Goal: Task Accomplishment & Management: Complete application form

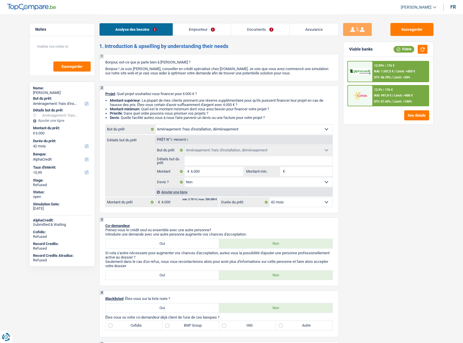
select select "movingOrInstallation"
select select "42"
select select "alphacredit"
select select "movingOrInstallation"
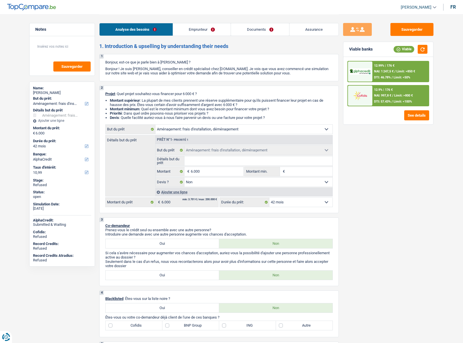
select select "movingOrInstallation"
select select "false"
select select "42"
select select "privateEmployee"
select select "netSalary"
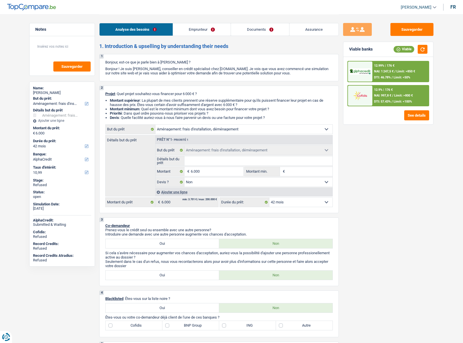
select select "mealVouchers"
select select "liveWithParents"
select select "personalLoan"
select select "other"
select select "60"
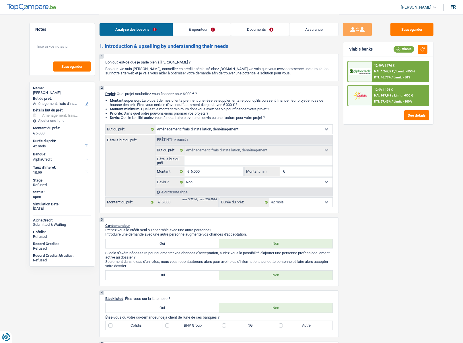
select select "personalLoan"
select select "legalFees"
select select "60"
select select "cardOrCredit"
select select "movingOrInstallation"
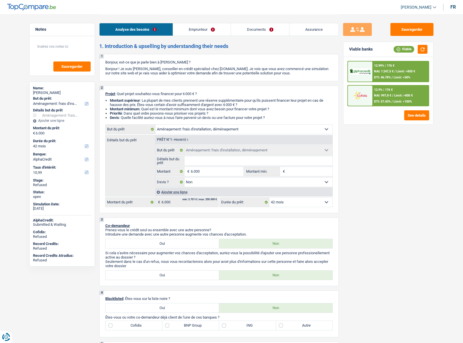
select select "movingOrInstallation"
select select "false"
select select "42"
click at [50, 92] on div "Steve Steennot" at bounding box center [62, 92] width 58 height 5
click at [51, 92] on div "Steve Steennot" at bounding box center [62, 92] width 58 height 5
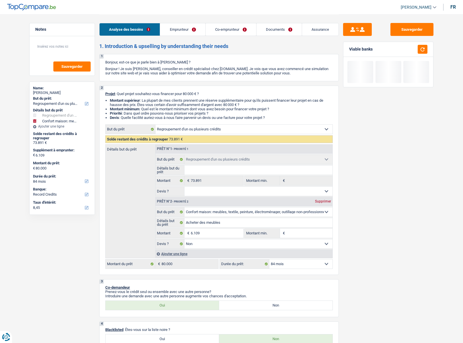
select select "refinancing"
select select "household"
select select "84"
select select "record credits"
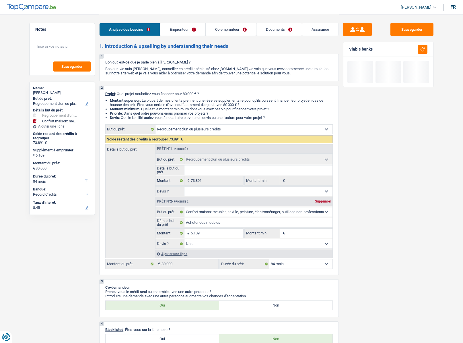
select select "refinancing"
select select "household"
select select "false"
select select "84"
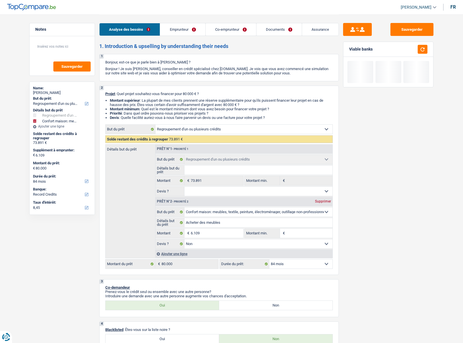
select select "worker"
select select "netSalary"
select select "familyAllowances"
select select "netSalary"
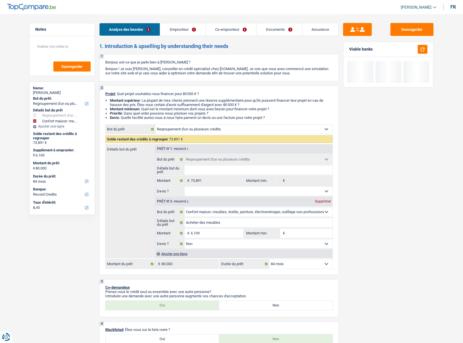
select select "ownerWithMortgage"
select select "creditConsolidation"
select select "96"
select select "cardOrCredit"
select select "mortgage"
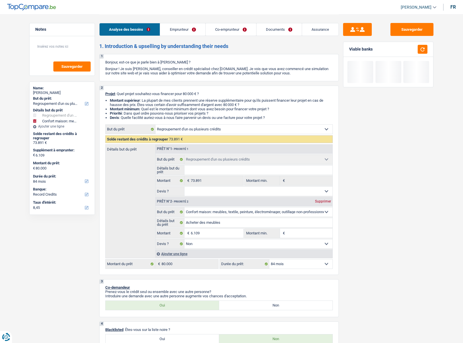
select select "240"
select select "refinancing"
select select "household"
select select "false"
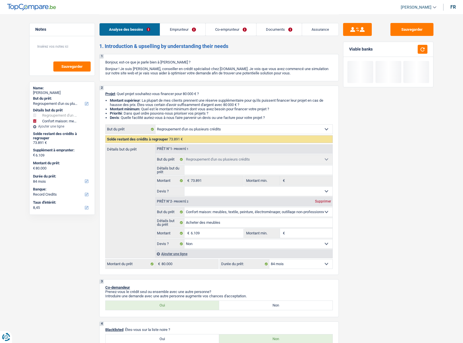
select select "84"
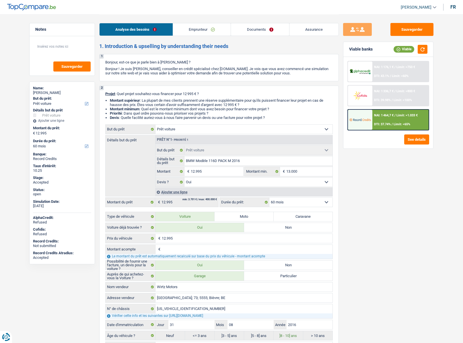
select select "car"
select select "60"
select select "car"
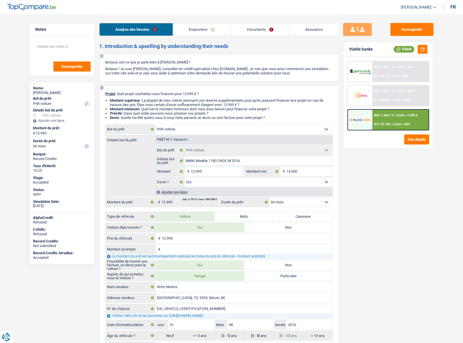
select select "yes"
select select "60"
select select "privateEmployee"
select select "netSalary"
select select "mealVouchers"
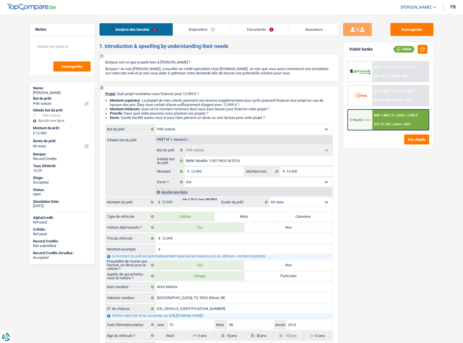
select select "unemployment"
select select "rents"
select select "car"
select select "yes"
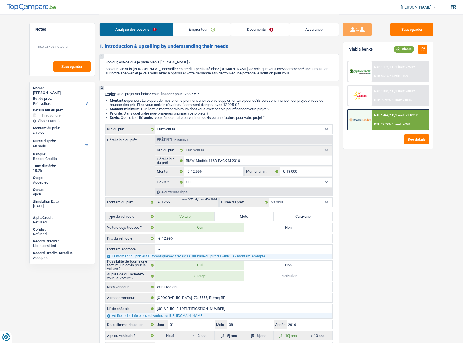
select select "60"
click at [306, 30] on link "Assurance" at bounding box center [314, 29] width 49 height 12
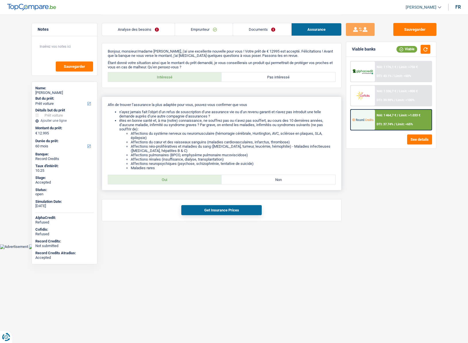
click at [162, 174] on div "Afin de trouver l’assurance la plus adaptée pour vous, pouvez-vous confirmer qu…" at bounding box center [222, 143] width 240 height 94
click at [162, 178] on label "Oui" at bounding box center [165, 179] width 114 height 9
click at [162, 178] on input "Oui" at bounding box center [165, 179] width 114 height 9
radio input "true"
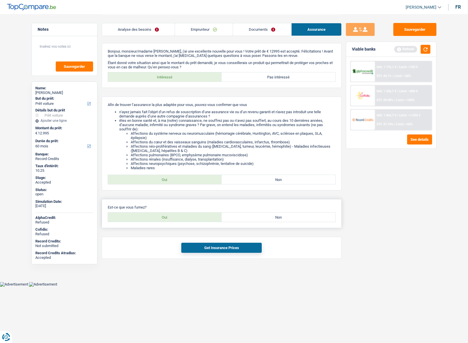
click at [265, 215] on label "Non" at bounding box center [278, 216] width 114 height 9
click at [265, 215] on input "Non" at bounding box center [278, 216] width 114 height 9
radio input "true"
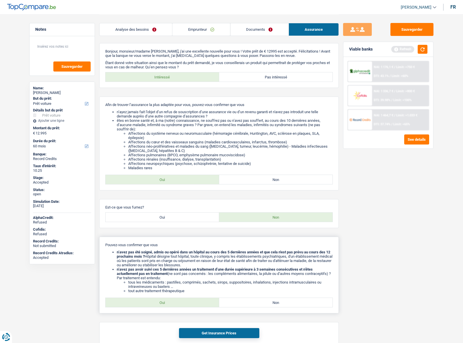
click at [158, 301] on label "Oui" at bounding box center [163, 302] width 114 height 9
click at [158, 301] on input "Oui" at bounding box center [163, 302] width 114 height 9
radio input "true"
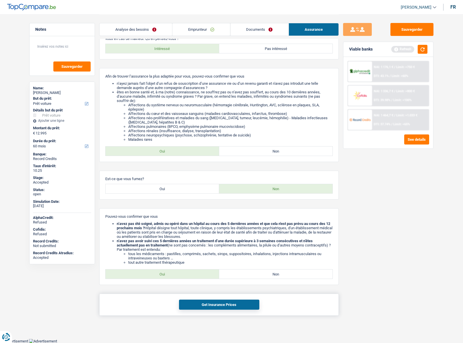
click at [216, 303] on button "Get Insurance Prices" at bounding box center [219, 304] width 80 height 10
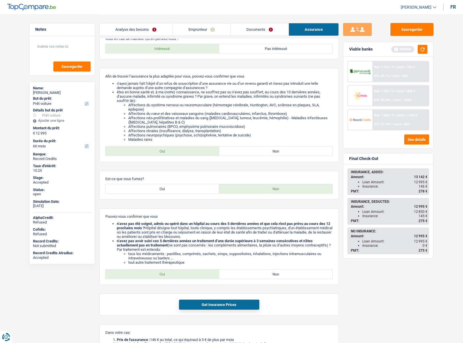
click at [56, 93] on div "Pauline Landmeters" at bounding box center [62, 92] width 58 height 5
copy div "Landmeters"
click at [414, 1] on header "Liza Minassian ADMIN CA SA SO Se déconnecter fr" at bounding box center [231, 7] width 463 height 15
click at [413, 5] on span "[PERSON_NAME]" at bounding box center [416, 7] width 31 height 5
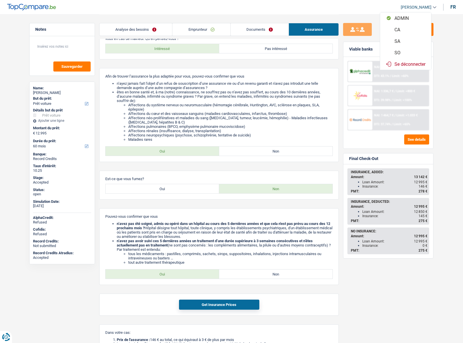
click at [406, 53] on button "SO" at bounding box center [405, 52] width 51 height 11
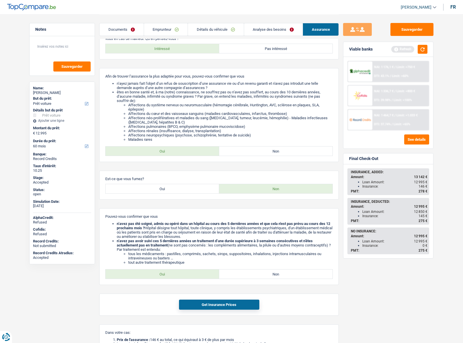
click at [124, 30] on link "Documents" at bounding box center [122, 29] width 44 height 12
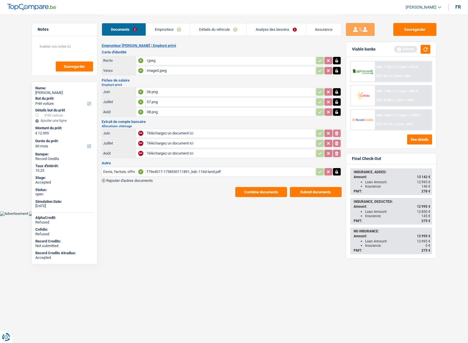
click at [263, 189] on button "Combine documents" at bounding box center [261, 192] width 52 height 10
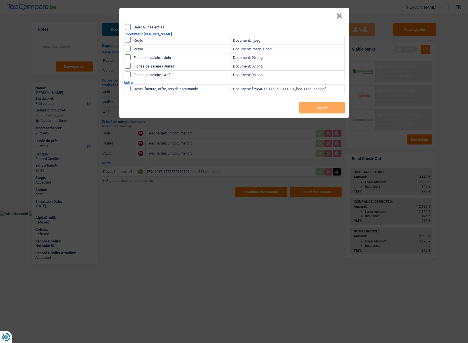
click at [148, 25] on label "Select/unselect all" at bounding box center [148, 27] width 30 height 4
click at [131, 25] on input "Select/unselect all" at bounding box center [128, 27] width 6 height 6
checkbox input "true"
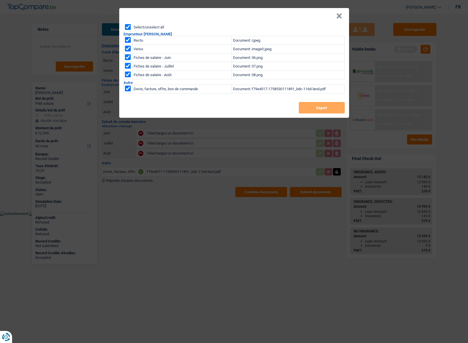
checkbox input "true"
click at [317, 104] on button "Export" at bounding box center [321, 107] width 46 height 11
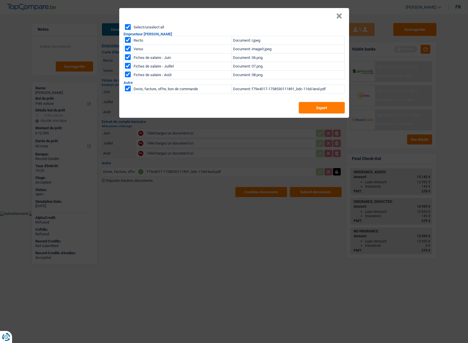
click at [341, 17] on button "×" at bounding box center [339, 16] width 6 height 6
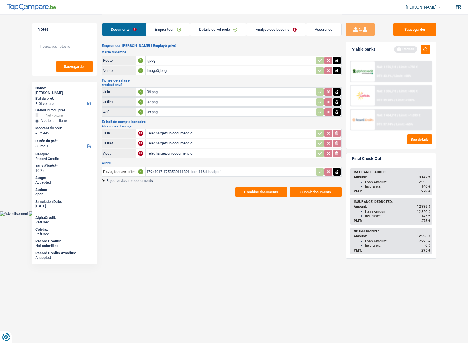
click at [318, 28] on link "Assurance" at bounding box center [323, 29] width 35 height 12
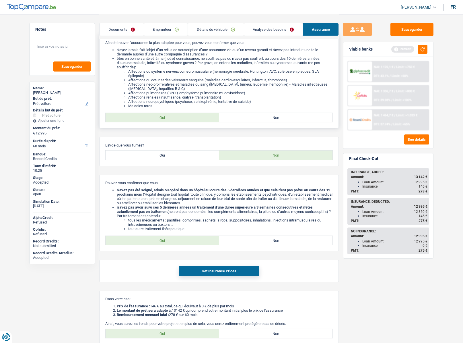
scroll to position [111, 0]
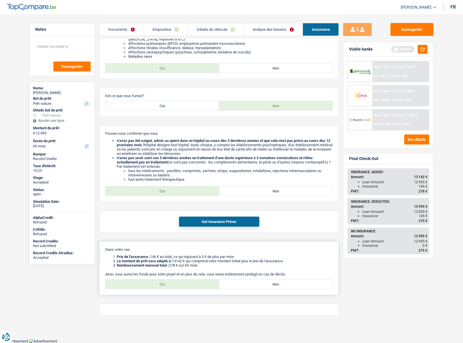
click at [152, 280] on label "Oui" at bounding box center [163, 283] width 114 height 9
click at [152, 280] on input "Oui" at bounding box center [163, 283] width 114 height 9
radio input "true"
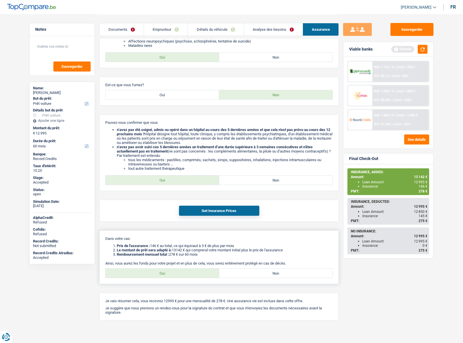
scroll to position [127, 0]
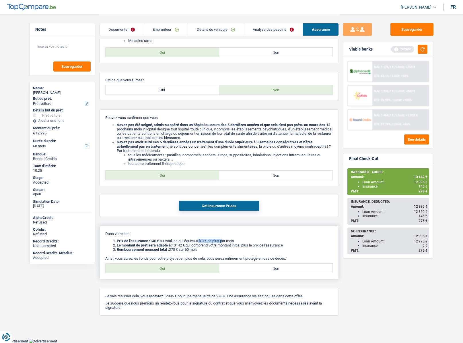
drag, startPoint x: 200, startPoint y: 241, endPoint x: 226, endPoint y: 241, distance: 25.8
click at [226, 241] on li "Prix de l'assurance : 146 € au total, ce qui équivaut à 3 € de plus par mois" at bounding box center [225, 241] width 216 height 4
click at [218, 241] on li "Prix de l'assurance : 146 € au total, ce qui équivaut à 3 € de plus par mois" at bounding box center [225, 241] width 216 height 4
click at [212, 238] on div "Dans votre cas: Prix de l'assurance : 146 € au total, ce qui équivaut à 3 € de …" at bounding box center [219, 252] width 240 height 54
drag, startPoint x: 182, startPoint y: 241, endPoint x: 237, endPoint y: 240, distance: 55.1
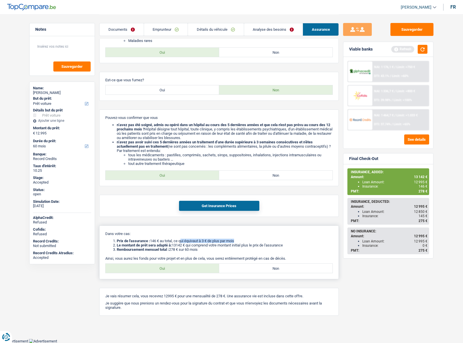
click at [237, 240] on li "Prix de l'assurance : 146 € au total, ce qui équivaut à 3 € de plus par mois" at bounding box center [225, 241] width 216 height 4
click at [238, 241] on li "Prix de l'assurance : 146 € au total, ce qui équivaut à 3 € de plus par mois" at bounding box center [225, 241] width 216 height 4
click at [232, 245] on li "Le montant de prêt sera adapté à: 13142 € qui comprend votre montant initial pl…" at bounding box center [225, 245] width 216 height 4
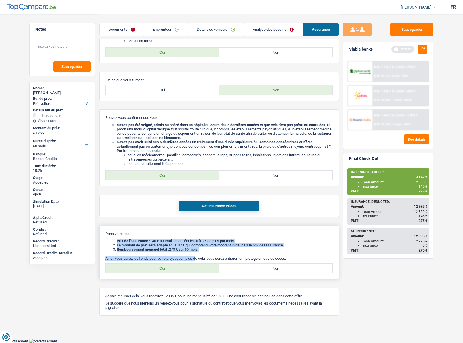
drag, startPoint x: 117, startPoint y: 239, endPoint x: 199, endPoint y: 253, distance: 83.8
click at [199, 253] on div "Dans votre cas: Prix de l'assurance : 146 € au total, ce qui équivaut à 3 € de …" at bounding box center [219, 252] width 240 height 54
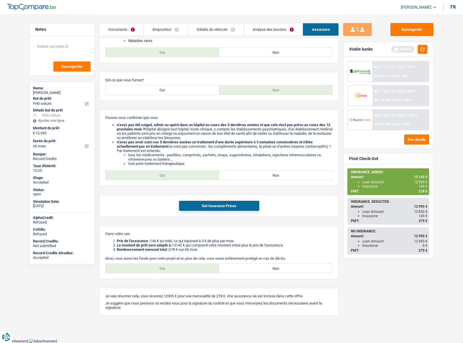
click at [46, 94] on div "Pauline Landmeters" at bounding box center [62, 92] width 58 height 5
copy div "Pauline Landmeters"
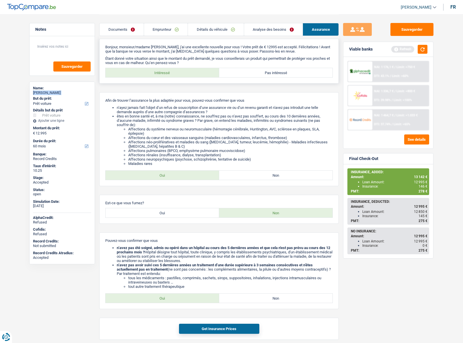
scroll to position [0, 0]
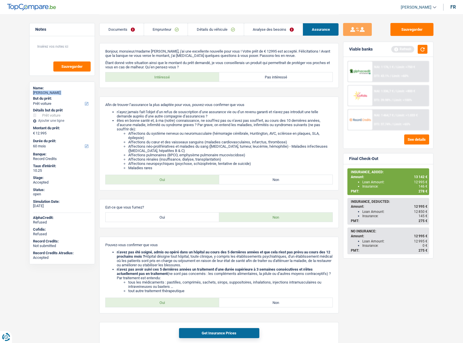
click at [166, 25] on link "Emprunteur" at bounding box center [166, 29] width 44 height 12
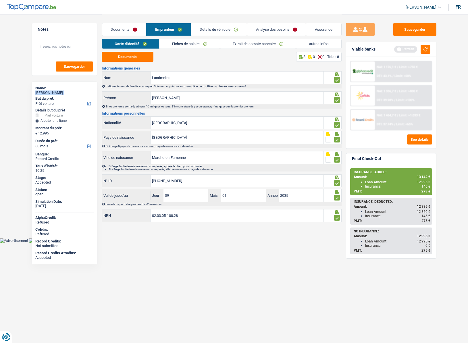
click at [317, 43] on link "Autres infos" at bounding box center [318, 43] width 45 height 9
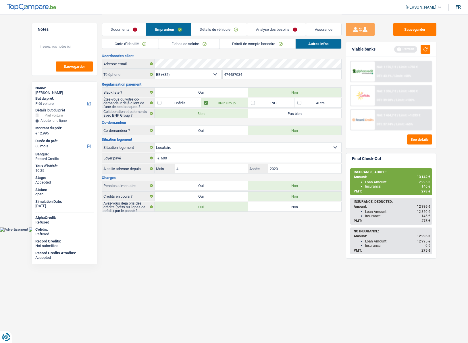
click at [236, 72] on input "474487034" at bounding box center [281, 74] width 119 height 9
click at [316, 32] on link "Assurance" at bounding box center [323, 29] width 35 height 12
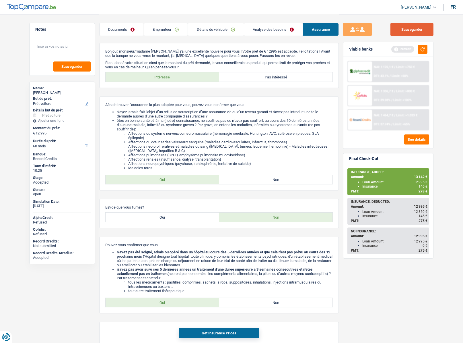
click at [403, 29] on button "Sauvegarder" at bounding box center [412, 29] width 43 height 13
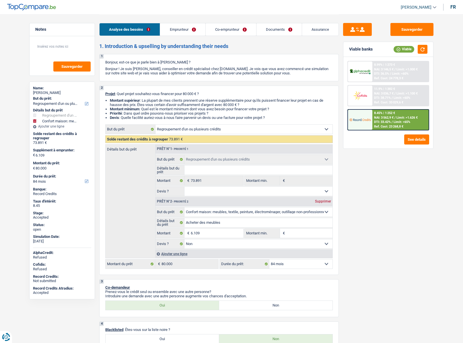
select select "refinancing"
select select "household"
select select "84"
select select "refinancing"
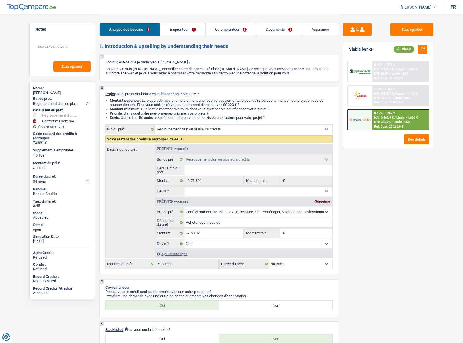
select select "refinancing"
select select "household"
select select "false"
select select "84"
select select "worker"
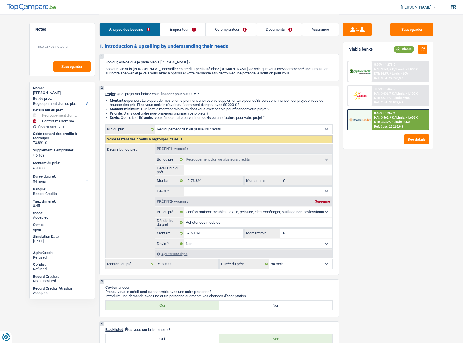
select select "worker"
select select "netSalary"
select select "familyAllowances"
select select "netSalary"
select select "ownerWithMortgage"
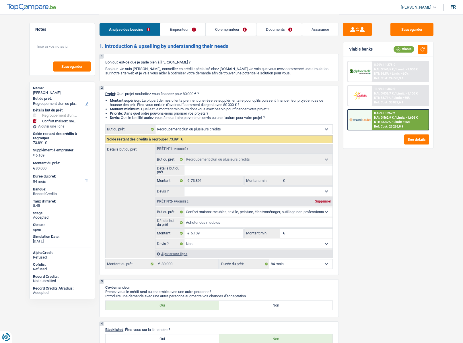
select select "creditConsolidation"
select select "96"
select select "cardOrCredit"
select select "mortgage"
select select "240"
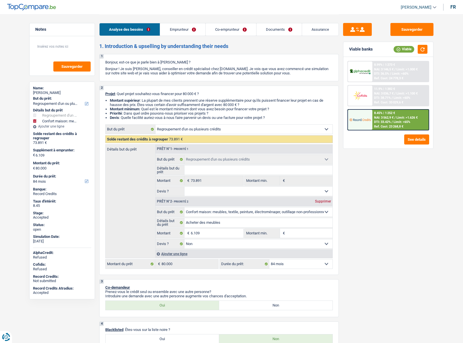
select select "refinancing"
select select "household"
select select "false"
select select "84"
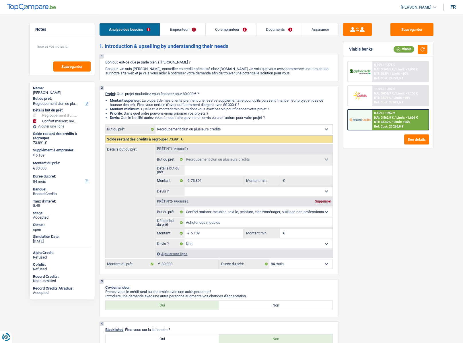
click at [306, 28] on link "Assurance" at bounding box center [320, 29] width 36 height 12
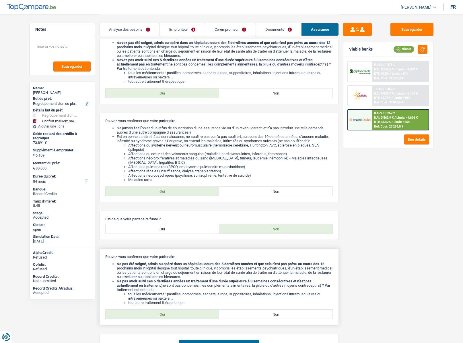
scroll to position [270, 0]
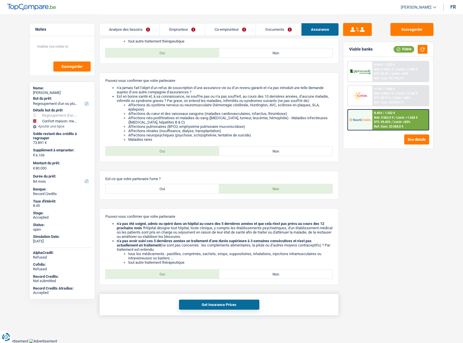
click at [209, 301] on button "Get Insurance Prices" at bounding box center [219, 304] width 80 height 10
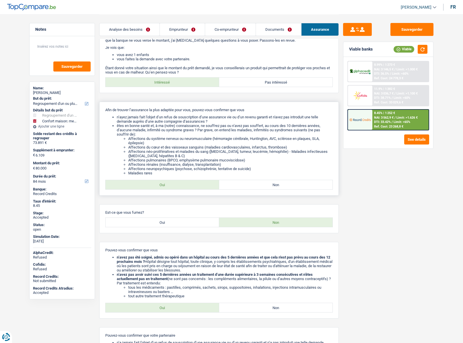
scroll to position [0, 0]
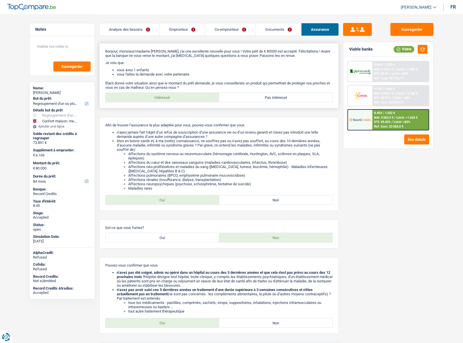
click at [257, 97] on label "Pas intéressé" at bounding box center [276, 97] width 114 height 9
click at [257, 97] on input "Pas intéressé" at bounding box center [276, 97] width 114 height 9
radio input "true"
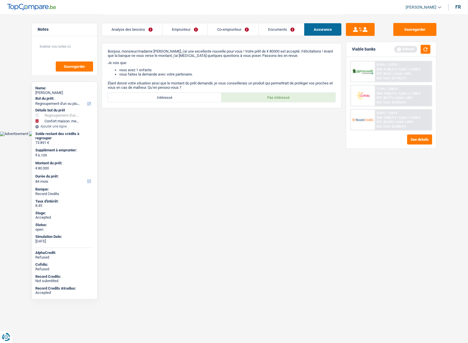
click at [188, 28] on link "Emprunteur" at bounding box center [184, 29] width 45 height 12
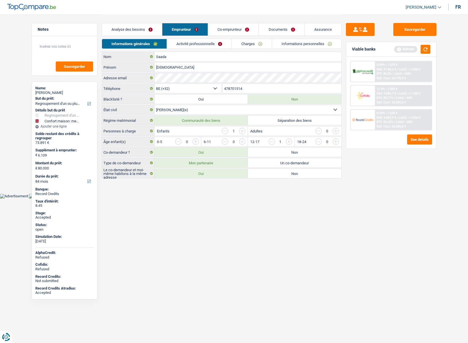
click at [286, 44] on link "Informations personnelles" at bounding box center [306, 43] width 69 height 9
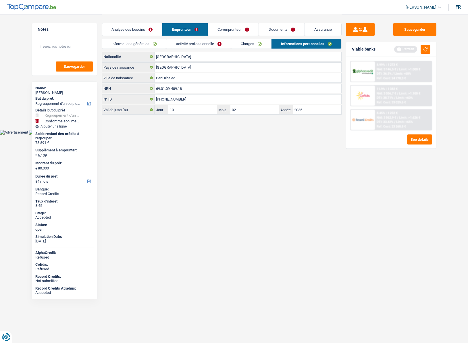
click at [192, 43] on link "Activité professionnelle" at bounding box center [198, 43] width 65 height 9
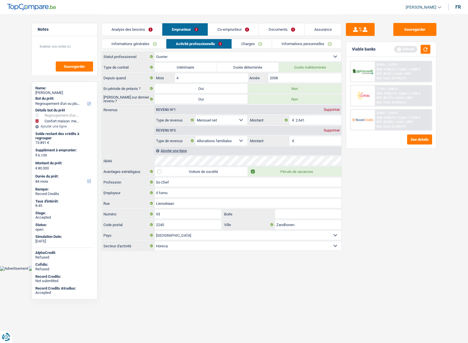
click at [229, 33] on link "Co-emprunteur" at bounding box center [233, 29] width 51 height 12
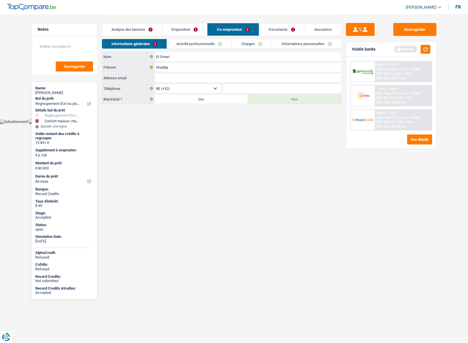
click at [420, 7] on span "[PERSON_NAME]" at bounding box center [420, 7] width 31 height 5
click at [407, 50] on button "SO" at bounding box center [410, 52] width 51 height 11
select select "32"
select select "ownerWithMortgage"
select select "creditConsolidation"
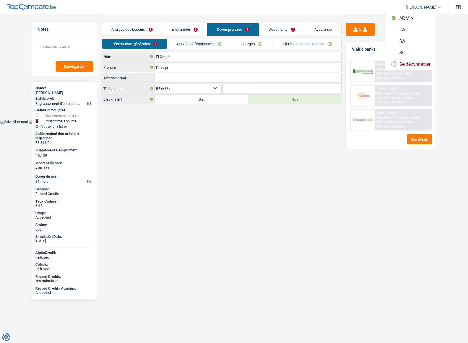
select select "96"
select select "cardOrCredit"
select select "mortgage"
select select "240"
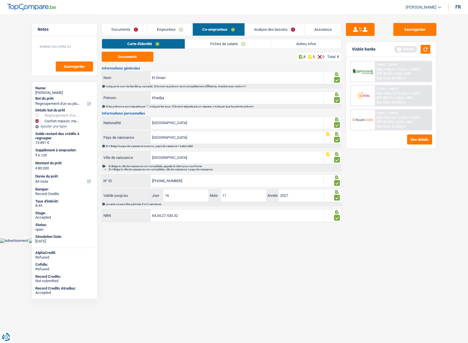
click at [257, 28] on link "Analyse des besoins" at bounding box center [275, 29] width 60 height 12
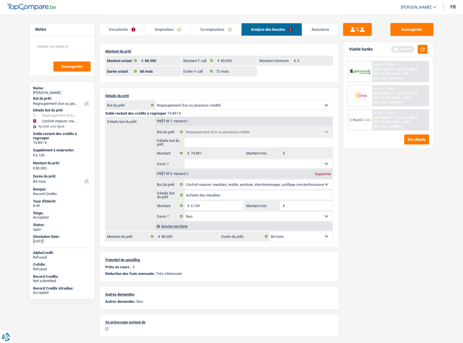
click at [174, 32] on link "Emprunteur" at bounding box center [167, 29] width 45 height 12
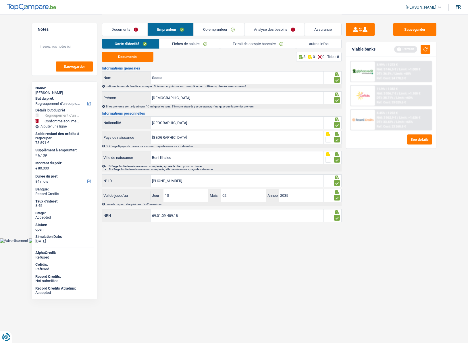
click at [308, 45] on link "Autres infos" at bounding box center [318, 43] width 45 height 9
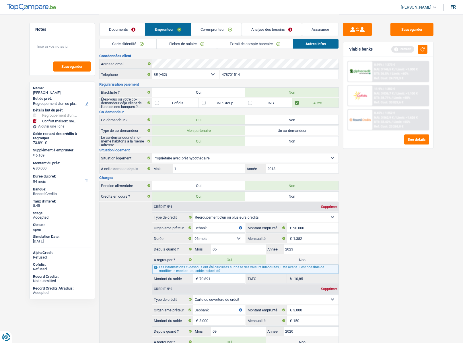
click at [414, 10] on link "[PERSON_NAME]" at bounding box center [416, 7] width 40 height 9
click at [405, 51] on button "SO" at bounding box center [405, 52] width 51 height 11
click at [274, 26] on link "Analyse des besoins" at bounding box center [272, 29] width 60 height 12
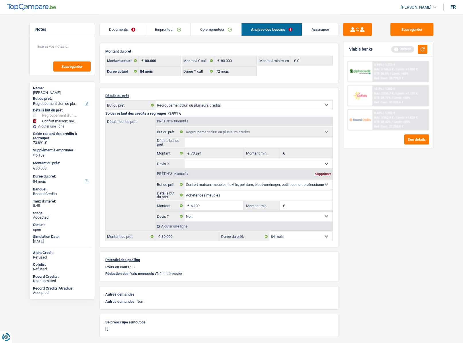
click at [348, 207] on div "Sauvegarder Viable banks Refresh 8.99% | 1 273 € NAI: 3 146,5 € / Limit: >1.000…" at bounding box center [388, 178] width 99 height 311
click at [207, 206] on input "6.109" at bounding box center [217, 205] width 53 height 9
click at [203, 205] on input "6.109" at bounding box center [217, 205] width 53 height 9
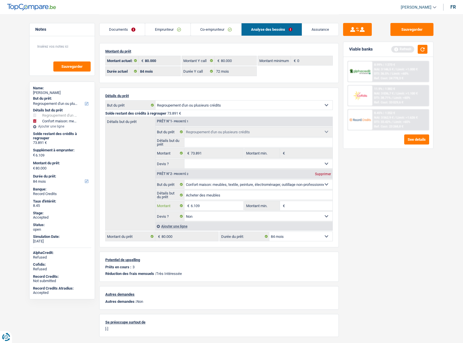
click at [204, 205] on input "6.109" at bounding box center [217, 205] width 53 height 9
click at [207, 207] on input "6.109" at bounding box center [217, 205] width 53 height 9
click at [208, 203] on input "6.109" at bounding box center [217, 205] width 53 height 9
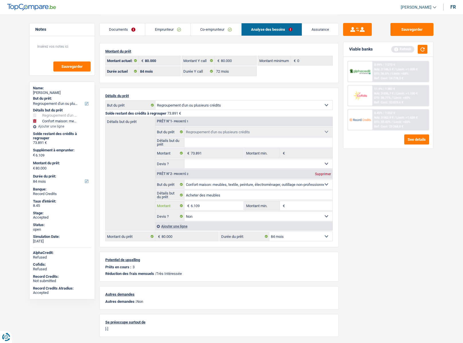
click at [208, 203] on input "6.109" at bounding box center [217, 205] width 53 height 9
type input "1.109"
type input "75.000"
select select "144"
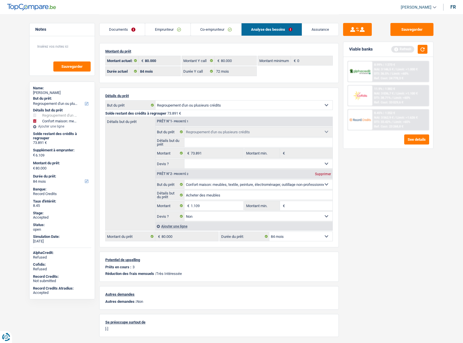
type input "75.000"
select select "144"
type input "75.000"
click at [367, 247] on div "Sauvegarder Viable banks Refresh 8.99% | 1 273 € NAI: 3 146,5 € / Limit: >1.000…" at bounding box center [388, 178] width 99 height 311
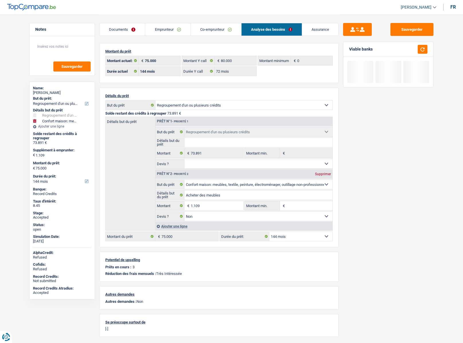
click at [288, 234] on select "12 mois 18 mois 24 mois 30 mois 36 mois 42 mois 48 mois 60 mois 72 mois 84 mois…" at bounding box center [300, 236] width 63 height 9
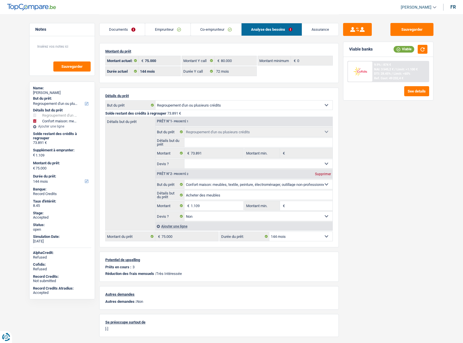
select select "120"
click at [269, 232] on select "12 mois 18 mois 24 mois 30 mois 36 mois 42 mois 48 mois 60 mois 72 mois 84 mois…" at bounding box center [300, 236] width 63 height 9
select select "120"
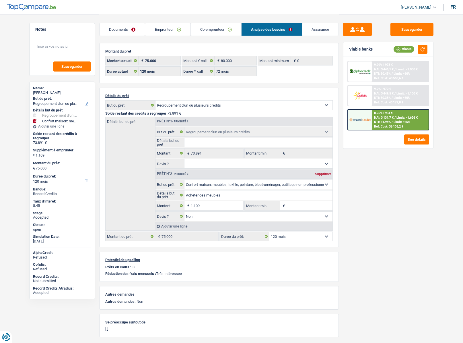
click at [288, 235] on select "12 mois 18 mois 24 mois 30 mois 36 mois 42 mois 48 mois 60 mois 72 mois 84 mois…" at bounding box center [300, 236] width 63 height 9
select select "84"
click at [269, 232] on select "12 mois 18 mois 24 mois 30 mois 36 mois 42 mois 48 mois 60 mois 72 mois 84 mois…" at bounding box center [300, 236] width 63 height 9
select select "84"
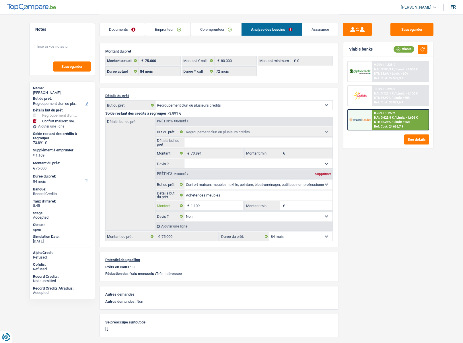
click at [228, 204] on input "1.109" at bounding box center [217, 205] width 53 height 9
click at [372, 125] on div at bounding box center [360, 120] width 24 height 20
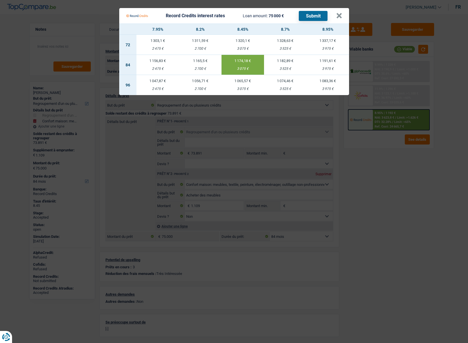
click at [237, 61] on div "1 174,18 €" at bounding box center [242, 61] width 42 height 4
click at [338, 13] on button "×" at bounding box center [339, 16] width 6 height 6
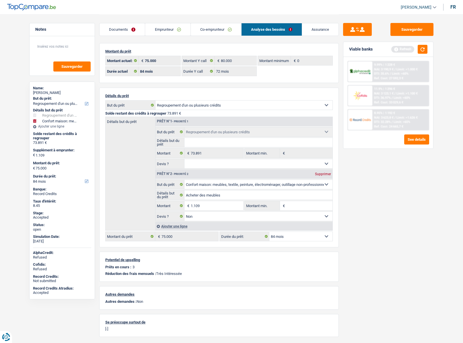
click at [358, 120] on img at bounding box center [360, 119] width 21 height 11
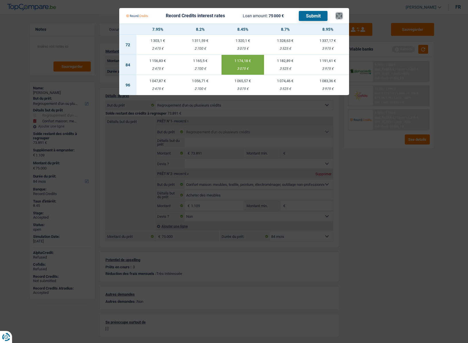
click at [341, 17] on button "×" at bounding box center [339, 16] width 6 height 6
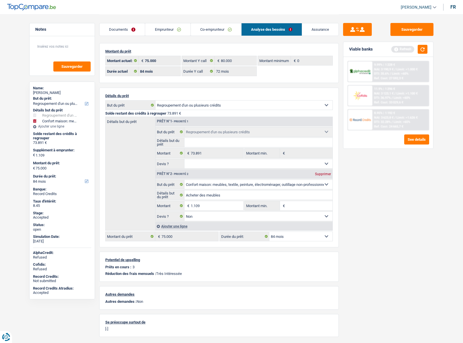
scroll to position [17, 0]
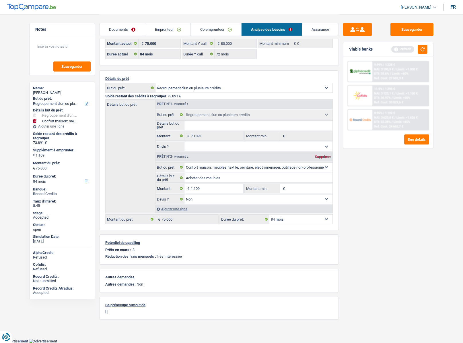
click at [386, 190] on div "Sauvegarder Viable banks Refresh 9.99% | 1 228 € NAI: 3 190,9 € / Limit: >1.000…" at bounding box center [388, 178] width 99 height 311
click at [355, 127] on div at bounding box center [360, 120] width 24 height 20
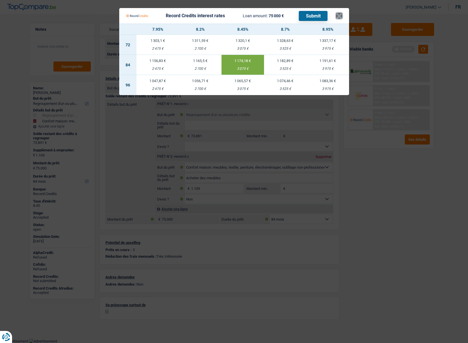
click at [341, 18] on button "×" at bounding box center [339, 16] width 6 height 6
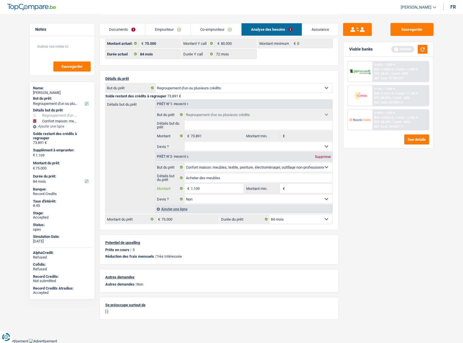
click at [212, 191] on input "1.109" at bounding box center [217, 188] width 53 height 9
click at [320, 155] on div "Supprimer" at bounding box center [323, 156] width 19 height 3
type input "0"
type input "73.891"
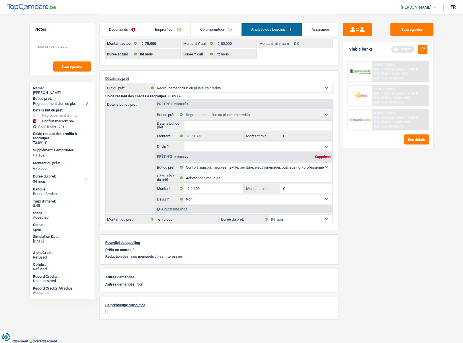
select select "144"
type input "73.891"
select select "144"
type input "73.891"
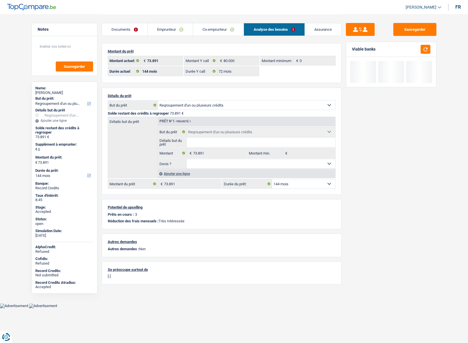
click at [296, 182] on select "12 mois 18 mois 24 mois 30 mois 36 mois 42 mois 48 mois 60 mois 72 mois 84 mois…" at bounding box center [303, 183] width 63 height 9
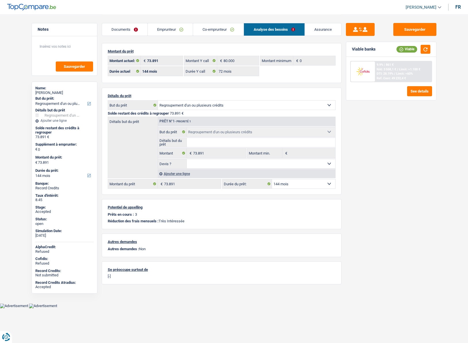
select select "84"
click at [272, 179] on select "12 mois 18 mois 24 mois 30 mois 36 mois 42 mois 48 mois 60 mois 72 mois 84 mois…" at bounding box center [303, 183] width 63 height 9
select select "84"
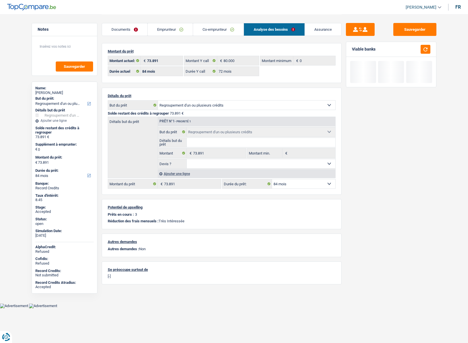
click at [379, 190] on div "Sauvegarder Viable banks" at bounding box center [390, 178] width 99 height 311
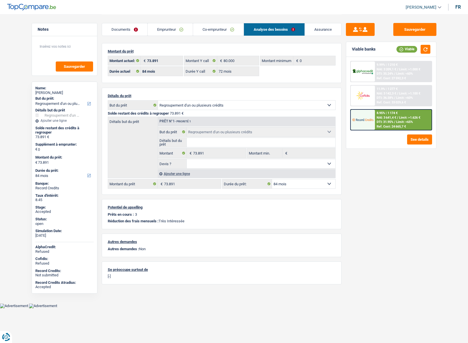
click at [369, 115] on img at bounding box center [362, 119] width 21 height 11
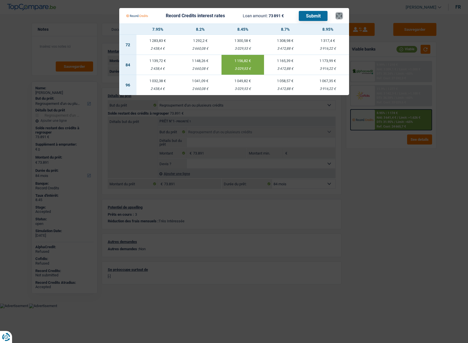
click at [339, 19] on button "×" at bounding box center [339, 16] width 6 height 6
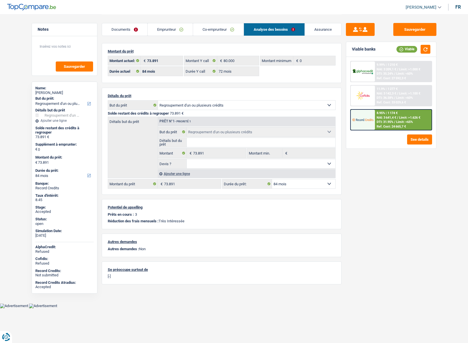
click at [365, 125] on div at bounding box center [362, 120] width 24 height 20
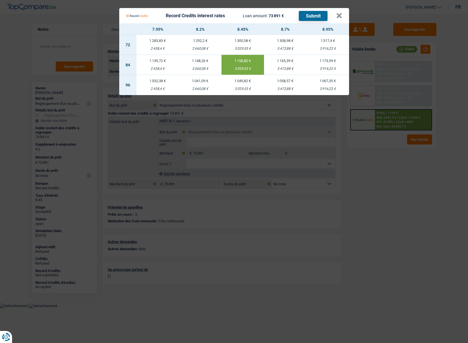
click at [247, 65] on td "1 156,82 € 3 029,53 €" at bounding box center [242, 65] width 42 height 20
click at [339, 17] on button "×" at bounding box center [339, 16] width 6 height 6
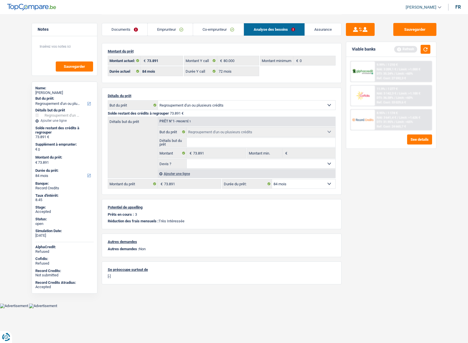
click at [205, 34] on link "Co-emprunteur" at bounding box center [218, 29] width 51 height 12
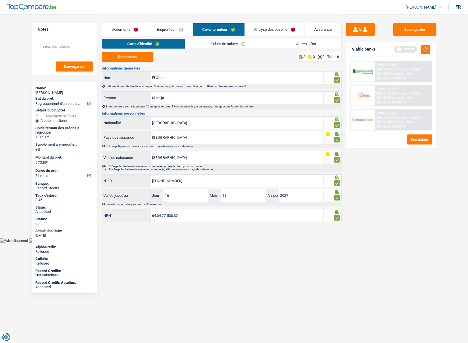
click at [202, 44] on link "Fiches de salaire" at bounding box center [228, 43] width 86 height 9
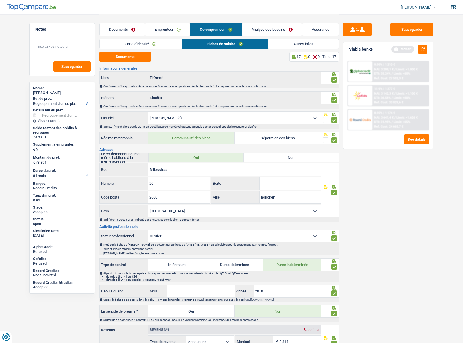
click at [267, 26] on link "Analyse des besoins" at bounding box center [272, 29] width 60 height 12
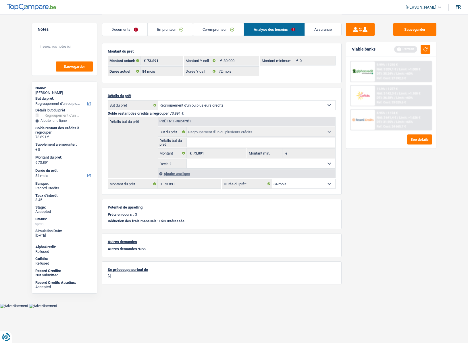
click at [368, 119] on img at bounding box center [362, 119] width 21 height 11
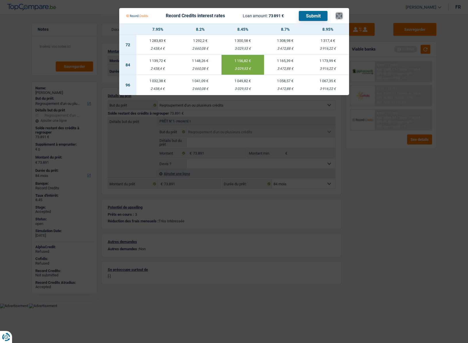
click at [338, 15] on button "×" at bounding box center [339, 16] width 6 height 6
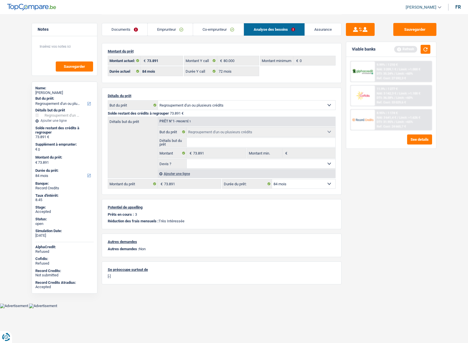
click at [170, 32] on link "Emprunteur" at bounding box center [170, 29] width 45 height 12
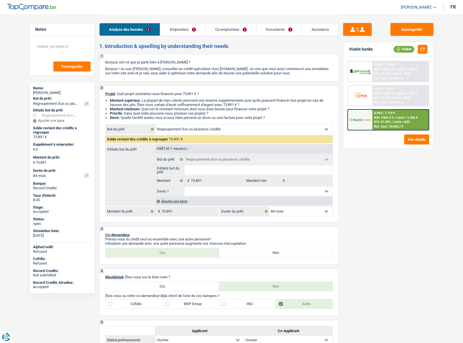
select select "refinancing"
select select "84"
select select "refinancing"
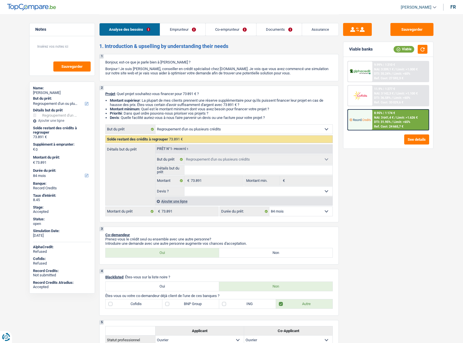
select select "84"
select select "worker"
select select "netSalary"
select select "familyAllowances"
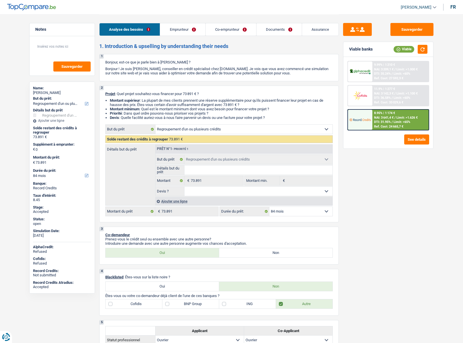
select select "netSalary"
select select "ownerWithMortgage"
select select "creditConsolidation"
select select "96"
select select "cardOrCredit"
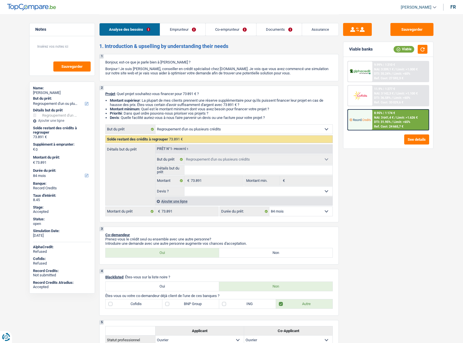
select select "mortgage"
select select "240"
select select "refinancing"
select select "84"
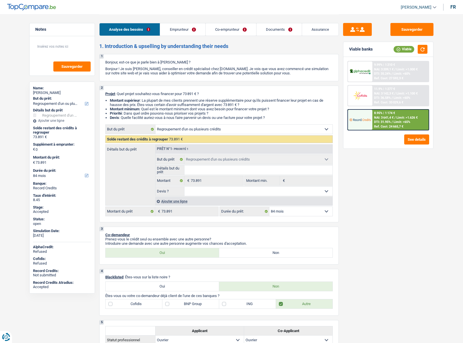
click at [183, 32] on link "Emprunteur" at bounding box center [182, 29] width 45 height 12
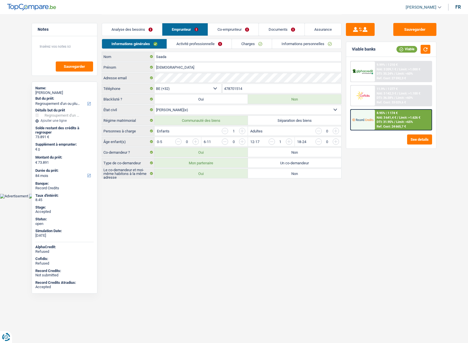
click at [413, 4] on link "[PERSON_NAME]" at bounding box center [421, 7] width 40 height 9
click at [403, 51] on button "SO" at bounding box center [410, 52] width 51 height 11
select select "84"
select select "72"
select select "refinancing"
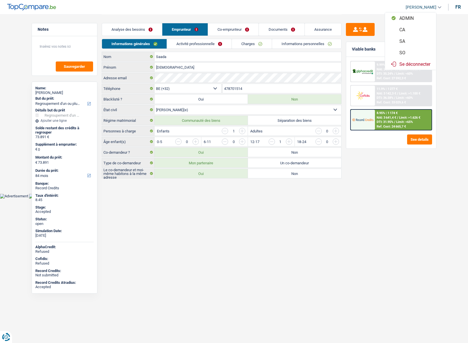
select select "refinancing"
select select "84"
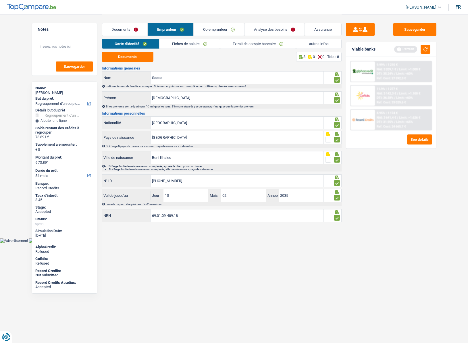
click at [269, 29] on link "Analyse des besoins" at bounding box center [274, 29] width 60 height 12
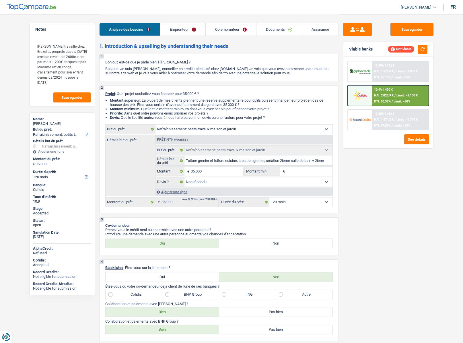
select select "houseOrGarden"
select select "120"
select select "houseOrGarden"
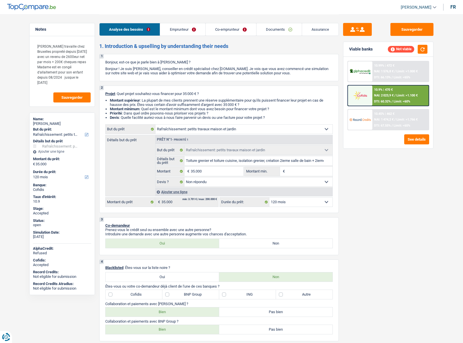
select select "not_answered"
select select "120"
select select "mutuality"
select select "worker"
select select "familyAllowances"
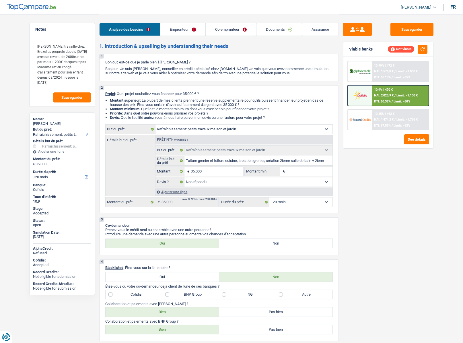
select select "mutualityIndemnity"
select select "netSalary"
select select "mealVouchers"
select select "ownerWithMortgage"
select select "mortgage"
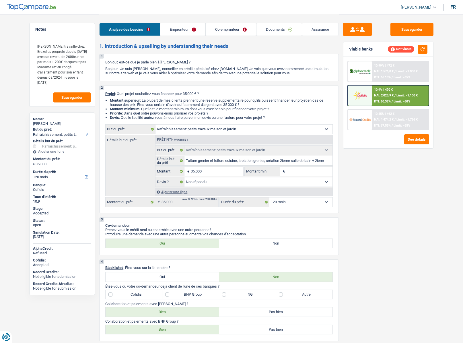
select select "300"
select select "renovationLoan"
select select "120"
select select "personalSale"
select select "36"
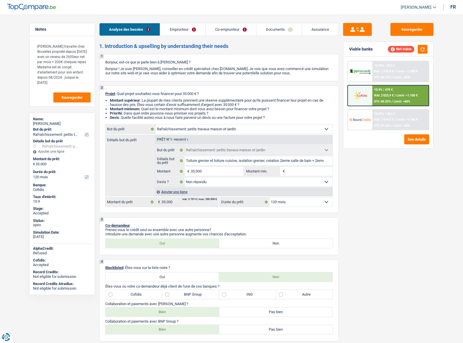
select select "renovationLoan"
select select "120"
select select "cardOrCredit"
select select "houseOrGarden"
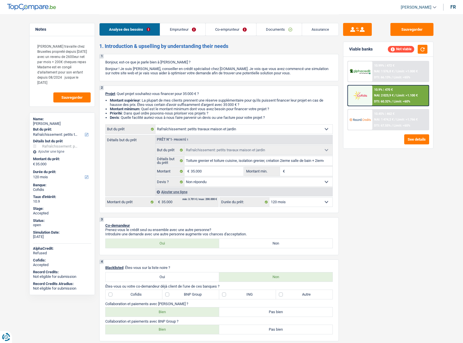
select select "not_answered"
select select "120"
click at [186, 28] on link "Emprunteur" at bounding box center [182, 29] width 45 height 12
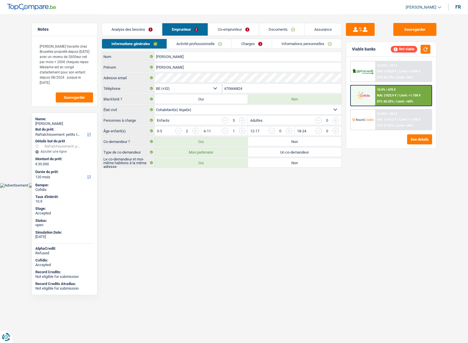
drag, startPoint x: 218, startPoint y: 28, endPoint x: 232, endPoint y: 28, distance: 13.8
click at [219, 28] on link "Co-emprunteur" at bounding box center [233, 29] width 51 height 12
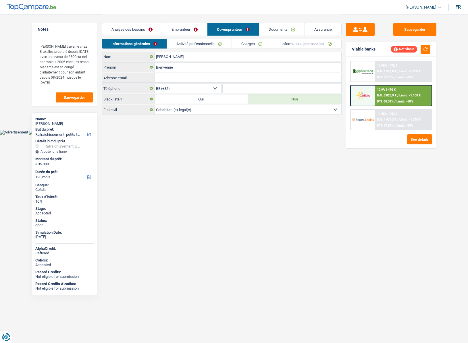
click at [422, 8] on span "[PERSON_NAME]" at bounding box center [420, 7] width 31 height 5
click at [406, 50] on button "SO" at bounding box center [410, 52] width 51 height 11
select select "120"
select select "houseOrGarden"
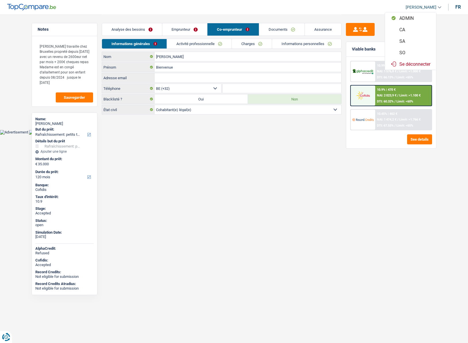
select select "houseOrGarden"
select select "not_answered"
select select "120"
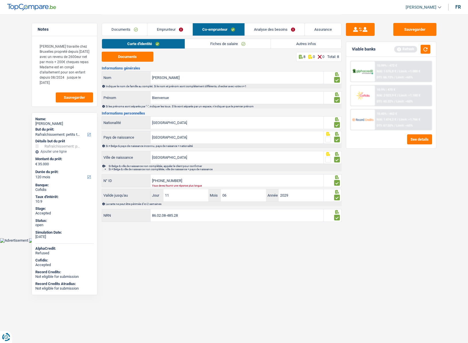
click at [286, 41] on link "Autres infos" at bounding box center [306, 43] width 70 height 9
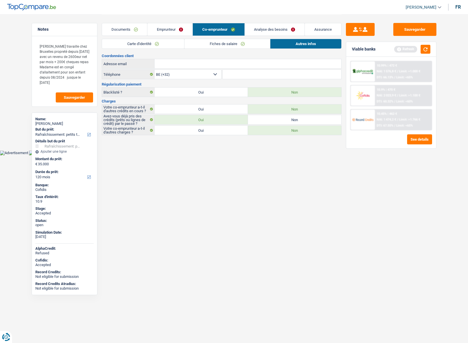
click at [276, 29] on link "Analyse des besoins" at bounding box center [275, 29] width 60 height 12
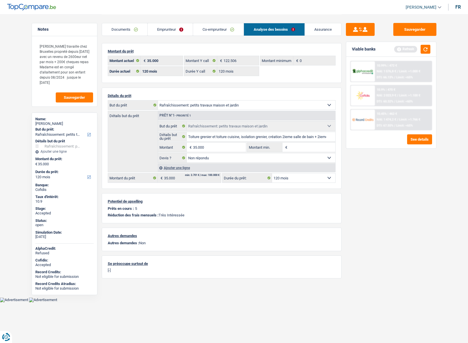
click at [174, 26] on link "Emprunteur" at bounding box center [170, 29] width 45 height 12
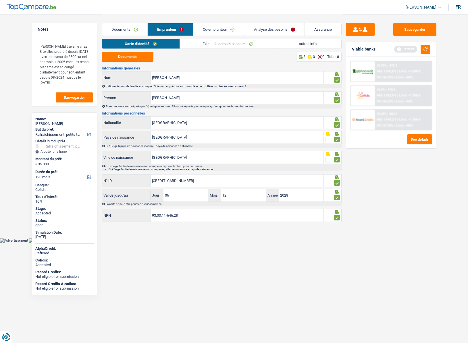
click at [303, 44] on link "Autres infos" at bounding box center [308, 43] width 65 height 9
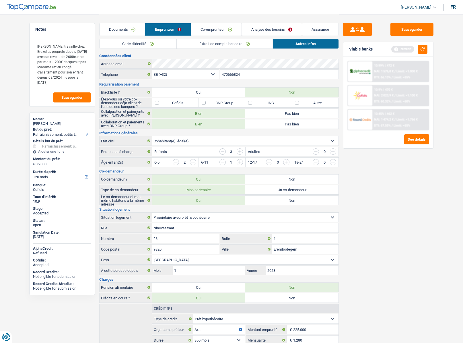
click at [319, 31] on link "Assurance" at bounding box center [320, 29] width 36 height 12
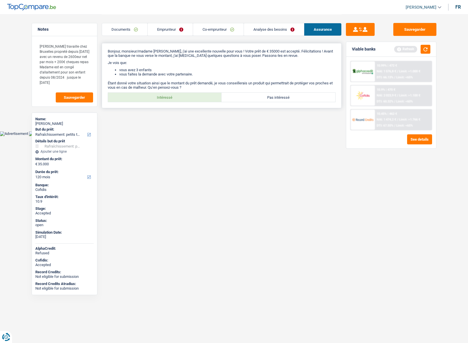
click at [150, 96] on label "Intéressé" at bounding box center [165, 97] width 114 height 9
click at [150, 96] on input "Intéressé" at bounding box center [165, 97] width 114 height 9
radio input "true"
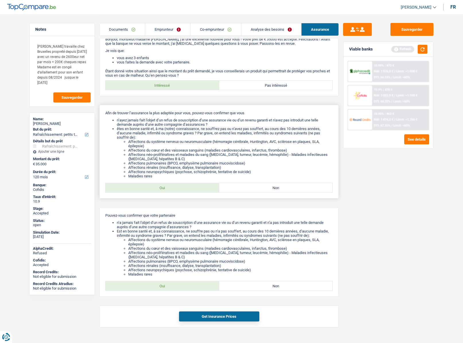
scroll to position [24, 0]
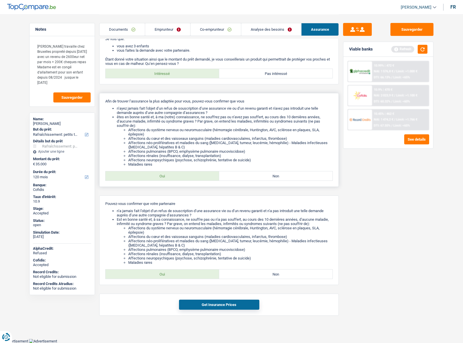
click at [155, 174] on label "Oui" at bounding box center [163, 175] width 114 height 9
click at [155, 174] on input "Oui" at bounding box center [163, 175] width 114 height 9
radio input "true"
click at [168, 281] on div "Pouvez-vous confirmer que votre partenaire n’a jamais fait l’objet d’un refus d…" at bounding box center [219, 240] width 240 height 90
click at [164, 276] on label "Oui" at bounding box center [163, 273] width 114 height 9
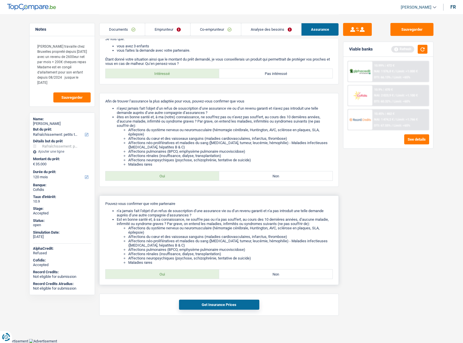
click at [164, 276] on input "Oui" at bounding box center [163, 273] width 114 height 9
radio input "true"
click at [199, 303] on button "Get Insurance Prices" at bounding box center [219, 305] width 80 height 10
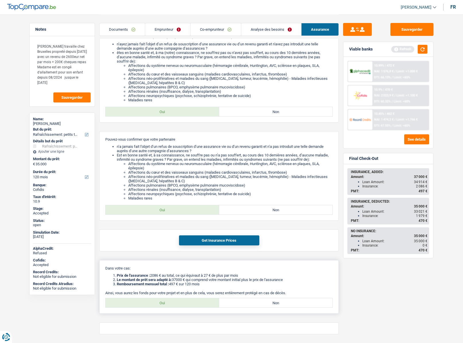
scroll to position [107, 0]
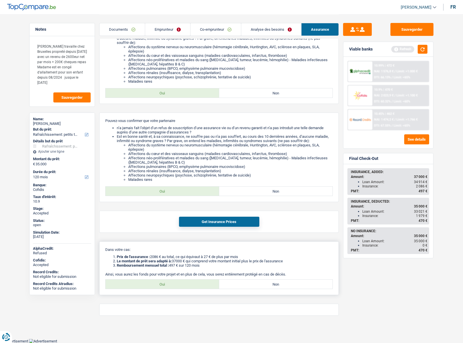
click at [159, 282] on label "Oui" at bounding box center [163, 284] width 114 height 9
click at [159, 282] on input "Oui" at bounding box center [163, 284] width 114 height 9
radio input "true"
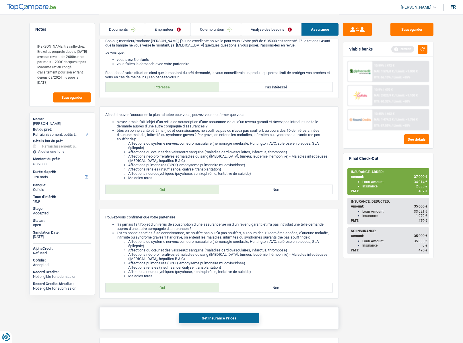
scroll to position [0, 0]
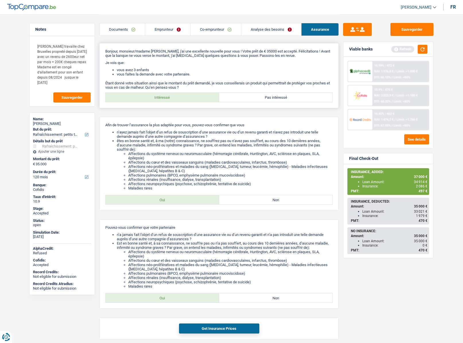
click at [243, 98] on label "Pas intéressé" at bounding box center [276, 97] width 114 height 9
click at [243, 98] on input "Pas intéressé" at bounding box center [276, 97] width 114 height 9
radio input "true"
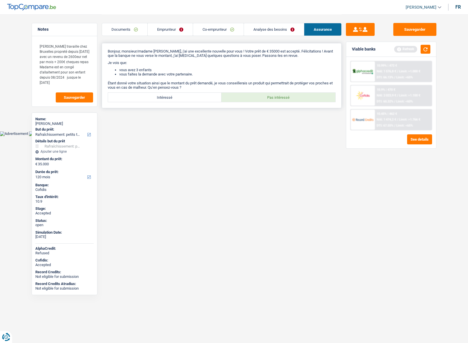
click at [154, 91] on div "Bonjour, monsieur/madame Christine Sona bata, j'ai une excellente nouvelle pour…" at bounding box center [222, 75] width 240 height 65
click at [150, 99] on label "Intéressé" at bounding box center [165, 97] width 114 height 9
click at [150, 99] on input "Intéressé" at bounding box center [165, 97] width 114 height 9
radio input "true"
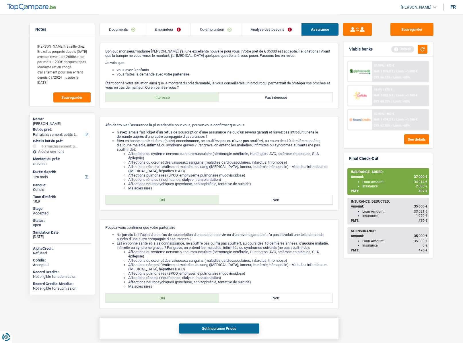
scroll to position [123, 0]
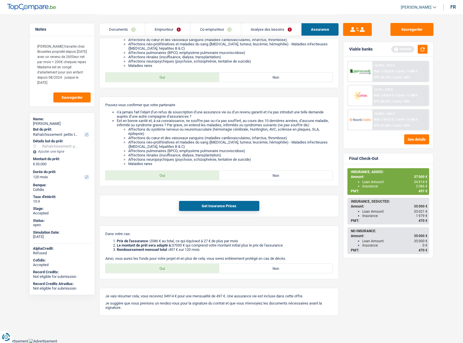
click at [220, 24] on link "Co-emprunteur" at bounding box center [216, 29] width 51 height 12
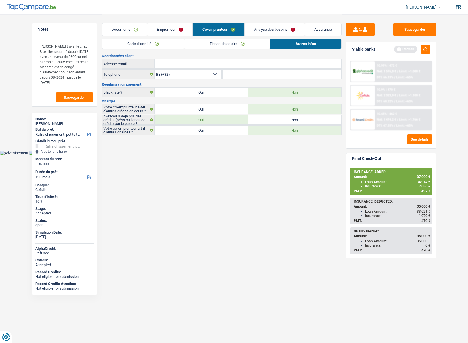
click at [197, 46] on link "Fiches de salaire" at bounding box center [227, 43] width 86 height 9
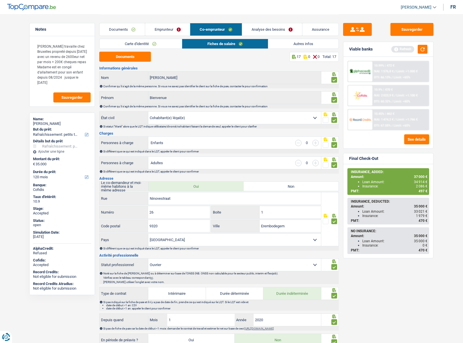
click at [161, 30] on link "Emprunteur" at bounding box center [167, 29] width 45 height 12
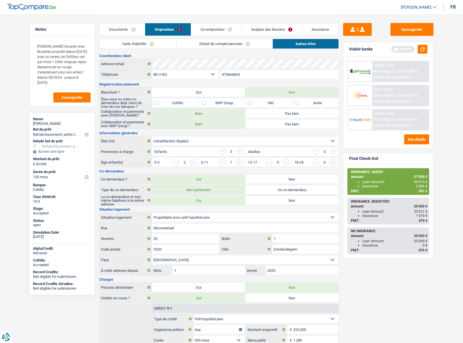
click at [137, 44] on link "Carte d'identité" at bounding box center [138, 43] width 77 height 9
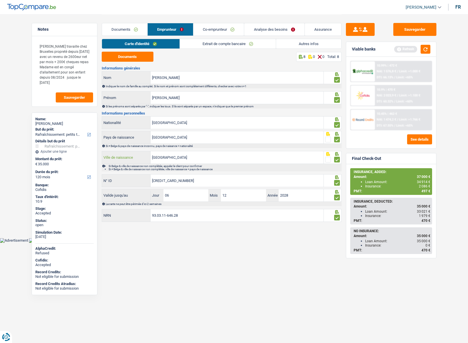
click at [159, 160] on input "République démocratique du Congo" at bounding box center [236, 157] width 173 height 12
click at [159, 159] on input "République démocratique du Congo" at bounding box center [236, 157] width 173 height 12
click at [210, 28] on link "Co-emprunteur" at bounding box center [218, 29] width 51 height 12
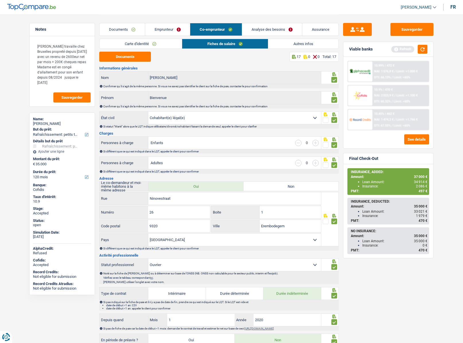
click at [149, 44] on link "Carte d'identité" at bounding box center [141, 43] width 82 height 9
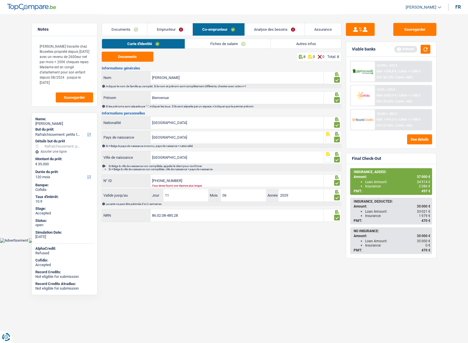
click at [217, 43] on link "Fiches de salaire" at bounding box center [228, 43] width 86 height 9
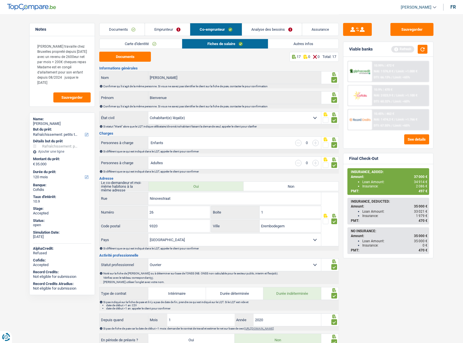
click at [173, 27] on link "Emprunteur" at bounding box center [167, 29] width 45 height 12
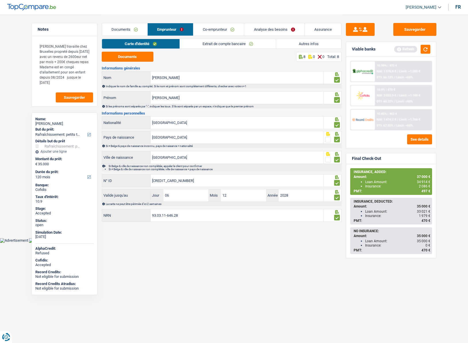
click at [215, 32] on link "Co-emprunteur" at bounding box center [218, 29] width 51 height 12
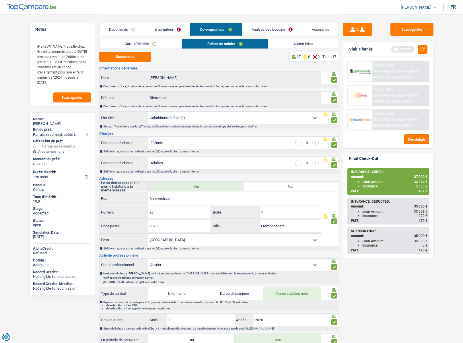
click at [326, 26] on link "Assurance" at bounding box center [321, 29] width 36 height 12
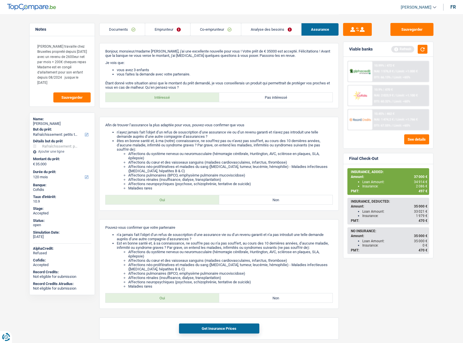
click at [56, 121] on div "Christine Sona bata" at bounding box center [62, 123] width 58 height 5
copy div "Christine Sona bata"
click at [162, 27] on link "Emprunteur" at bounding box center [167, 29] width 45 height 12
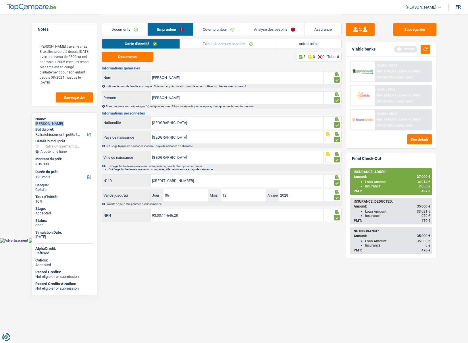
click at [124, 29] on link "Documents" at bounding box center [124, 29] width 45 height 12
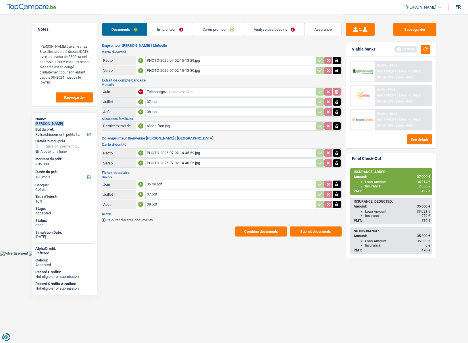
click at [166, 30] on link "Emprunteur" at bounding box center [169, 29] width 45 height 12
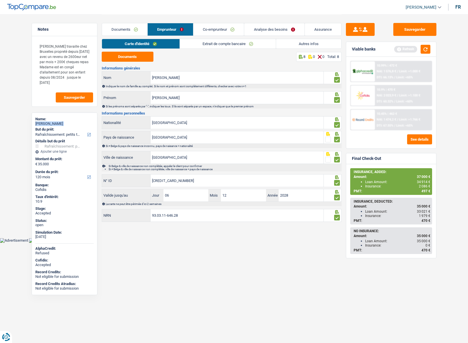
click at [300, 42] on link "Autres infos" at bounding box center [308, 43] width 65 height 9
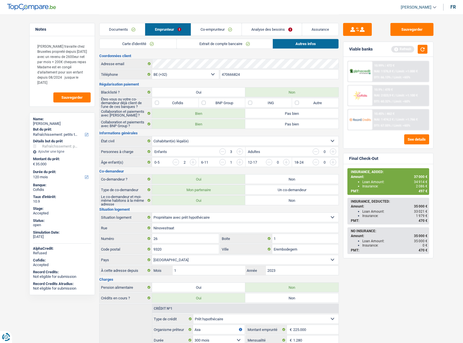
click at [243, 76] on input "470666824" at bounding box center [279, 74] width 119 height 9
click at [121, 32] on link "Documents" at bounding box center [122, 29] width 45 height 12
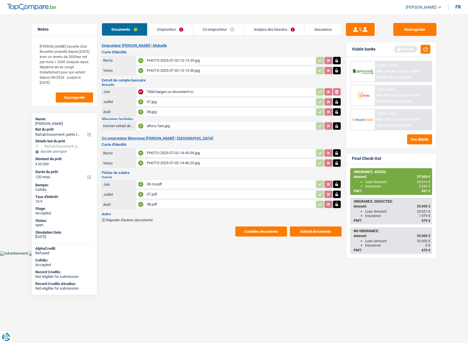
click at [426, 6] on span "[PERSON_NAME]" at bounding box center [420, 7] width 31 height 5
click at [264, 232] on button "Combine documents" at bounding box center [261, 231] width 52 height 10
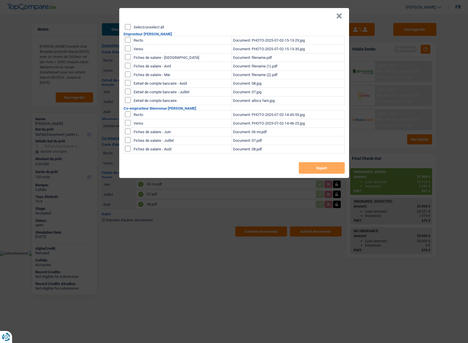
click at [130, 23] on header "×" at bounding box center [234, 16] width 230 height 16
click at [130, 25] on input "Select/unselect all" at bounding box center [128, 27] width 6 height 6
checkbox input "true"
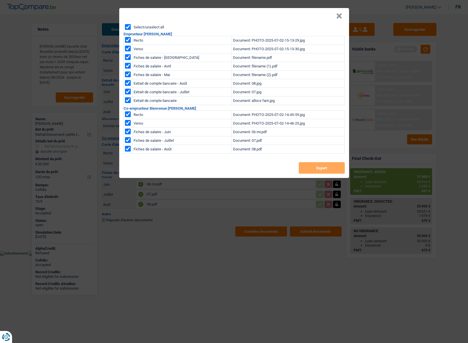
checkbox input "true"
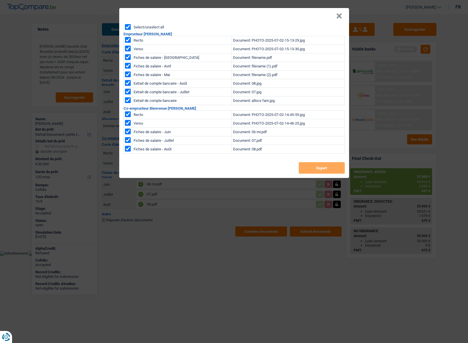
checkbox input "true"
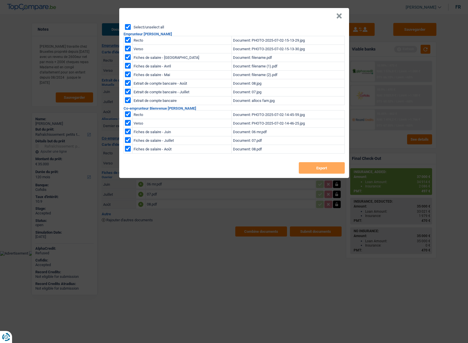
checkbox input "true"
click at [326, 168] on button "Export" at bounding box center [321, 167] width 46 height 11
click at [339, 16] on button "×" at bounding box center [339, 16] width 6 height 6
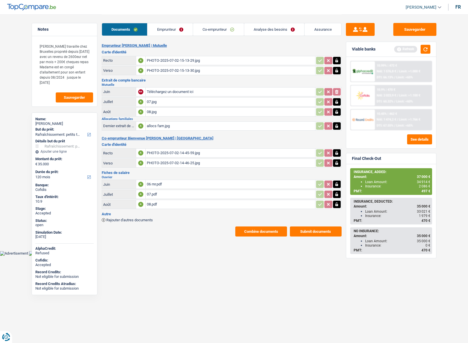
click at [262, 29] on link "Analyse des besoins" at bounding box center [274, 29] width 60 height 12
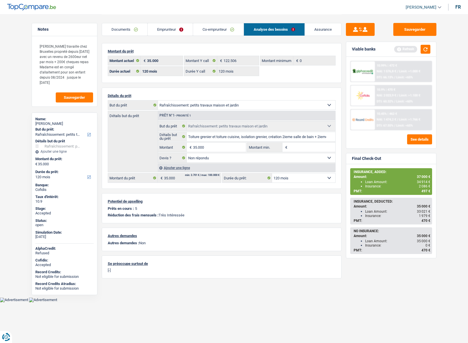
click at [318, 29] on link "Assurance" at bounding box center [323, 29] width 36 height 12
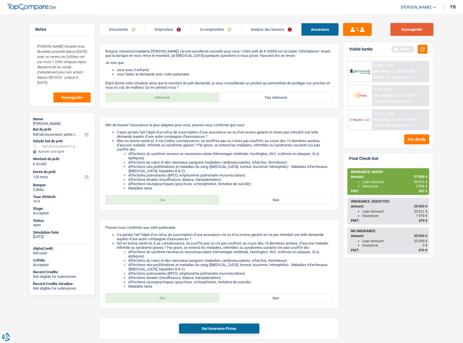
click at [406, 26] on button "Sauvegarder" at bounding box center [412, 29] width 43 height 13
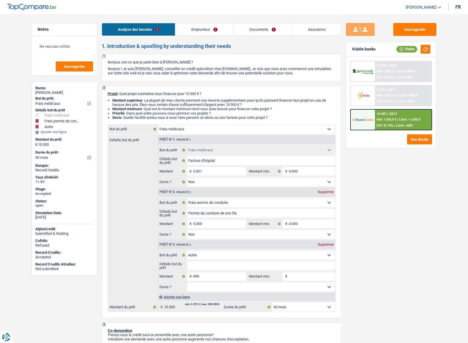
select select "medical"
select select "drivingLicense"
select select "other"
select select "60"
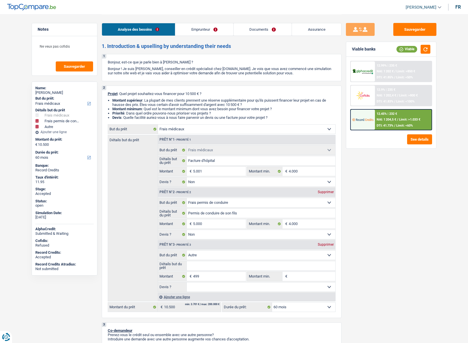
select select "medical"
select select "false"
select select "drivingLicense"
select select "false"
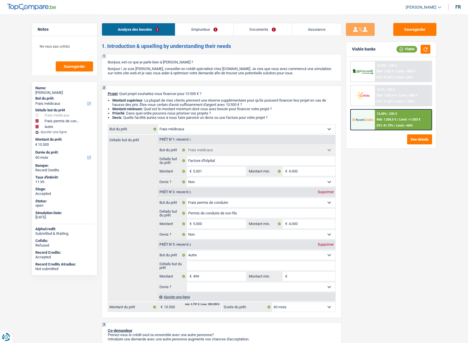
select select "other"
select select "60"
select select "mutuality"
select select "mutualityIndemnity"
select select "rents"
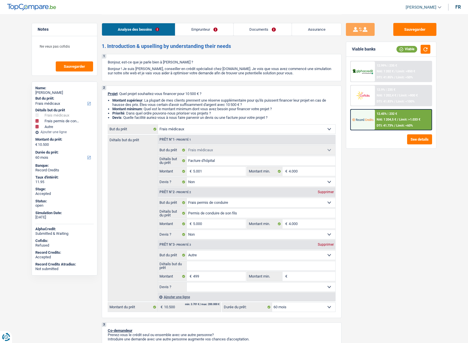
select select "medical"
select select "false"
select select "drivingLicense"
select select "false"
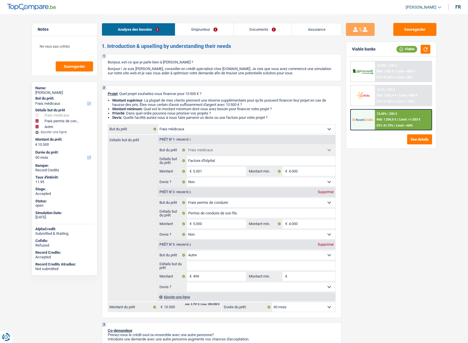
select select "other"
select select "60"
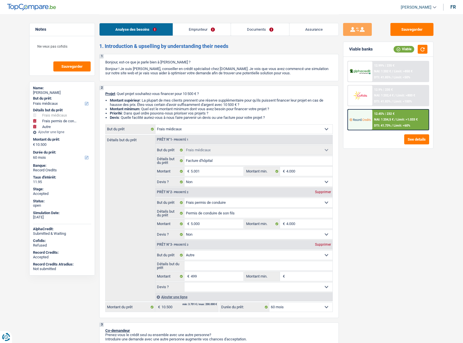
click at [54, 91] on div "[PERSON_NAME]" at bounding box center [62, 92] width 58 height 5
copy div "Petitembert"
click at [416, 7] on span "[PERSON_NAME]" at bounding box center [416, 7] width 31 height 5
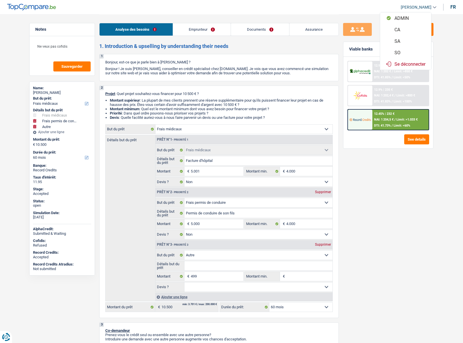
click at [408, 52] on button "SO" at bounding box center [405, 52] width 51 height 11
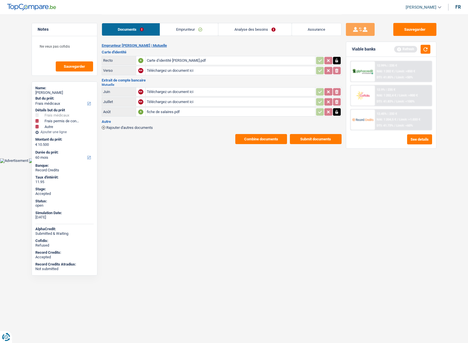
click at [184, 33] on link "Emprunteur" at bounding box center [189, 29] width 58 height 12
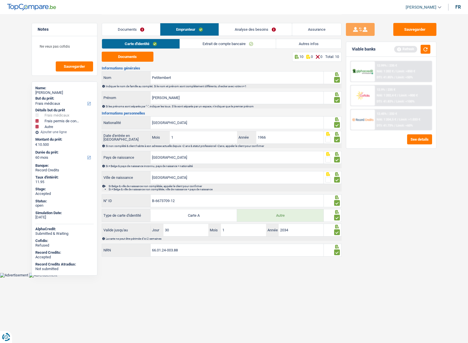
click at [296, 41] on link "Autres infos" at bounding box center [308, 43] width 65 height 9
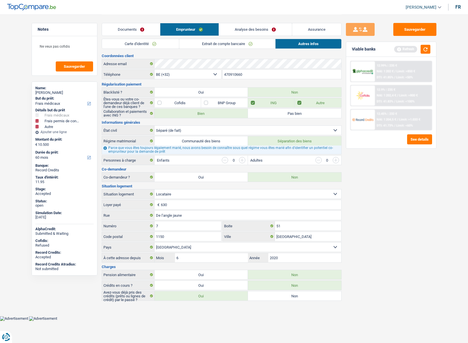
click at [261, 32] on link "Analyse des besoins" at bounding box center [255, 29] width 73 height 12
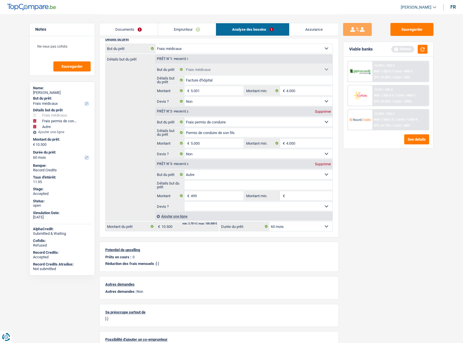
scroll to position [57, 0]
click at [323, 164] on div "Supprimer" at bounding box center [323, 163] width 19 height 3
type input "10.001"
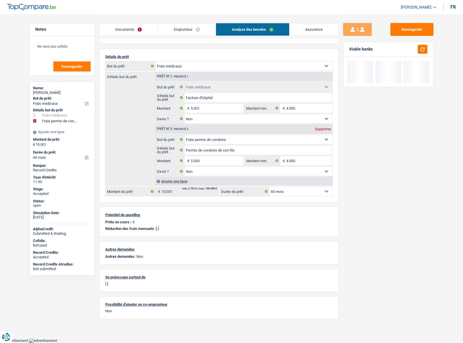
scroll to position [38, 0]
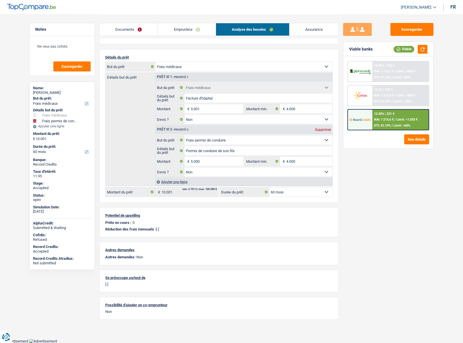
click at [375, 123] on div "12.45% | 221 € NAI: 1 215,6 € / Limit: >1.033 € DTI: 41.19% / Limit: <60%" at bounding box center [401, 120] width 57 height 20
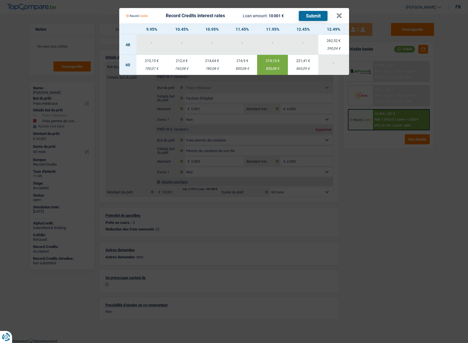
click at [270, 66] on td "219,15 € 830,08 €" at bounding box center [272, 65] width 30 height 20
click at [341, 15] on button "×" at bounding box center [339, 16] width 6 height 6
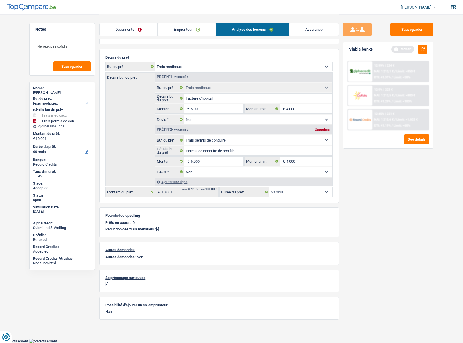
drag, startPoint x: 313, startPoint y: 28, endPoint x: 315, endPoint y: 31, distance: 3.7
click at [313, 28] on link "Assurance" at bounding box center [314, 29] width 49 height 12
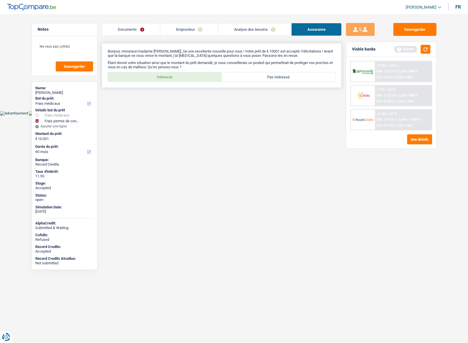
click at [171, 80] on label "Intéressé" at bounding box center [165, 76] width 114 height 9
click at [171, 80] on input "Intéressé" at bounding box center [165, 76] width 114 height 9
radio input "true"
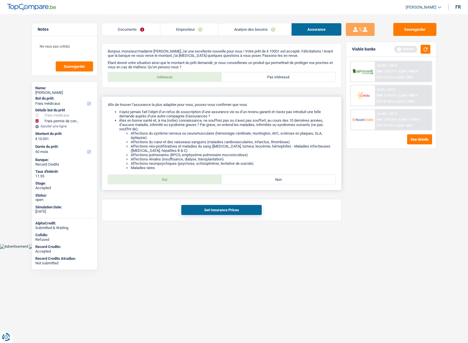
click at [166, 180] on label "Oui" at bounding box center [165, 179] width 114 height 9
click at [166, 180] on input "Oui" at bounding box center [165, 179] width 114 height 9
radio input "true"
click at [202, 211] on button "Get Insurance Prices" at bounding box center [221, 210] width 80 height 10
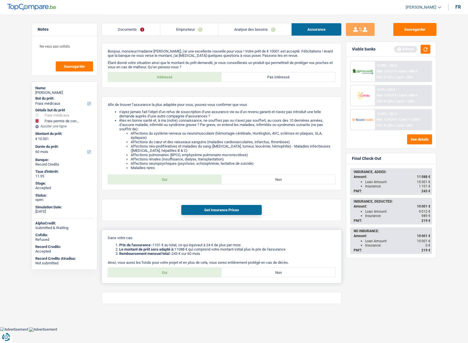
click at [189, 269] on label "Oui" at bounding box center [165, 272] width 114 height 9
click at [189, 269] on input "Oui" at bounding box center [165, 272] width 114 height 9
radio input "true"
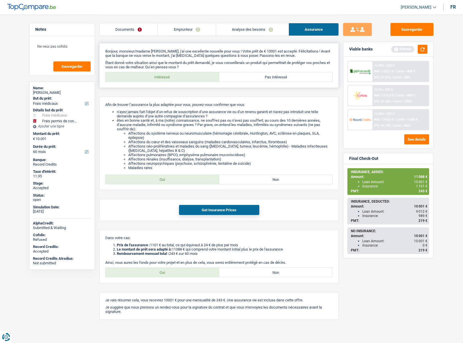
click at [264, 75] on label "Pas intéressé" at bounding box center [276, 76] width 114 height 9
click at [264, 75] on input "Pas intéressé" at bounding box center [276, 76] width 114 height 9
radio input "true"
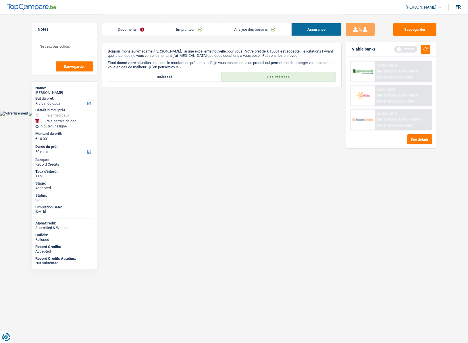
click at [245, 28] on link "Analyse des besoins" at bounding box center [254, 29] width 73 height 12
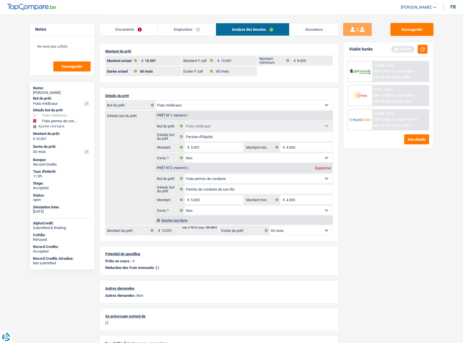
click at [179, 31] on link "Emprunteur" at bounding box center [187, 29] width 58 height 12
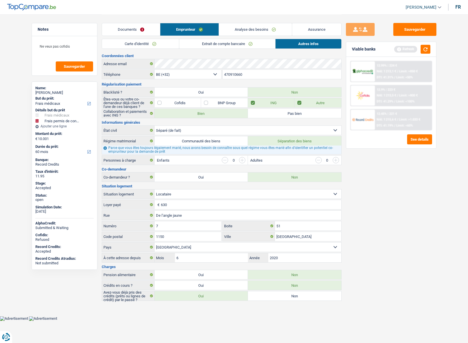
click at [197, 46] on link "Extrait de compte bancaire" at bounding box center [227, 43] width 96 height 9
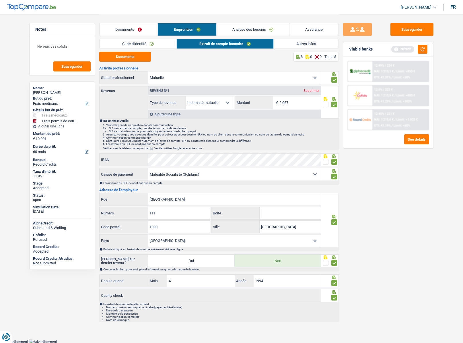
click at [142, 34] on link "Documents" at bounding box center [129, 29] width 58 height 12
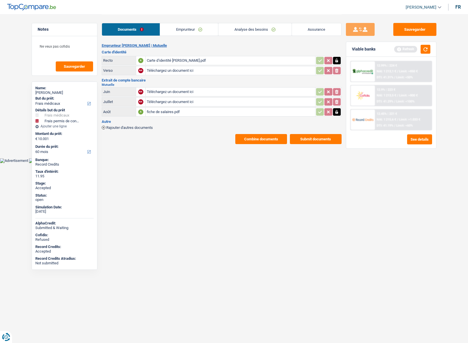
click at [180, 32] on link "Emprunteur" at bounding box center [189, 29] width 58 height 12
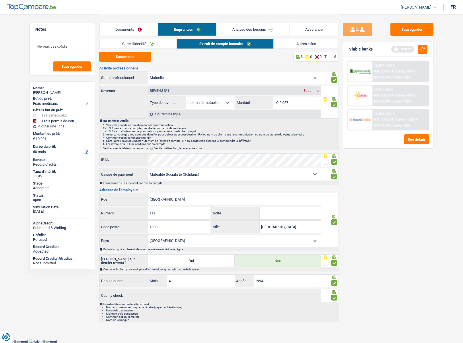
click at [146, 44] on link "Carte d'identité" at bounding box center [138, 43] width 77 height 9
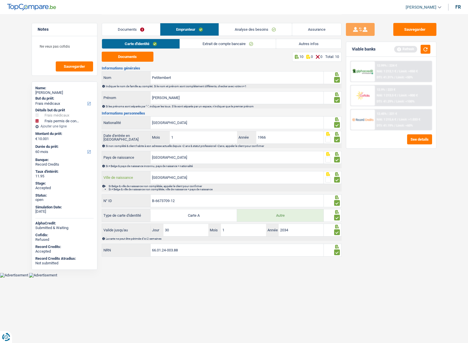
click at [163, 178] on input "[GEOGRAPHIC_DATA]" at bounding box center [236, 177] width 173 height 12
click at [220, 45] on link "Extrait de compte bancaire" at bounding box center [228, 43] width 96 height 9
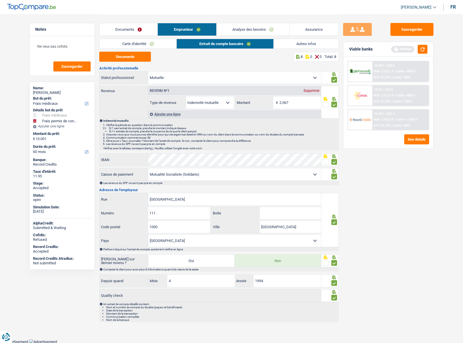
click at [283, 44] on link "Autres infos" at bounding box center [306, 43] width 65 height 9
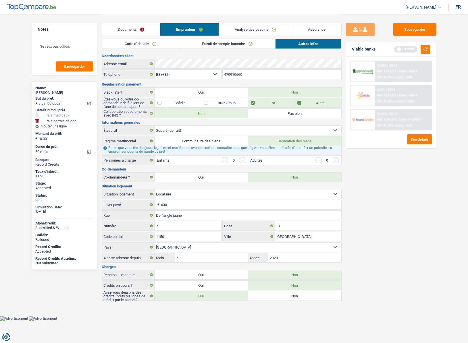
click at [204, 47] on link "Extrait de compte bancaire" at bounding box center [227, 43] width 96 height 9
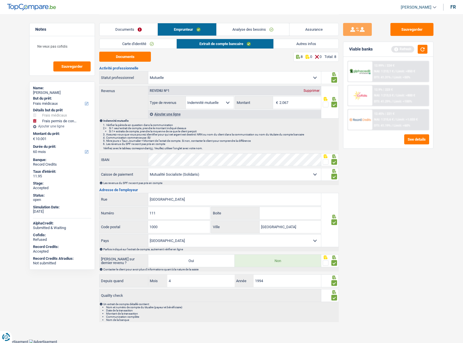
click at [141, 43] on link "Carte d'identité" at bounding box center [138, 43] width 77 height 9
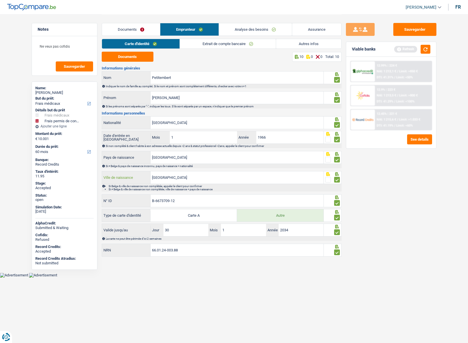
click at [178, 178] on input "[GEOGRAPHIC_DATA]" at bounding box center [236, 177] width 173 height 12
click at [178, 178] on input "Etterbeek" at bounding box center [236, 177] width 173 height 12
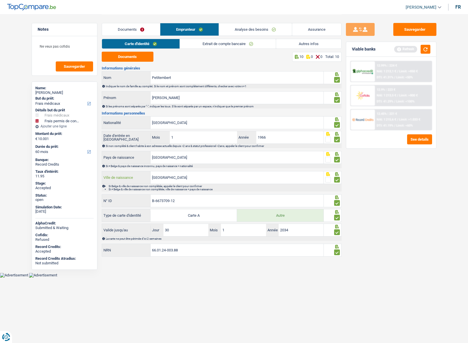
click at [178, 178] on input "Etterbeek" at bounding box center [236, 177] width 173 height 12
click at [179, 176] on input "Etterbeek" at bounding box center [236, 177] width 173 height 12
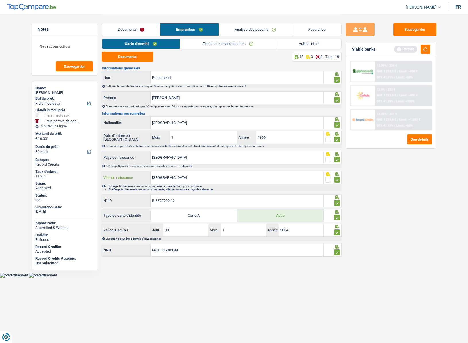
click at [179, 176] on input "Etterbeek" at bounding box center [236, 177] width 173 height 12
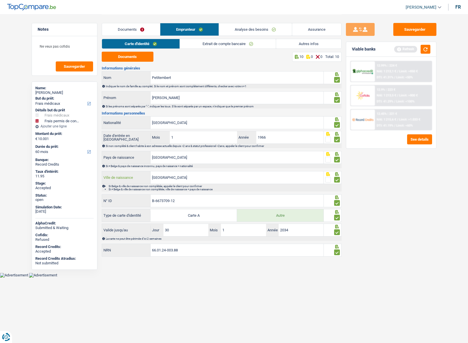
click at [180, 176] on input "Etterbeek" at bounding box center [236, 177] width 173 height 12
click at [311, 42] on link "Autres infos" at bounding box center [308, 43] width 65 height 9
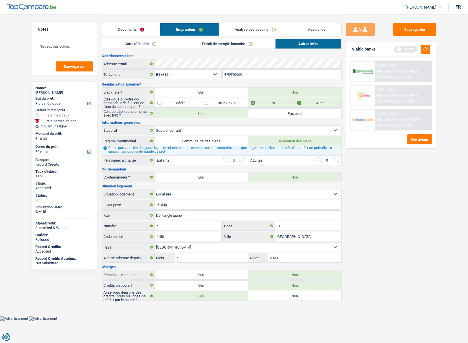
click at [44, 91] on div "Joël Petitembert" at bounding box center [64, 92] width 58 height 5
copy div "Joël Petitembert"
click at [229, 71] on input "470910660" at bounding box center [281, 74] width 119 height 9
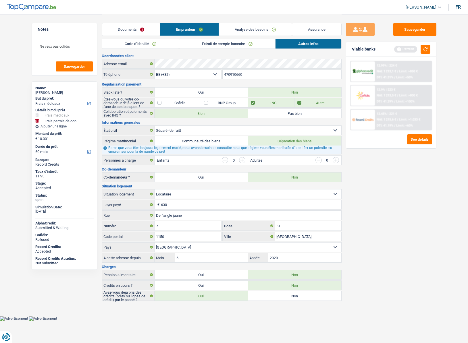
click at [229, 71] on input "470910660" at bounding box center [281, 74] width 119 height 9
click at [200, 46] on link "Extrait de compte bancaire" at bounding box center [227, 43] width 96 height 9
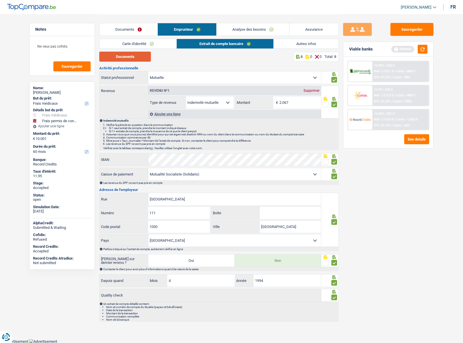
click at [131, 59] on button "Documents" at bounding box center [125, 57] width 52 height 10
click at [321, 25] on link "Assurance" at bounding box center [314, 29] width 49 height 12
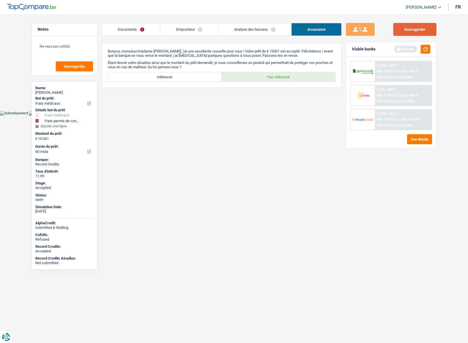
click at [404, 31] on button "Sauvegarder" at bounding box center [414, 29] width 43 height 13
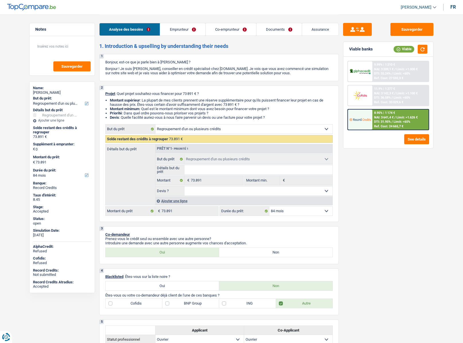
select select "refinancing"
select select "84"
select select "refinancing"
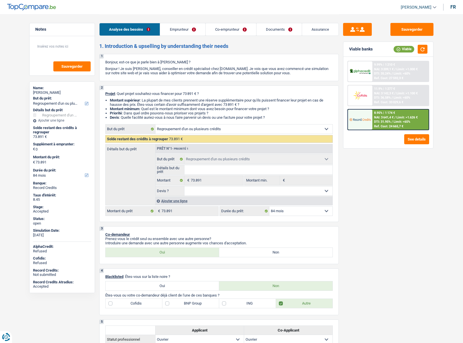
select select "84"
select select "worker"
select select "netSalary"
select select "familyAllowances"
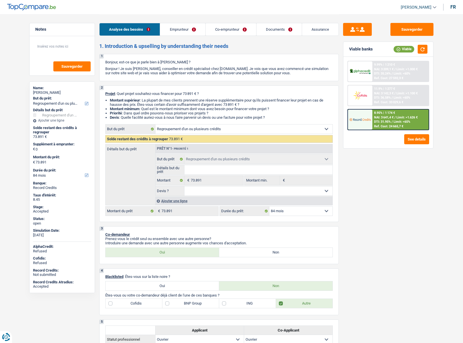
select select "netSalary"
select select "ownerWithMortgage"
select select "creditConsolidation"
select select "96"
select select "cardOrCredit"
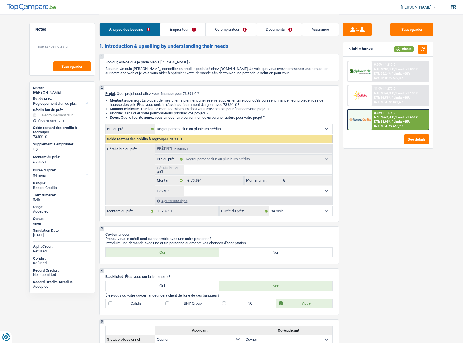
select select "mortgage"
select select "240"
select select "refinancing"
select select "84"
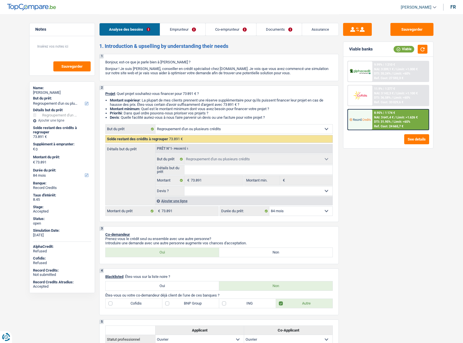
click at [188, 29] on link "Emprunteur" at bounding box center [182, 29] width 45 height 12
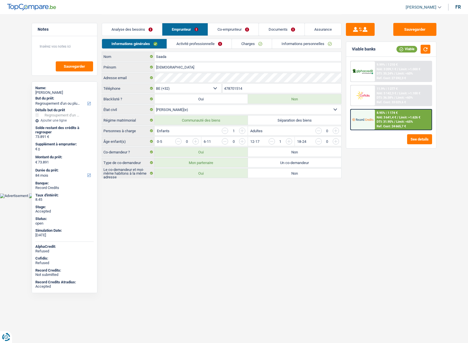
click at [239, 43] on link "Charges" at bounding box center [252, 43] width 40 height 9
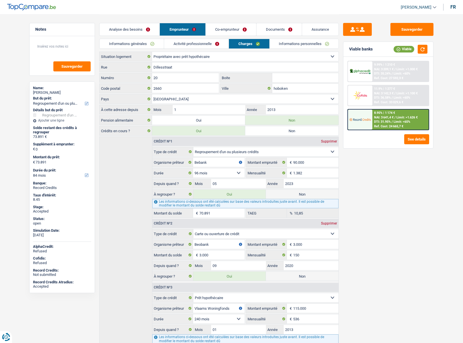
click at [423, 8] on span "[PERSON_NAME]" at bounding box center [416, 7] width 31 height 5
click at [405, 51] on button "SO" at bounding box center [405, 52] width 51 height 11
select select "32"
select select "ownerWithMortgage"
select select "creditConsolidation"
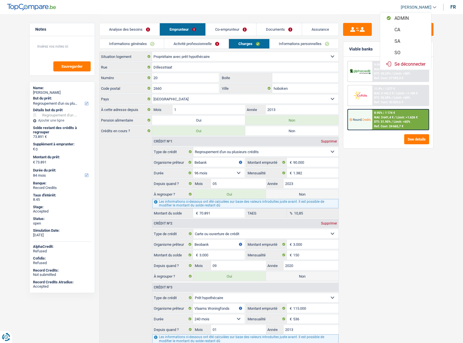
select select "96"
select select "cardOrCredit"
select select "mortgage"
select select "240"
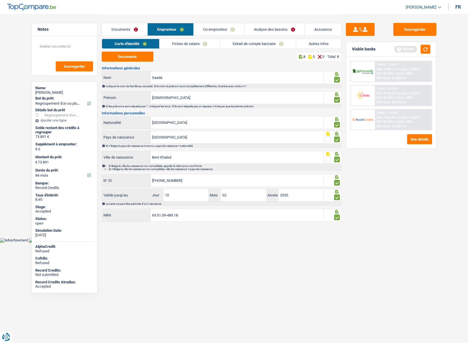
click at [306, 48] on link "Autres infos" at bounding box center [318, 43] width 45 height 9
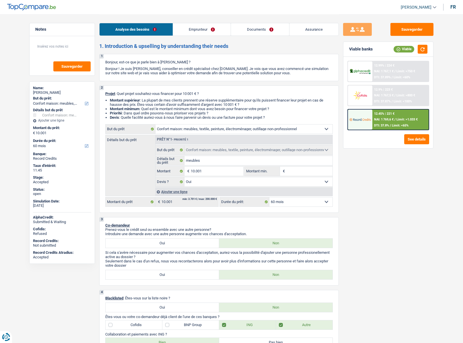
select select "household"
select select "60"
select select "household"
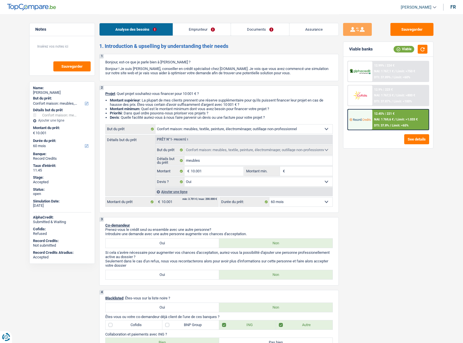
select select "yes"
select select "60"
select select "retired"
select select "pension"
select select "ownerWithoutMortgage"
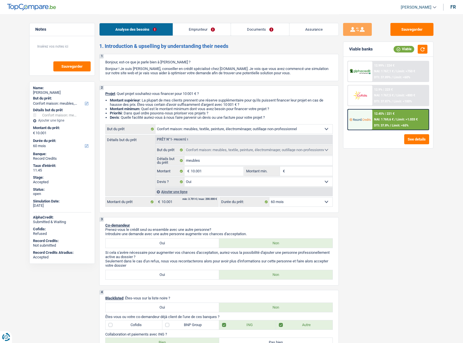
select select "carLoan"
select select "48"
select select "renovationLoan"
select select "84"
select select "household"
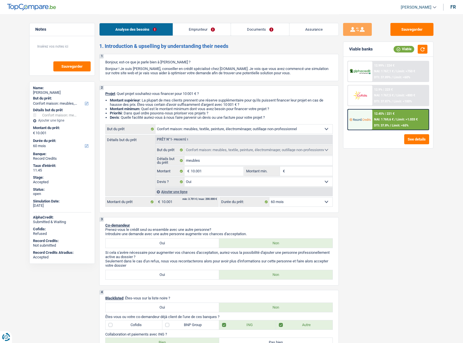
select select "household"
select select "yes"
select select "60"
click at [200, 33] on link "Emprunteur" at bounding box center [202, 29] width 58 height 12
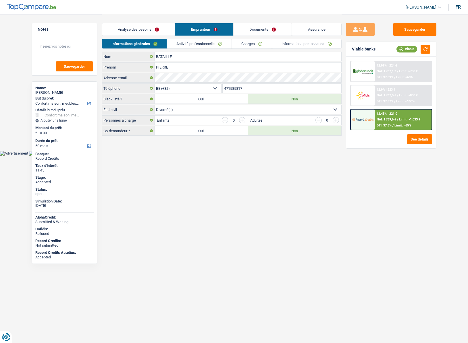
click at [247, 32] on link "Documents" at bounding box center [262, 29] width 58 height 12
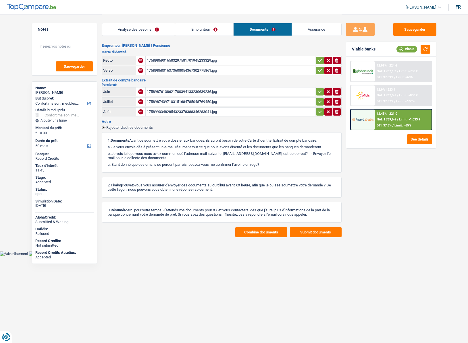
click at [412, 9] on span "[PERSON_NAME]" at bounding box center [420, 7] width 31 height 5
drag, startPoint x: 406, startPoint y: 52, endPoint x: 150, endPoint y: 36, distance: 256.5
click at [406, 53] on button "SO" at bounding box center [410, 52] width 51 height 11
select select "60"
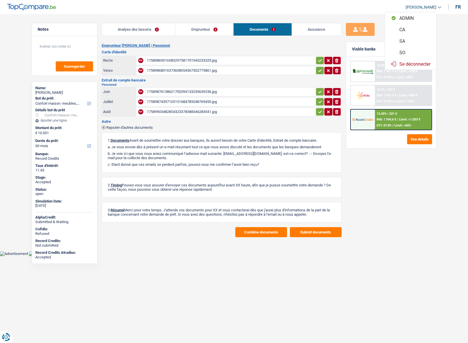
select select "household"
select select "yes"
select select "60"
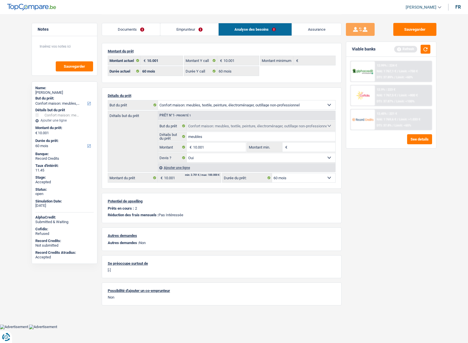
click at [123, 32] on link "Documents" at bounding box center [131, 29] width 58 height 12
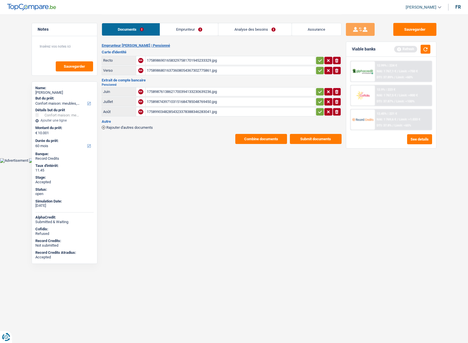
click at [251, 142] on button "Combine documents" at bounding box center [261, 139] width 52 height 10
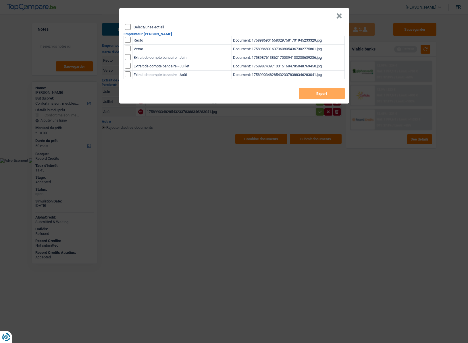
click at [147, 26] on label "Select/unselect all" at bounding box center [148, 27] width 30 height 4
click at [131, 26] on input "Select/unselect all" at bounding box center [128, 27] width 6 height 6
checkbox input "true"
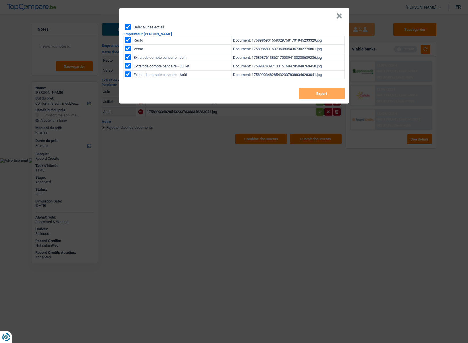
checkbox input "true"
click at [318, 94] on button "Export" at bounding box center [321, 93] width 46 height 11
drag, startPoint x: 338, startPoint y: 18, endPoint x: 310, endPoint y: 16, distance: 28.5
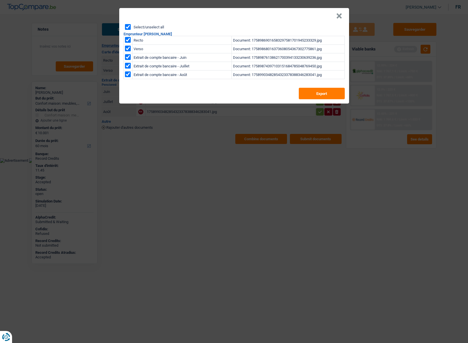
click at [338, 18] on button "×" at bounding box center [339, 16] width 6 height 6
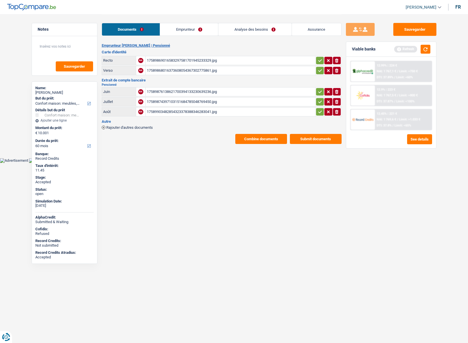
click at [310, 27] on link "Assurance" at bounding box center [316, 29] width 49 height 12
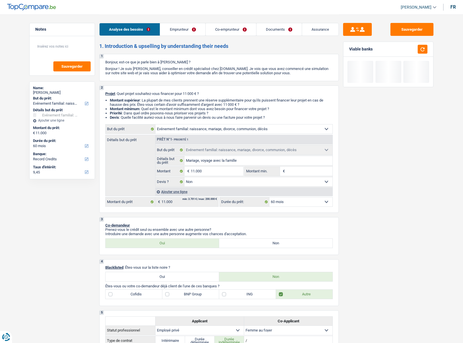
select select "familyEvent"
select select "60"
select select "record credits"
select select "familyEvent"
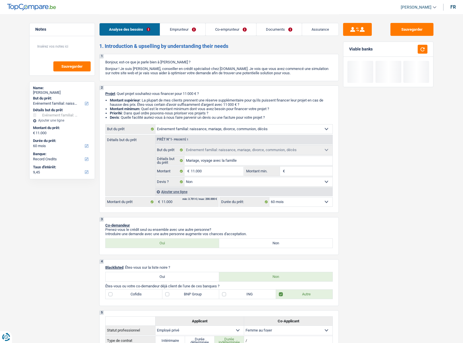
select select "familyEvent"
select select "false"
select select "60"
select select "privateEmployee"
select select "housewife"
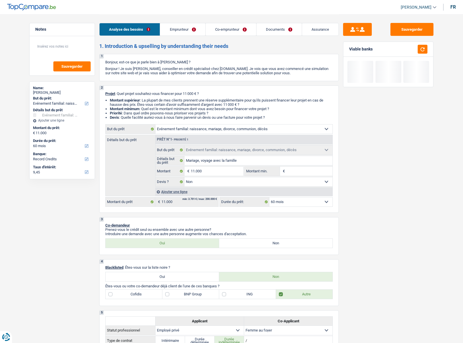
select select "netSalary"
select select "mealVouchers"
select select "familyAllowances"
select select "rents"
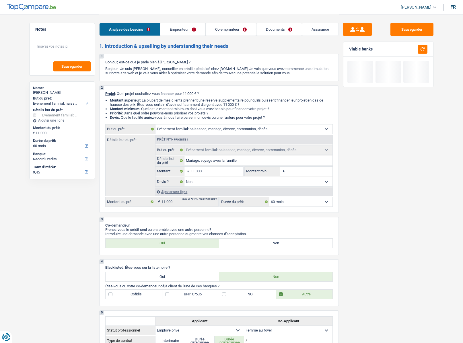
select select "personalLoan"
select select "loanRepayment"
select select "84"
select select "familyEvent"
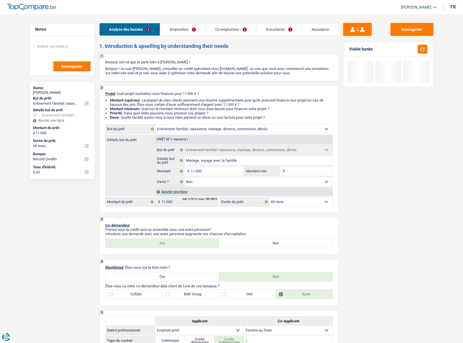
select select "false"
select select "60"
click at [406, 32] on button "Sauvegarder" at bounding box center [412, 29] width 43 height 13
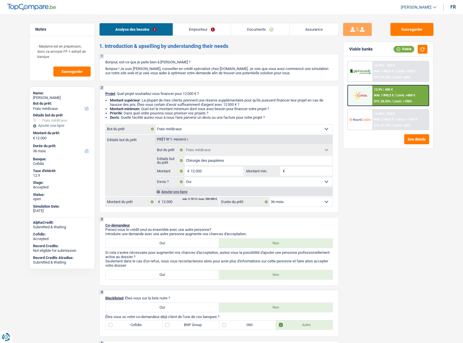
select select "medical"
select select "36"
select select "medical"
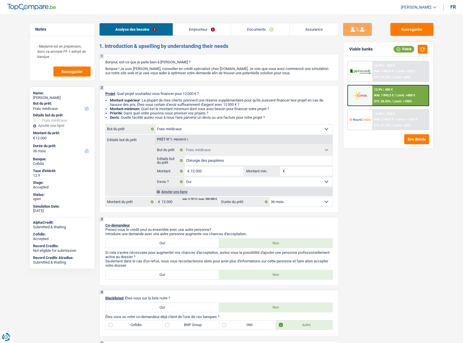
select select "yes"
select select "36"
select select "publicEmployee"
select select "netSalary"
select select "pension"
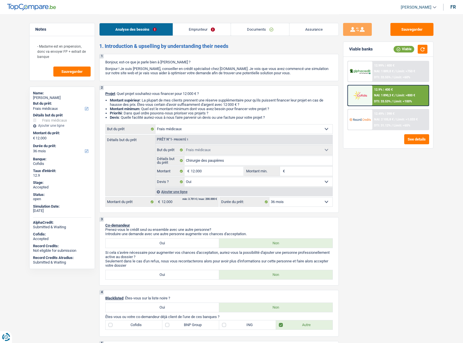
select select "mealVouchers"
select select "ownerWithoutMortgage"
select select "personalLoan"
select select "miscellaneousCosts"
select select "24"
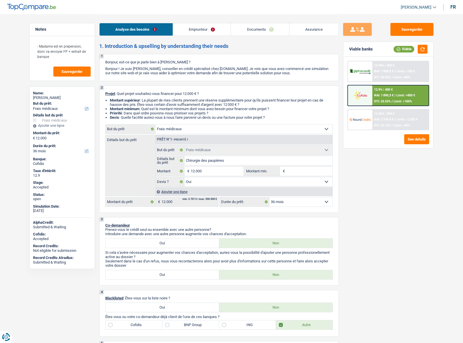
select select "carLoan"
select select "60"
select select "medical"
select select "yes"
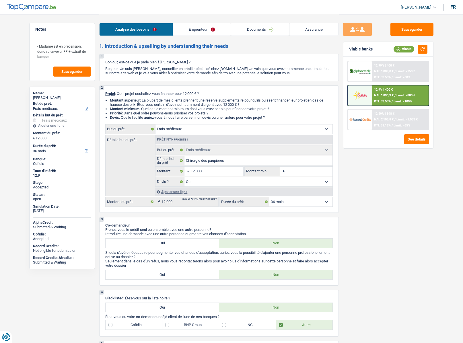
select select "36"
click at [416, 8] on span "[PERSON_NAME]" at bounding box center [416, 7] width 31 height 5
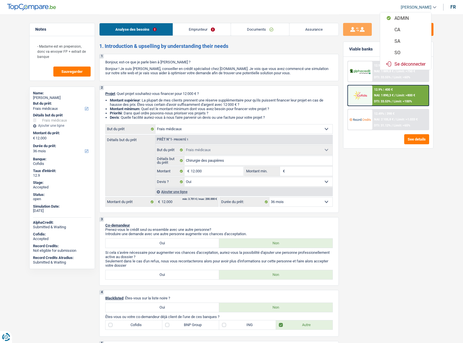
click at [402, 52] on button "SO" at bounding box center [405, 52] width 51 height 11
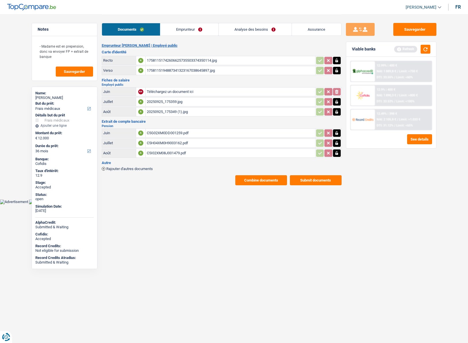
click at [245, 30] on link "Analyse des besoins" at bounding box center [254, 29] width 73 height 12
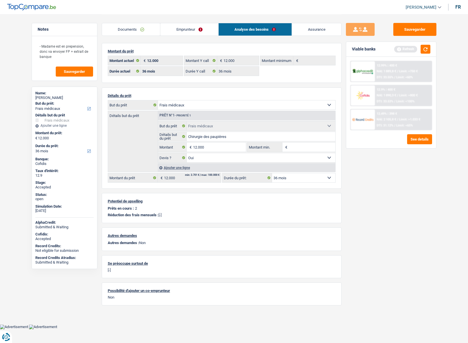
click at [173, 32] on link "Emprunteur" at bounding box center [189, 29] width 58 height 12
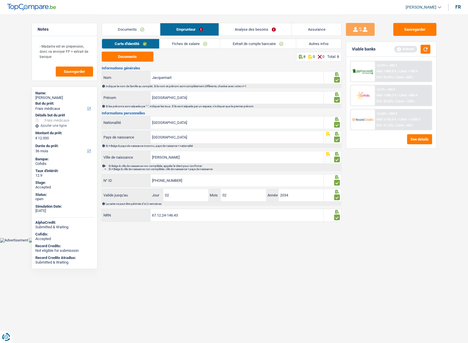
click at [124, 31] on link "Documents" at bounding box center [131, 29] width 58 height 12
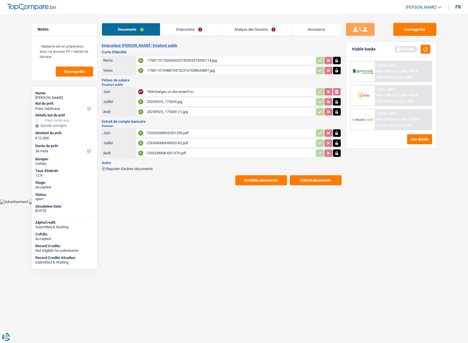
click at [253, 182] on button "Combine documents" at bounding box center [261, 180] width 52 height 10
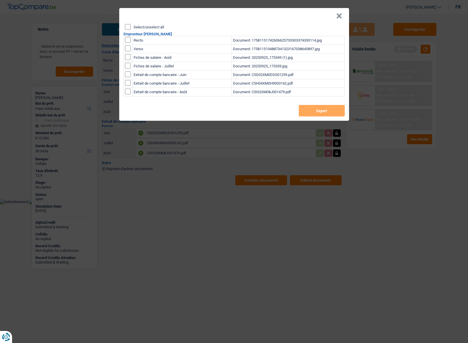
click at [139, 28] on label "Select/unselect all" at bounding box center [148, 27] width 30 height 4
click at [131, 28] on input "Select/unselect all" at bounding box center [128, 27] width 6 height 6
checkbox input "true"
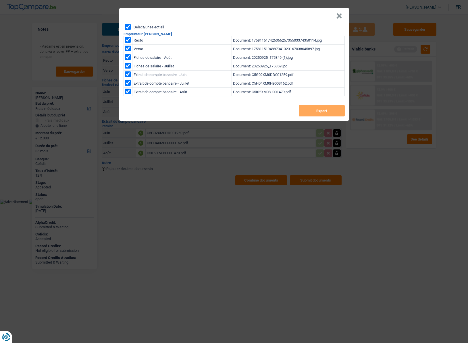
checkbox input "true"
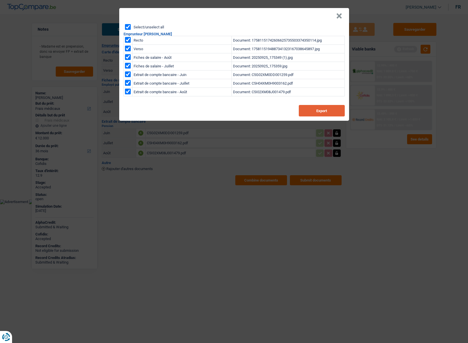
click at [314, 110] on button "Export" at bounding box center [321, 110] width 46 height 11
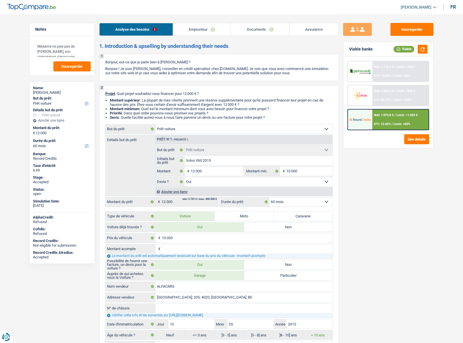
select select "car"
select select "60"
select select "car"
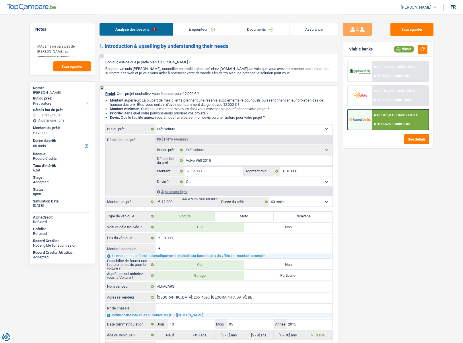
select select "yes"
select select "60"
select select "worker"
select select "netSalary"
select select "liveWithParents"
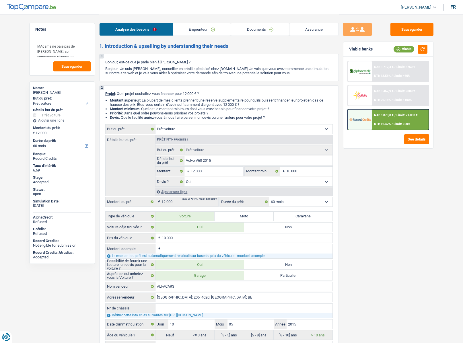
select select "car"
select select "yes"
select select "60"
click at [421, 9] on span "[PERSON_NAME]" at bounding box center [416, 7] width 31 height 5
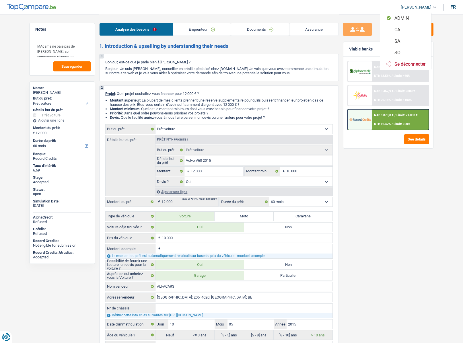
click at [405, 50] on button "SO" at bounding box center [405, 52] width 51 height 11
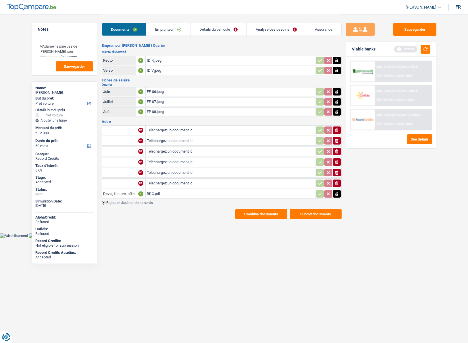
click at [175, 30] on link "Emprunteur" at bounding box center [168, 29] width 44 height 12
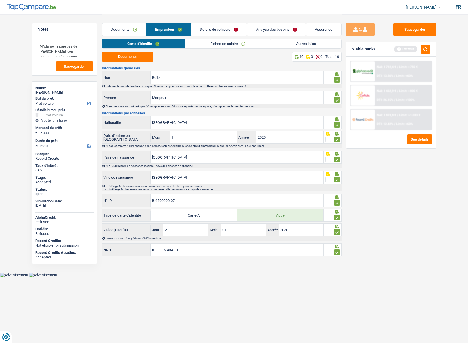
click at [136, 26] on link "Documents" at bounding box center [124, 29] width 44 height 12
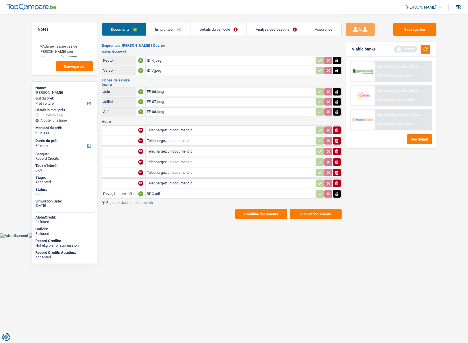
click at [164, 30] on link "Emprunteur" at bounding box center [168, 29] width 44 height 12
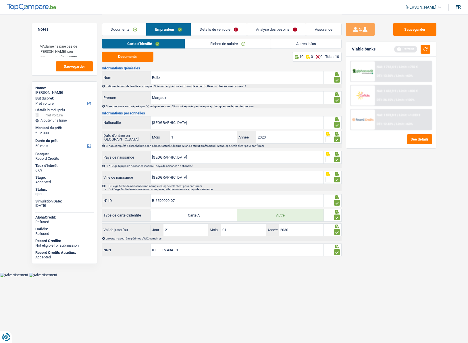
click at [127, 31] on link "Documents" at bounding box center [124, 29] width 44 height 12
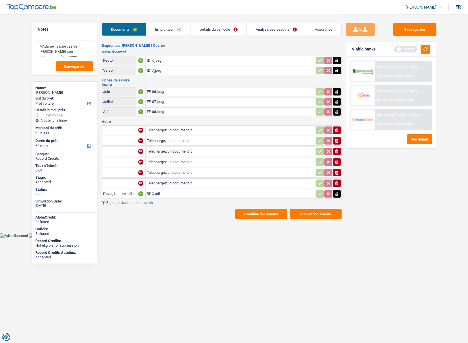
drag, startPoint x: 49, startPoint y: 46, endPoint x: 81, endPoint y: 53, distance: 33.1
click at [81, 53] on textarea "MAdame ne paie pas de loyer, son compagnon s'enoccupe" at bounding box center [64, 48] width 57 height 17
click at [116, 128] on input "text" at bounding box center [119, 130] width 32 height 9
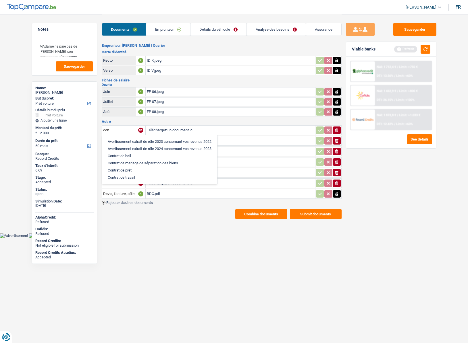
click at [119, 171] on li "Contrat de prêt" at bounding box center [159, 170] width 109 height 7
type input "Contrat de prêt"
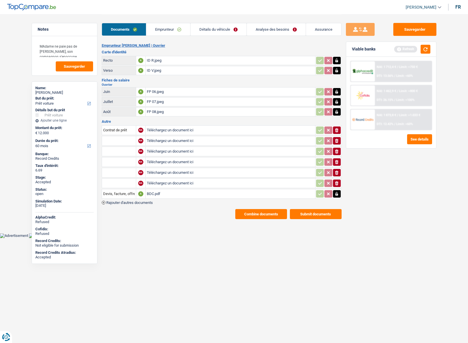
click at [160, 125] on td "Téléchargez un document ici" at bounding box center [230, 130] width 170 height 10
click at [161, 128] on input "Téléchargez un document ici" at bounding box center [230, 130] width 167 height 9
type input "C:\fakepath\ct.pdf"
click at [117, 142] on input "text" at bounding box center [119, 140] width 32 height 9
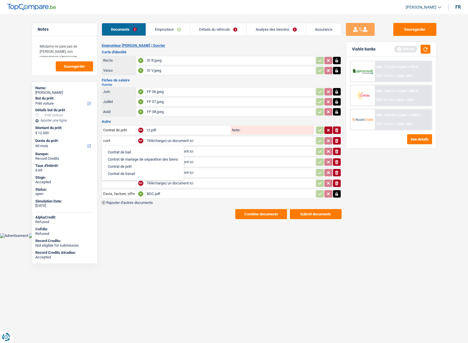
click at [127, 173] on li "Contrat de travail" at bounding box center [143, 173] width 76 height 7
type input "Contrat de travail"
click at [168, 139] on input "Téléchargez un document ici" at bounding box center [230, 141] width 167 height 9
type input "C:\fakepath\ct1.pdf"
click at [117, 128] on input "Contrat de prêt" at bounding box center [119, 130] width 32 height 9
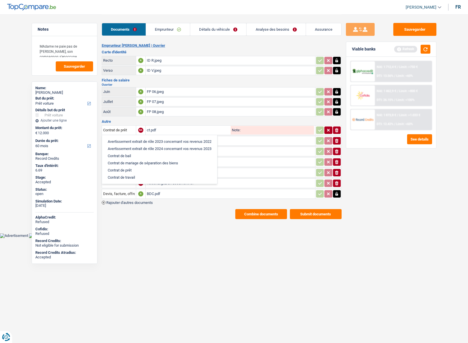
click at [121, 176] on li "Contrat de travail" at bounding box center [159, 177] width 109 height 7
type input "Contrat de travail"
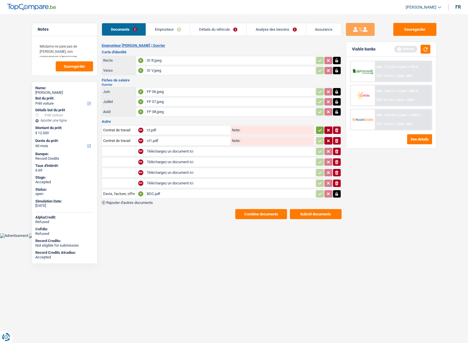
click at [122, 150] on input "text" at bounding box center [119, 151] width 32 height 9
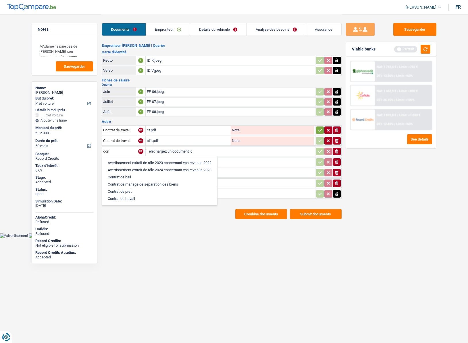
click at [130, 198] on li "Contrat de travail" at bounding box center [159, 198] width 109 height 7
type input "Contrat de travail"
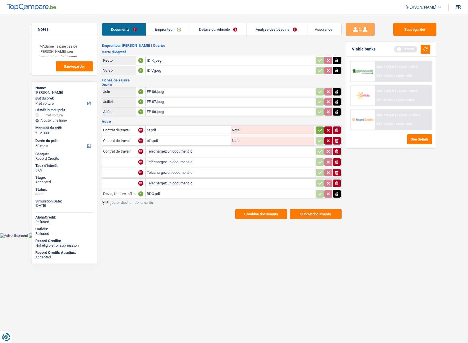
click at [159, 151] on input "Téléchargez un document ici" at bounding box center [230, 151] width 167 height 9
type input "C:\fakepath\ct3.pdf"
click at [320, 31] on link "Assurance" at bounding box center [323, 29] width 35 height 12
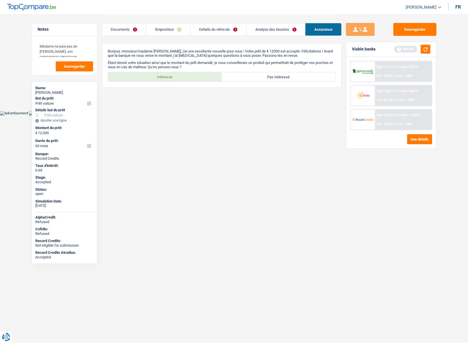
click at [162, 28] on link "Emprunteur" at bounding box center [168, 29] width 44 height 12
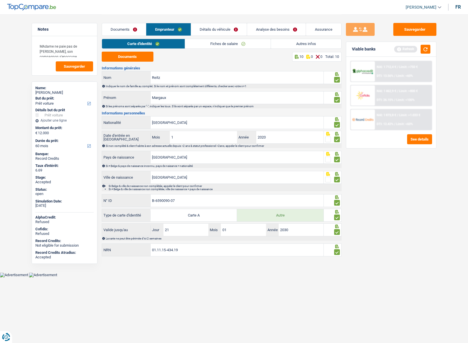
click at [309, 46] on link "Autres infos" at bounding box center [306, 43] width 70 height 9
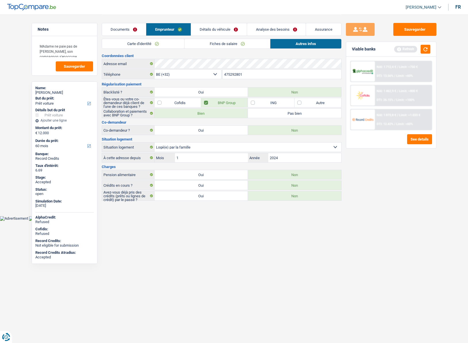
click at [121, 30] on link "Documents" at bounding box center [124, 29] width 44 height 12
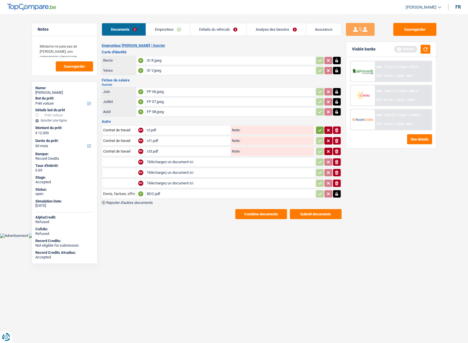
click at [116, 164] on input "text" at bounding box center [119, 162] width 32 height 9
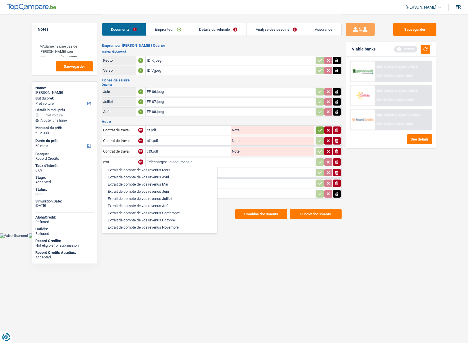
scroll to position [57, 0]
click at [144, 195] on li "Extrait de compte de vos revenus Août" at bounding box center [159, 194] width 109 height 7
type input "Extrait de compte de vos revenus Août"
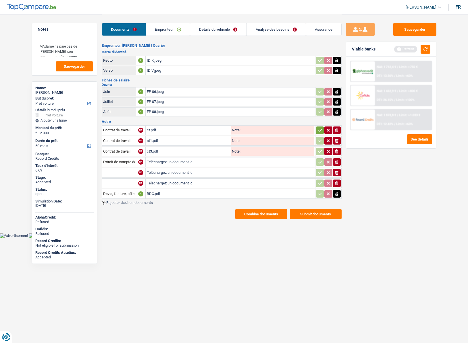
click at [158, 161] on input "Téléchargez un document ici" at bounding box center [230, 162] width 167 height 9
type input "C:\fakepath\EDC AOUT.png"
click at [115, 169] on input "text" at bounding box center [119, 172] width 32 height 9
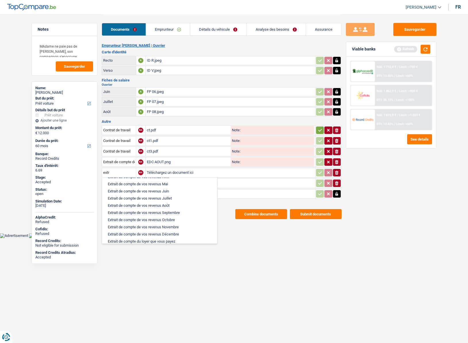
click at [158, 199] on li "Extrait de compte de vos revenus Juillet" at bounding box center [159, 198] width 109 height 7
type input "Extrait de compte de vos revenus Juillet"
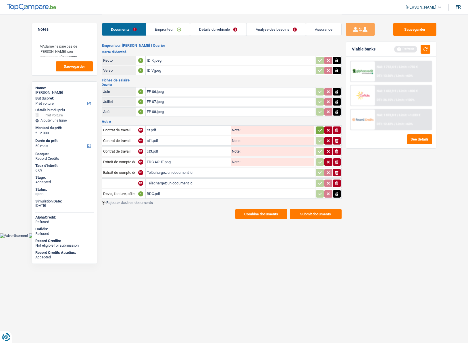
click at [164, 171] on input "Téléchargez un document ici" at bounding box center [230, 172] width 167 height 9
type input "C:\fakepath\EDC JUILLET.png"
click at [118, 182] on input "text" at bounding box center [119, 183] width 32 height 9
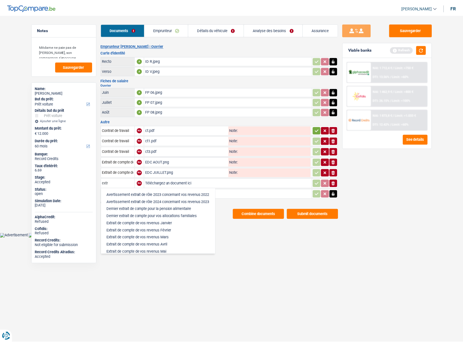
scroll to position [29, 0]
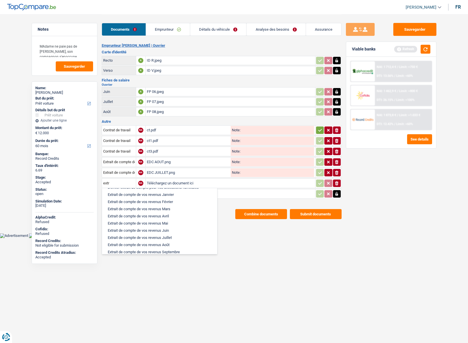
click at [145, 231] on li "Extrait de compte de vos revenus Juin" at bounding box center [159, 230] width 109 height 7
type input "Extrait de compte de vos revenus Juin"
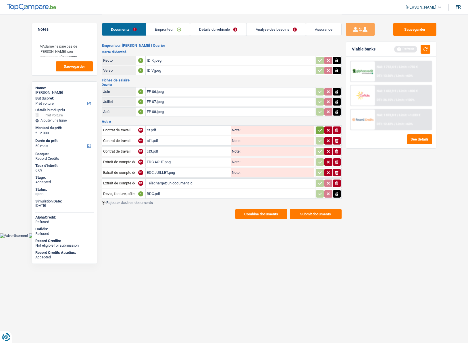
click at [156, 184] on input "Téléchargez un document ici" at bounding box center [230, 183] width 167 height 9
type input "C:\fakepath\EDC JUIN 2.png"
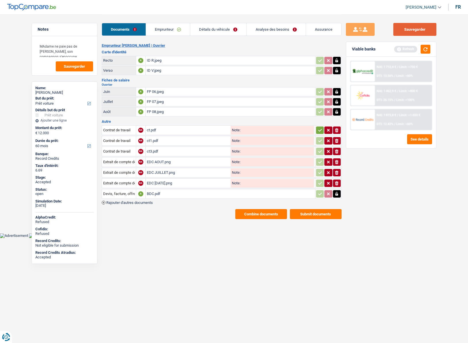
click at [407, 28] on button "Sauvegarder" at bounding box center [414, 29] width 43 height 13
click at [253, 217] on button "Combine documents" at bounding box center [261, 214] width 52 height 10
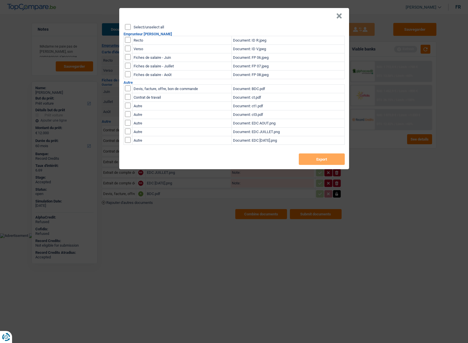
click at [139, 29] on div "Select/unselect all" at bounding box center [235, 27] width 220 height 6
click at [145, 27] on label "Select/unselect all" at bounding box center [148, 27] width 30 height 4
click at [131, 27] on input "Select/unselect all" at bounding box center [128, 27] width 6 height 6
checkbox input "true"
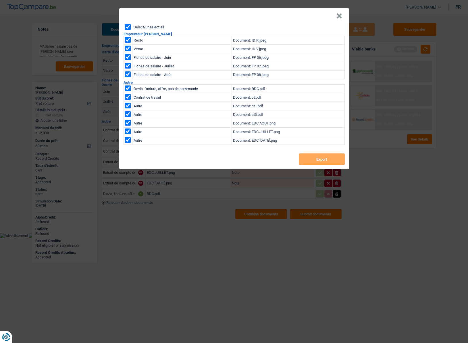
checkbox input "true"
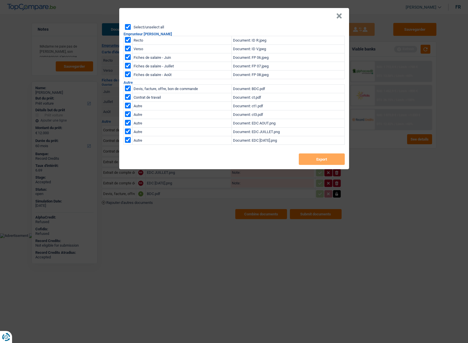
checkbox input "true"
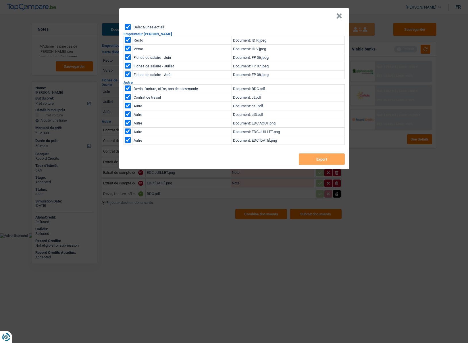
checkbox input "true"
click at [311, 164] on button "Export" at bounding box center [321, 159] width 46 height 11
click at [342, 18] on header "×" at bounding box center [234, 16] width 230 height 16
click at [341, 18] on button "×" at bounding box center [339, 16] width 6 height 6
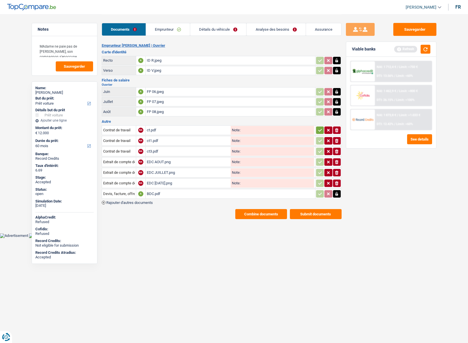
click at [326, 31] on link "Assurance" at bounding box center [323, 29] width 35 height 12
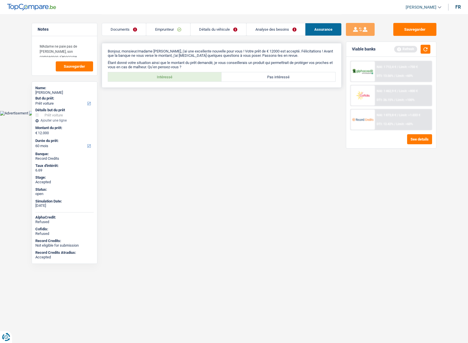
click at [184, 76] on label "Intéressé" at bounding box center [165, 76] width 114 height 9
click at [184, 76] on input "Intéressé" at bounding box center [165, 76] width 114 height 9
radio input "true"
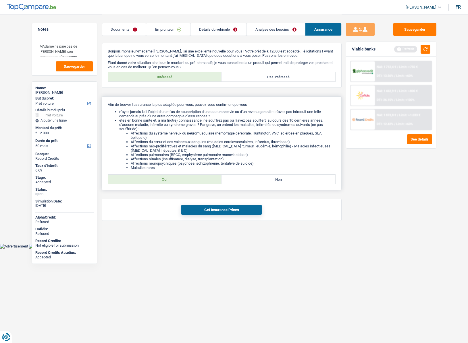
click at [157, 181] on label "Oui" at bounding box center [165, 179] width 114 height 9
click at [157, 181] on input "Oui" at bounding box center [165, 179] width 114 height 9
radio input "true"
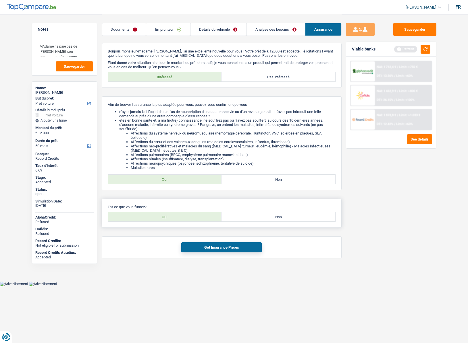
click at [174, 216] on label "Oui" at bounding box center [165, 216] width 114 height 9
click at [174, 216] on input "Oui" at bounding box center [165, 216] width 114 height 9
radio input "true"
click at [213, 246] on button "Get Insurance Prices" at bounding box center [221, 248] width 80 height 10
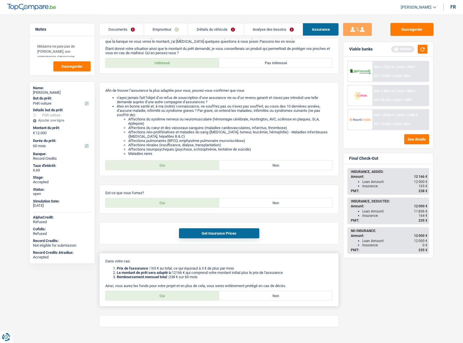
scroll to position [26, 0]
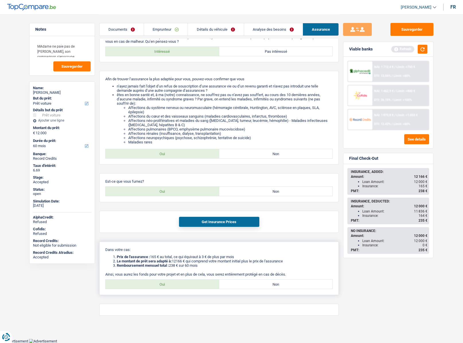
click at [172, 282] on label "Oui" at bounding box center [163, 284] width 114 height 9
click at [172, 282] on input "Oui" at bounding box center [163, 284] width 114 height 9
radio input "true"
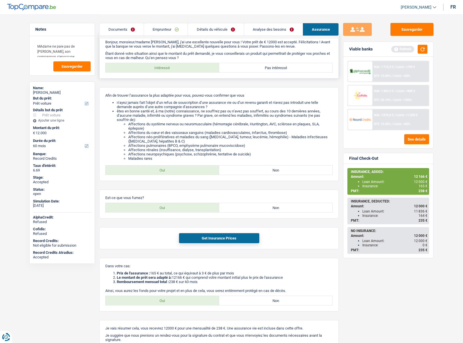
scroll to position [0, 0]
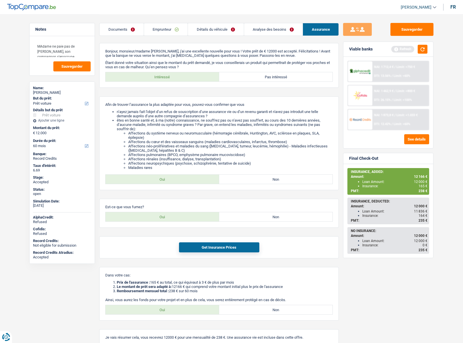
click at [48, 91] on div "Margaux Reitz" at bounding box center [62, 92] width 58 height 5
copy div "Margaux Reitz"
click at [157, 27] on link "Emprunteur" at bounding box center [166, 29] width 44 height 12
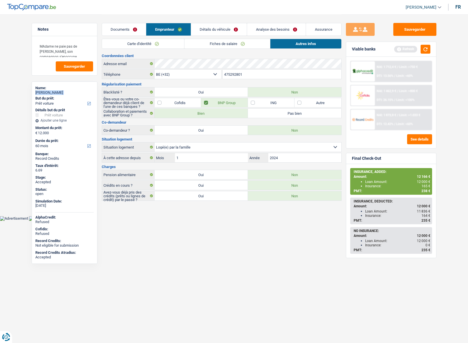
click at [119, 28] on link "Documents" at bounding box center [124, 29] width 44 height 12
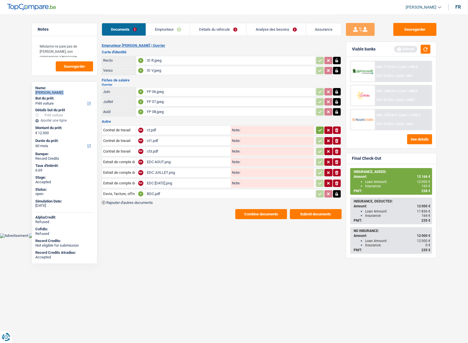
click at [166, 28] on link "Emprunteur" at bounding box center [168, 29] width 44 height 12
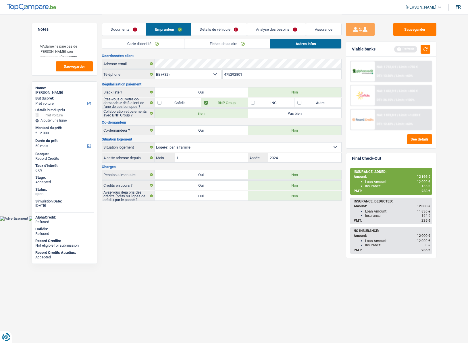
click at [249, 73] on input "475292801" at bounding box center [281, 74] width 119 height 9
click at [311, 31] on link "Assurance" at bounding box center [323, 29] width 35 height 12
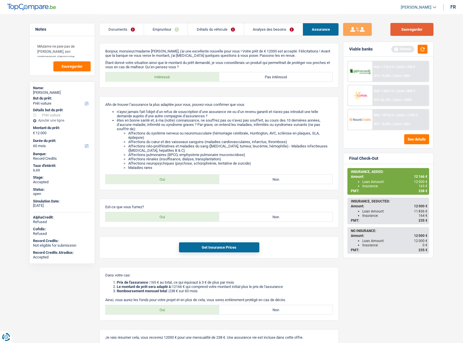
click at [405, 30] on button "Sauvegarder" at bounding box center [412, 29] width 43 height 13
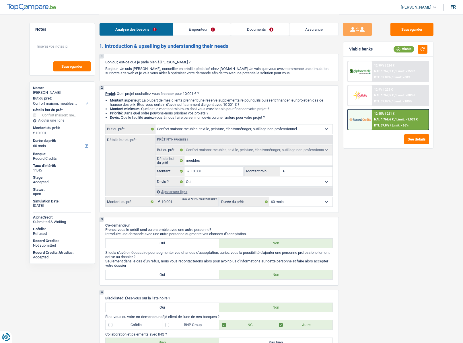
select select "household"
select select "60"
select select "household"
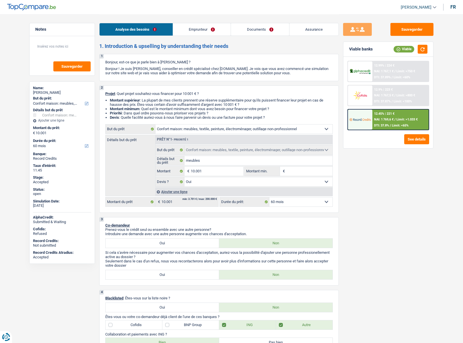
select select "yes"
select select "60"
select select "retired"
select select "pension"
select select "ownerWithoutMortgage"
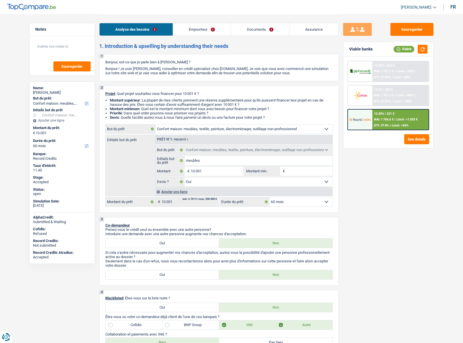
select select "carLoan"
select select "48"
select select "renovationLoan"
select select "84"
select select "household"
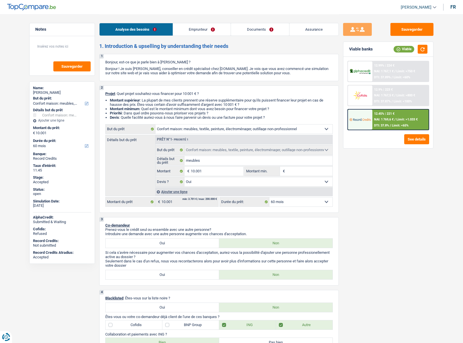
select select "household"
select select "yes"
select select "60"
click at [55, 91] on div "[PERSON_NAME]" at bounding box center [62, 92] width 58 height 5
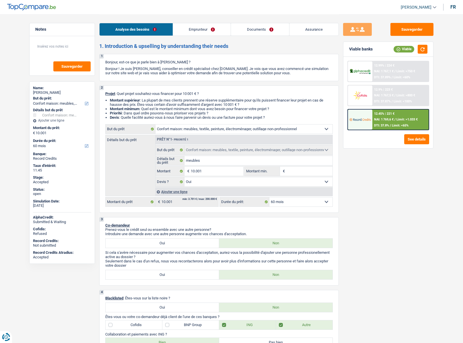
copy div "BATAILLE"
click at [423, 8] on span "[PERSON_NAME]" at bounding box center [416, 7] width 31 height 5
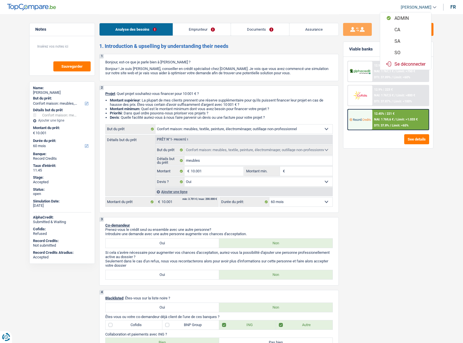
click at [402, 51] on button "SO" at bounding box center [405, 52] width 51 height 11
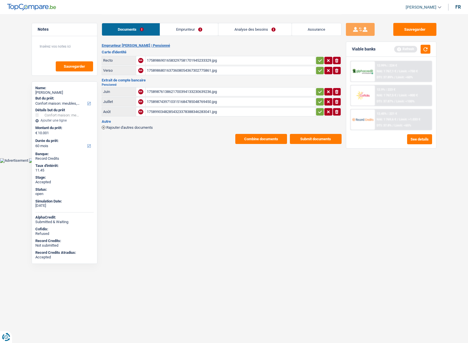
click at [239, 33] on link "Analyse des besoins" at bounding box center [254, 29] width 73 height 12
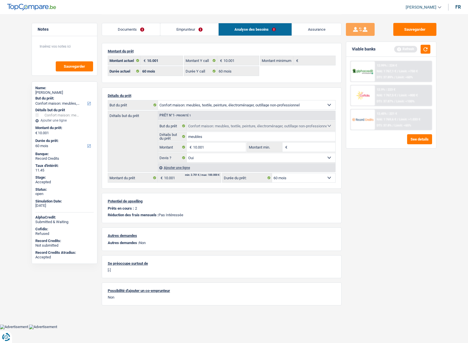
click at [312, 31] on link "Assurance" at bounding box center [316, 29] width 49 height 12
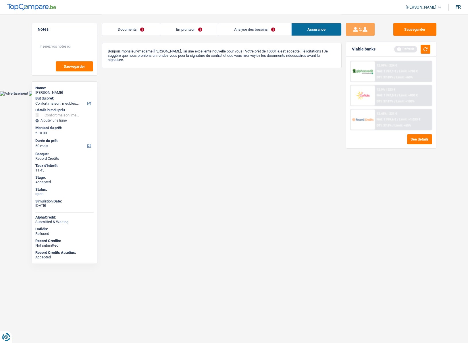
click at [184, 33] on link "Emprunteur" at bounding box center [189, 29] width 58 height 12
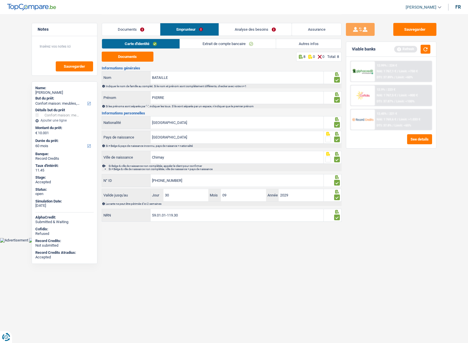
click at [137, 28] on link "Documents" at bounding box center [131, 29] width 58 height 12
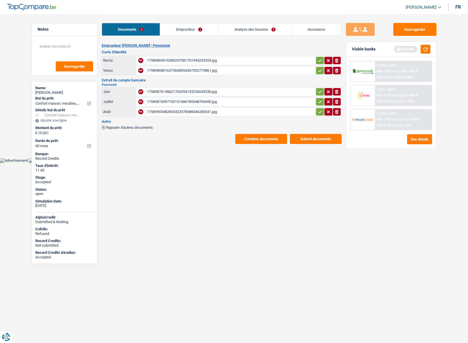
click at [246, 137] on button "Combine documents" at bounding box center [261, 139] width 52 height 10
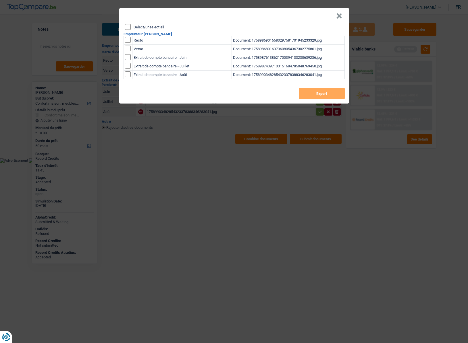
click at [149, 27] on label "Select/unselect all" at bounding box center [148, 27] width 30 height 4
click at [131, 27] on input "Select/unselect all" at bounding box center [128, 27] width 6 height 6
checkbox input "true"
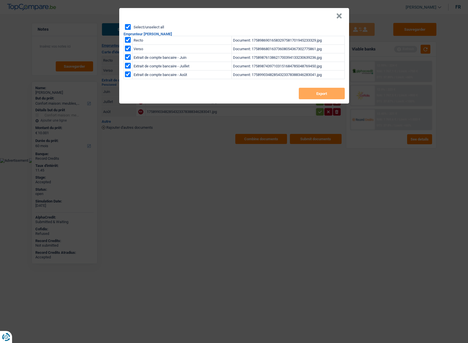
checkbox input "true"
click at [307, 94] on button "Export" at bounding box center [321, 93] width 46 height 11
click at [338, 16] on button "×" at bounding box center [339, 16] width 6 height 6
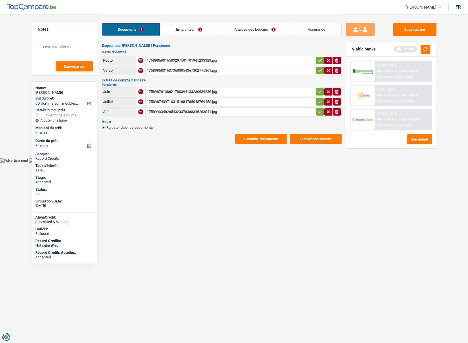
click at [304, 28] on link "Assurance" at bounding box center [316, 29] width 49 height 12
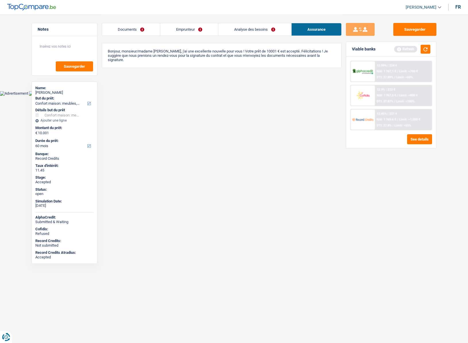
drag, startPoint x: 130, startPoint y: 28, endPoint x: 135, endPoint y: 28, distance: 4.6
click at [130, 28] on link "Documents" at bounding box center [131, 29] width 58 height 12
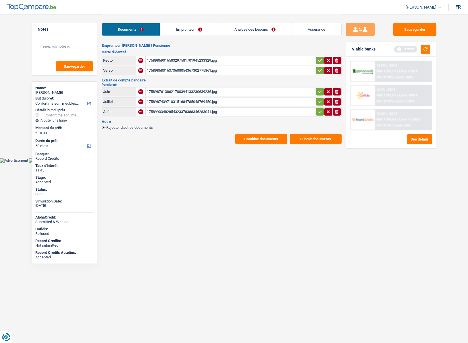
click at [172, 30] on link "Emprunteur" at bounding box center [189, 29] width 58 height 12
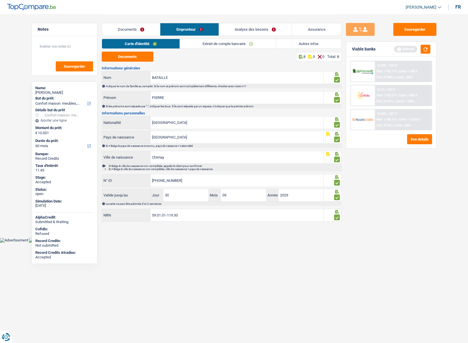
click at [303, 45] on link "Autres infos" at bounding box center [308, 43] width 65 height 9
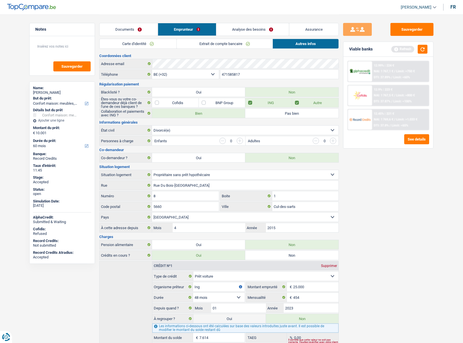
click at [40, 92] on div "[PERSON_NAME]" at bounding box center [62, 92] width 58 height 5
copy div "[PERSON_NAME]"
click at [240, 75] on input "471585817" at bounding box center [279, 74] width 119 height 9
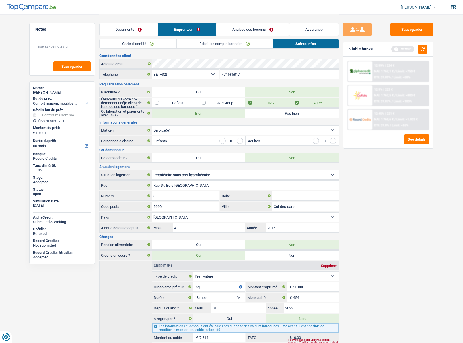
click at [240, 75] on input "471585817" at bounding box center [279, 74] width 119 height 9
click at [318, 29] on link "Assurance" at bounding box center [314, 29] width 49 height 12
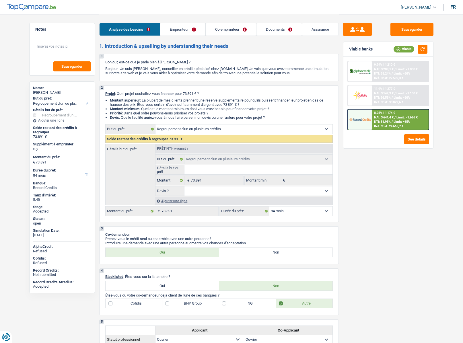
select select "refinancing"
select select "84"
select select "refinancing"
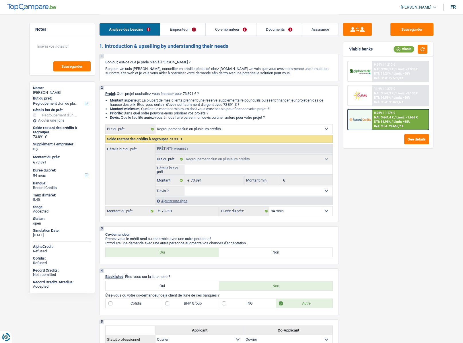
select select "84"
select select "worker"
select select "netSalary"
select select "familyAllowances"
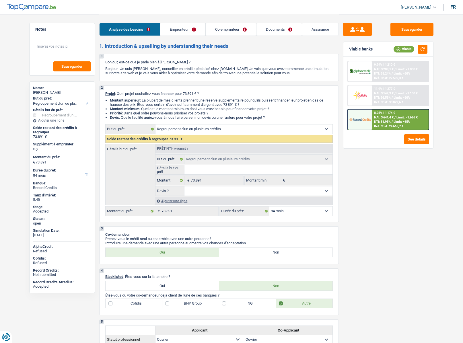
select select "netSalary"
select select "ownerWithMortgage"
select select "creditConsolidation"
select select "96"
select select "cardOrCredit"
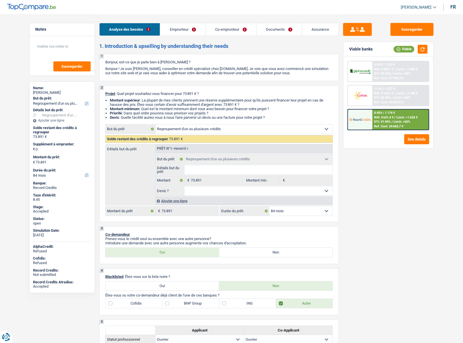
select select "mortgage"
select select "240"
select select "refinancing"
select select "84"
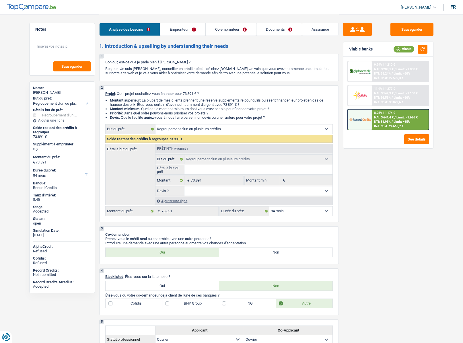
click at [52, 92] on div "Mahdi Saada" at bounding box center [62, 92] width 58 height 5
copy div "Mahdi Saada"
click at [181, 28] on link "Emprunteur" at bounding box center [182, 29] width 45 height 12
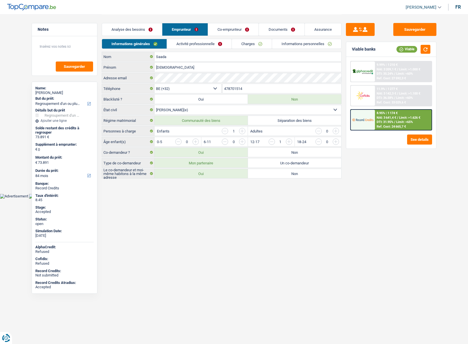
click at [232, 86] on input "478701514" at bounding box center [281, 88] width 119 height 9
click at [131, 26] on link "Analyse des besoins" at bounding box center [132, 29] width 60 height 12
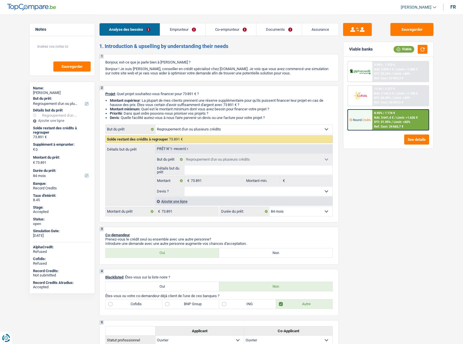
click at [412, 7] on span "[PERSON_NAME]" at bounding box center [416, 7] width 31 height 5
click at [404, 52] on button "SO" at bounding box center [405, 52] width 51 height 11
select select "32"
select select "ownerWithMortgage"
select select "creditConsolidation"
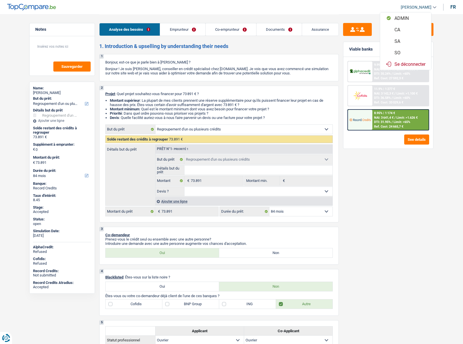
select select "96"
select select "cardOrCredit"
select select "mortgage"
select select "240"
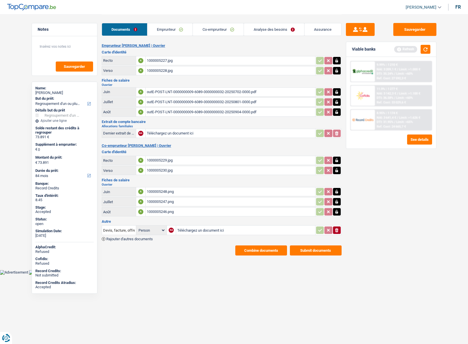
click at [259, 27] on link "Analyse des besoins" at bounding box center [274, 29] width 60 height 12
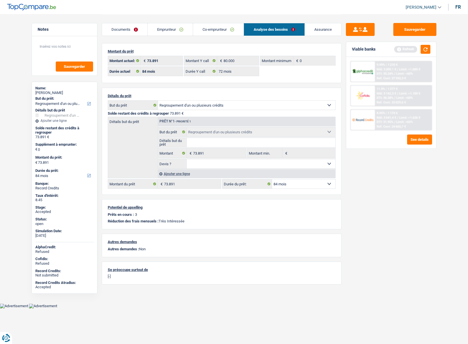
click at [173, 31] on link "Emprunteur" at bounding box center [170, 29] width 45 height 12
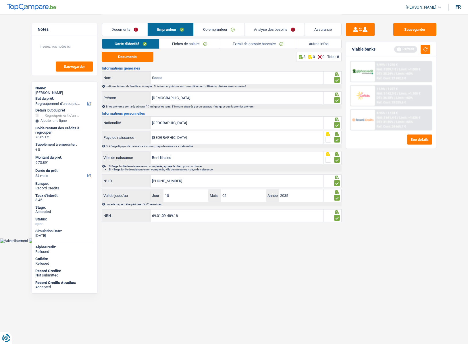
click at [317, 45] on link "Autres infos" at bounding box center [318, 43] width 45 height 9
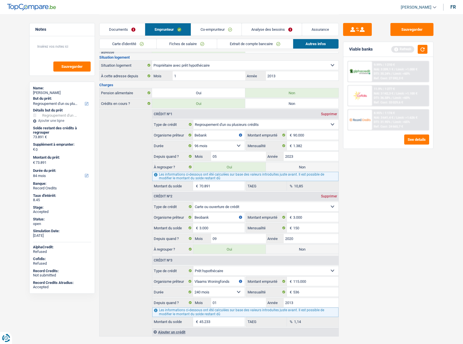
scroll to position [105, 0]
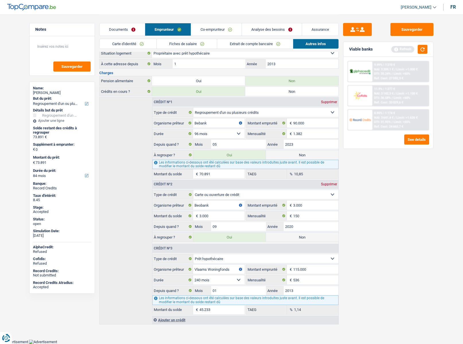
click at [291, 236] on label "Non" at bounding box center [302, 236] width 73 height 9
click at [291, 236] on input "Non" at bounding box center [302, 236] width 73 height 9
radio input "true"
type input "70.891"
select select "144"
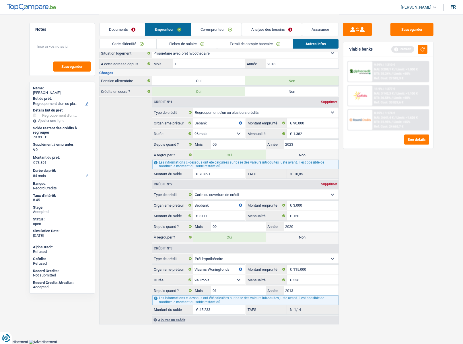
radio input "false"
type input "70.891"
select select "144"
type input "70.891"
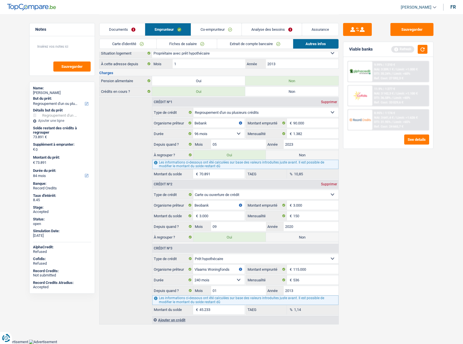
select select "144"
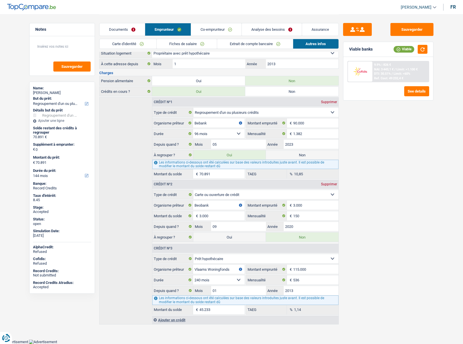
click at [269, 24] on link "Analyse des besoins" at bounding box center [272, 29] width 60 height 12
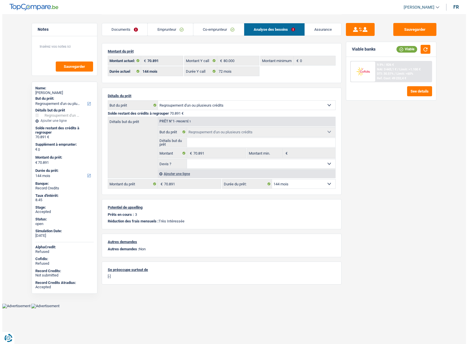
scroll to position [0, 0]
click at [167, 173] on div "Ajouter une ligne" at bounding box center [246, 173] width 177 height 8
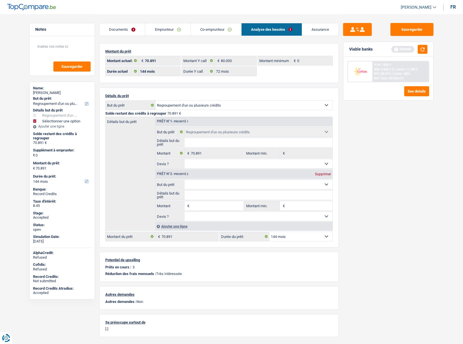
click at [197, 206] on input "Montant" at bounding box center [217, 205] width 53 height 9
type input "3.000"
type input "73.891"
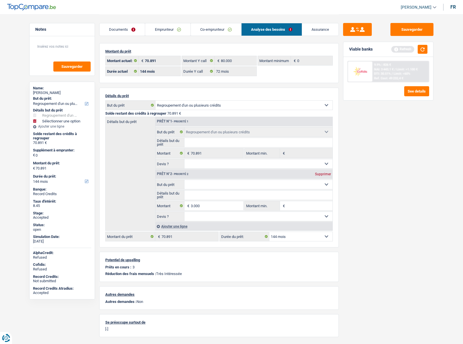
type input "73.891"
click at [196, 183] on select "Confort maison: meubles, textile, peinture, électroménager, outillage non-profe…" at bounding box center [259, 184] width 148 height 9
select select "household"
click at [185, 180] on select "Confort maison: meubles, textile, peinture, électroménager, outillage non-profe…" at bounding box center [259, 184] width 148 height 9
select select "household"
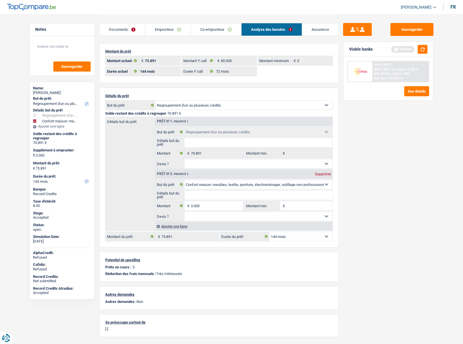
click at [197, 193] on input "Détails but du prêt" at bounding box center [259, 194] width 148 height 9
click at [249, 216] on select "Oui Non Non répondu Sélectionner une option" at bounding box center [259, 216] width 148 height 9
click at [373, 236] on div "Sauvegarder Viable banks Refresh 9.9% | 826 € NAI: 3 443,1 € / Limit: >1.100 € …" at bounding box center [388, 178] width 99 height 311
click at [300, 237] on select "12 mois 18 mois 24 mois 30 mois 36 mois 42 mois 48 mois 60 mois 72 mois 84 mois…" at bounding box center [300, 236] width 63 height 9
select select "84"
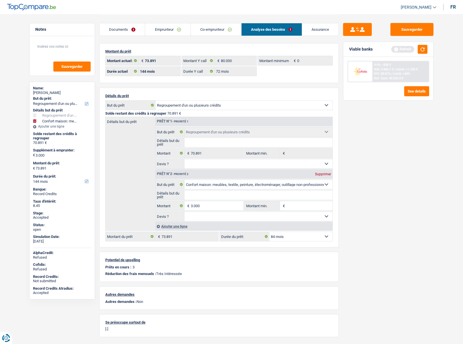
click at [269, 232] on select "12 mois 18 mois 24 mois 30 mois 36 mois 42 mois 48 mois 60 mois 72 mois 84 mois…" at bounding box center [300, 236] width 63 height 9
select select "84"
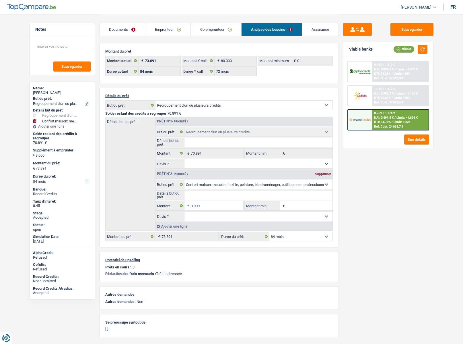
click at [312, 27] on link "Assurance" at bounding box center [320, 29] width 36 height 12
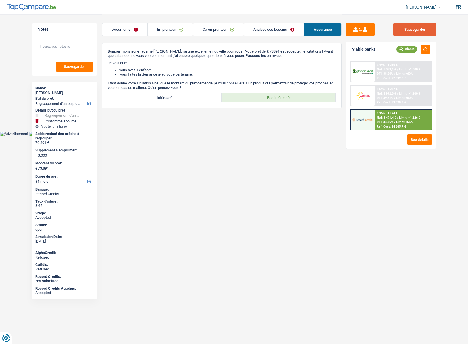
click at [409, 29] on button "Sauvegarder" at bounding box center [414, 29] width 43 height 13
click at [124, 26] on link "Documents" at bounding box center [124, 29] width 45 height 12
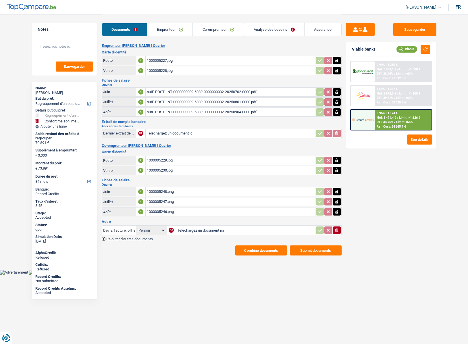
click at [122, 231] on input "Devis, facture, offre, bon de commande" at bounding box center [119, 229] width 32 height 9
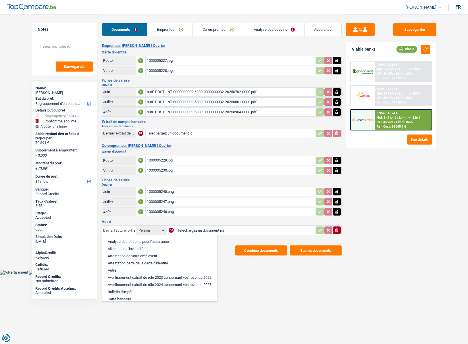
click at [122, 231] on input "Devis, facture, offre, bon de commande" at bounding box center [119, 229] width 32 height 9
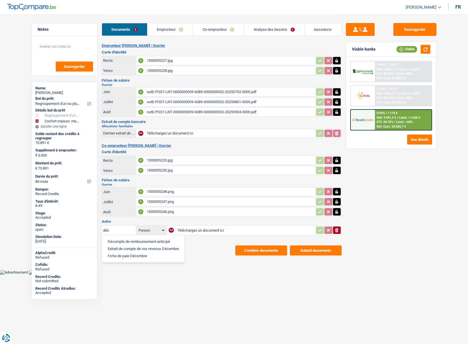
click at [126, 240] on li "Décompte de remboursement anticipé" at bounding box center [143, 241] width 77 height 7
type input "Décompte de remboursement anticipé"
click at [225, 226] on input "Téléchargez un document ici" at bounding box center [245, 230] width 137 height 9
type input "C:\fakepath\decompte beobank.png"
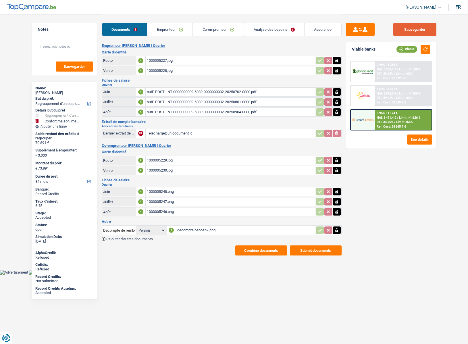
click at [406, 30] on button "Sauvegarder" at bounding box center [414, 29] width 43 height 13
click at [254, 254] on button "Combine documents" at bounding box center [261, 250] width 52 height 10
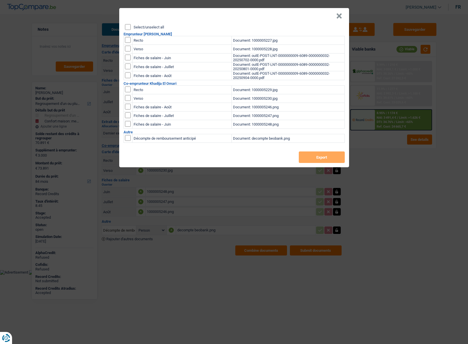
click at [139, 28] on label "Select/unselect all" at bounding box center [148, 27] width 30 height 4
click at [131, 28] on input "Select/unselect all" at bounding box center [128, 27] width 6 height 6
checkbox input "true"
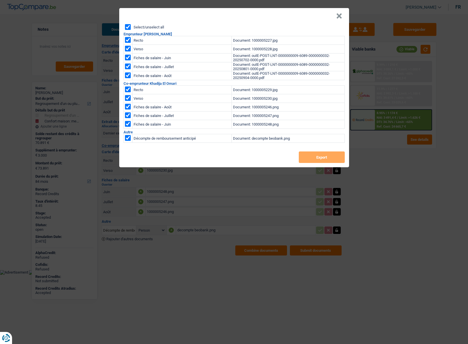
checkbox input "true"
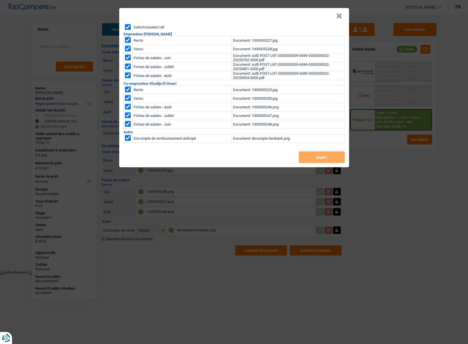
checkbox input "true"
click at [304, 154] on button "Export" at bounding box center [321, 156] width 46 height 11
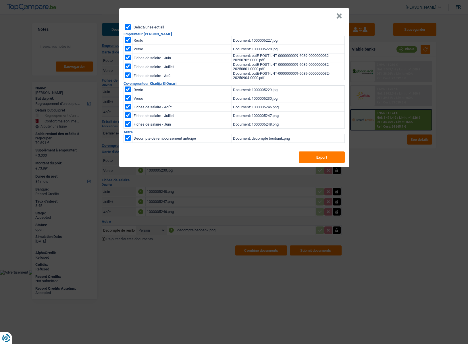
click at [336, 15] on button "×" at bounding box center [339, 16] width 6 height 6
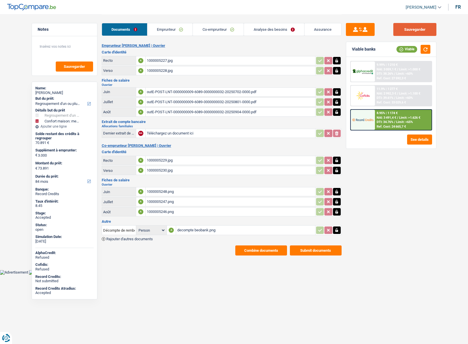
click at [419, 27] on button "Sauvegarder" at bounding box center [414, 29] width 43 height 13
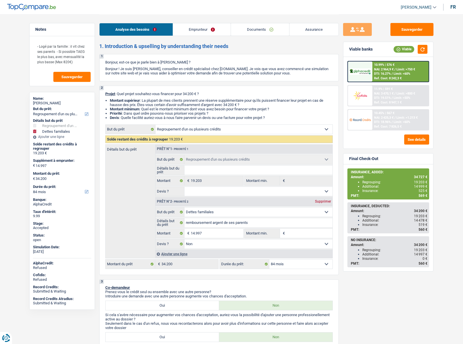
select select "refinancing"
select select "familyDebt"
select select "84"
select select "refinancing"
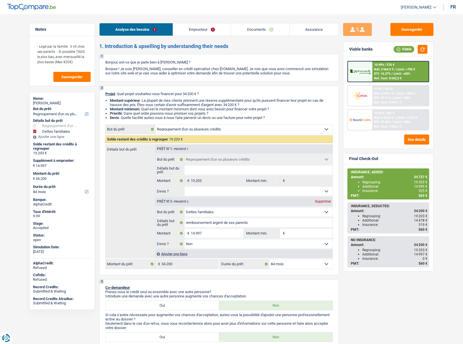
select select "refinancing"
select select "familyDebt"
select select "false"
select select "84"
select select "worker"
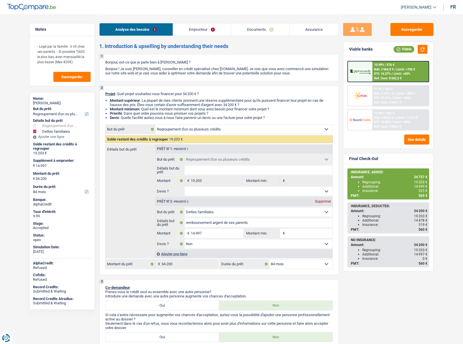
select select "netSalary"
select select "familyAllowances"
select select "alimony"
select select "liveWithParents"
select select "personalLoan"
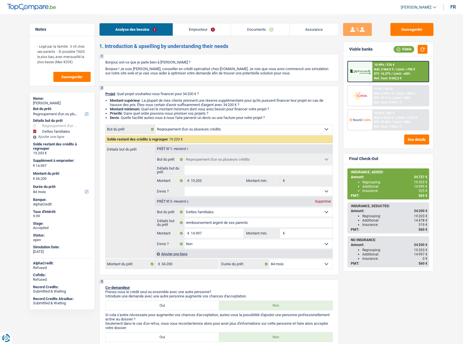
select select "loanRepayment"
select select "48"
select select "refinancing"
select select "familyDebt"
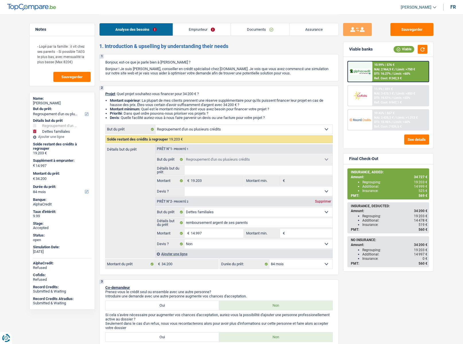
select select "false"
select select "84"
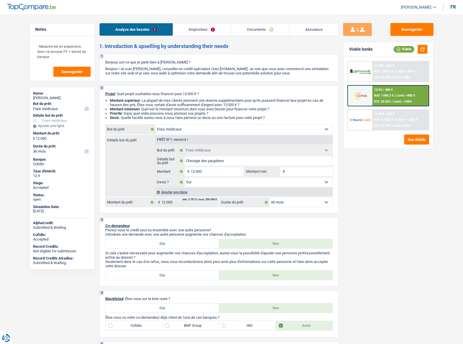
select select "medical"
select select "36"
select select "medical"
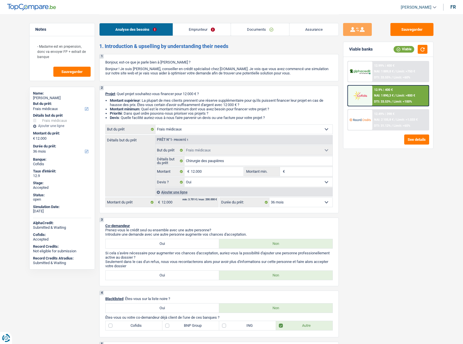
select select "yes"
select select "36"
select select "publicEmployee"
select select "netSalary"
select select "pension"
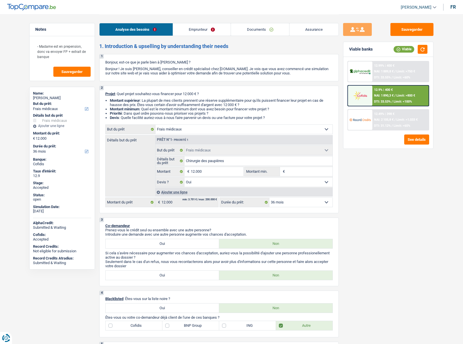
select select "mealVouchers"
select select "ownerWithoutMortgage"
select select "personalLoan"
select select "miscellaneousCosts"
select select "24"
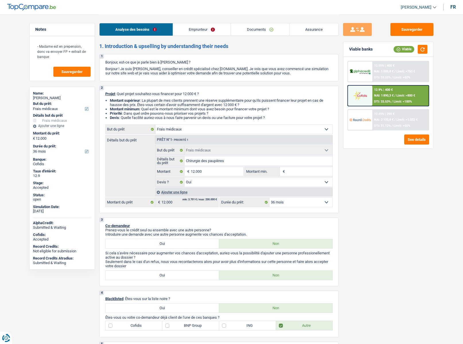
select select "carLoan"
select select "60"
select select "medical"
select select "yes"
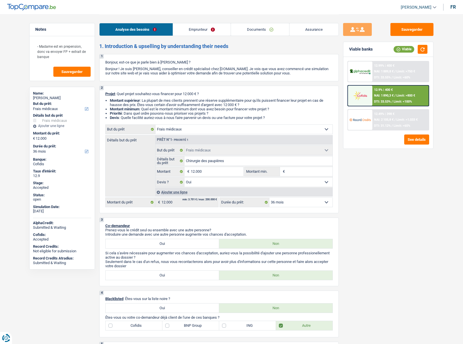
select select "36"
click at [303, 32] on link "Assurance" at bounding box center [314, 29] width 49 height 12
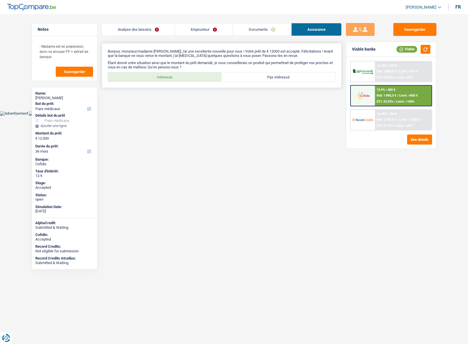
click at [187, 75] on label "Intéressé" at bounding box center [165, 76] width 114 height 9
click at [187, 75] on input "Intéressé" at bounding box center [165, 76] width 114 height 9
radio input "true"
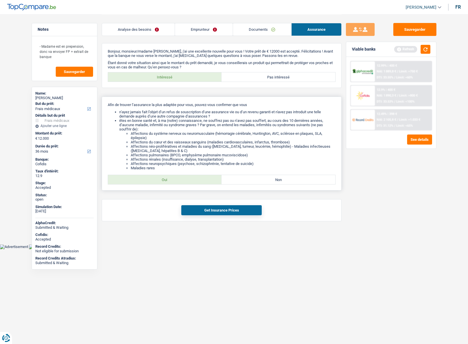
click at [168, 178] on label "Oui" at bounding box center [165, 179] width 114 height 9
click at [168, 178] on input "Oui" at bounding box center [165, 179] width 114 height 9
radio input "true"
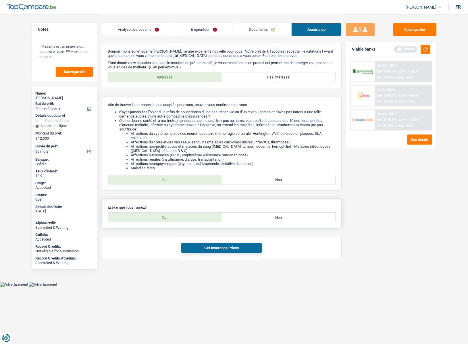
click at [182, 217] on label "Oui" at bounding box center [165, 216] width 114 height 9
click at [182, 217] on input "Oui" at bounding box center [165, 216] width 114 height 9
radio input "true"
click at [215, 250] on button "Get Insurance Prices" at bounding box center [221, 248] width 80 height 10
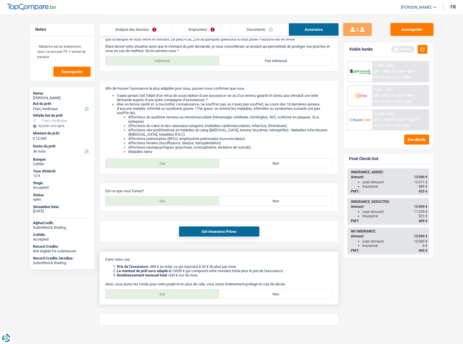
scroll to position [25, 0]
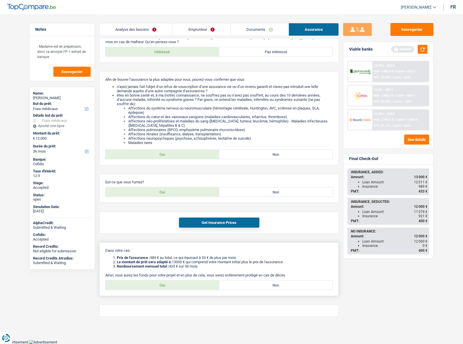
click at [189, 281] on label "Oui" at bounding box center [163, 284] width 114 height 9
click at [189, 281] on input "Oui" at bounding box center [163, 284] width 114 height 9
radio input "true"
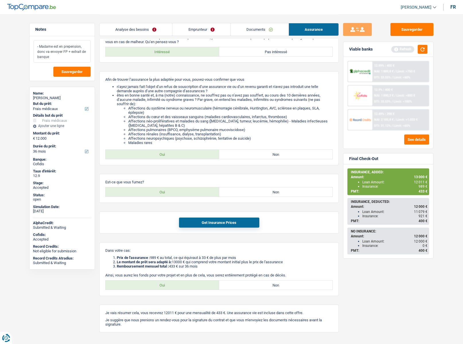
drag, startPoint x: 52, startPoint y: 51, endPoint x: 65, endPoint y: 56, distance: 14.2
click at [65, 56] on textarea "- Madame est en prepension, donc va envoyer FP + extrait de banque" at bounding box center [62, 51] width 57 height 22
click at [410, 8] on span "[PERSON_NAME]" at bounding box center [416, 7] width 31 height 5
click at [405, 52] on button "SO" at bounding box center [405, 52] width 51 height 11
select select "36"
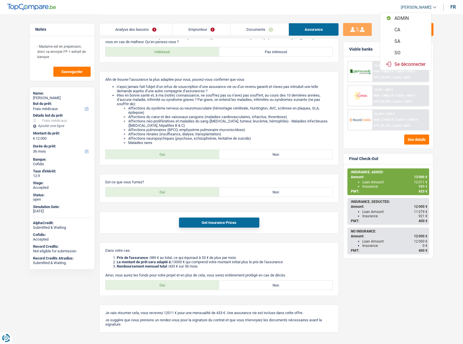
select select "36"
select select "medical"
select select "yes"
select select "36"
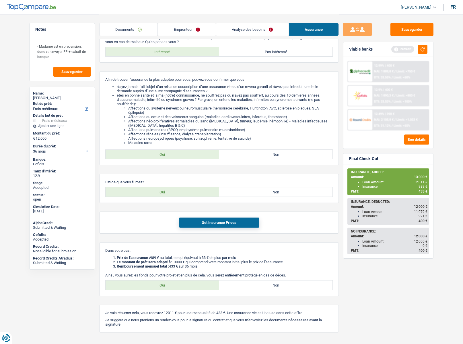
click at [174, 30] on link "Emprunteur" at bounding box center [187, 29] width 58 height 12
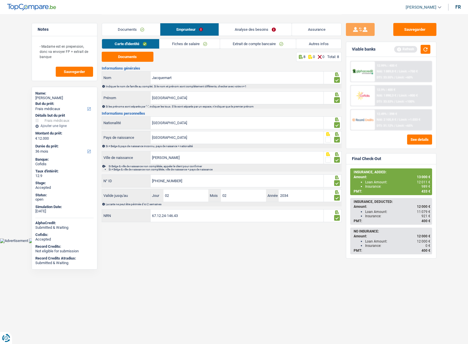
click at [232, 29] on link "Analyse des besoins" at bounding box center [255, 29] width 73 height 12
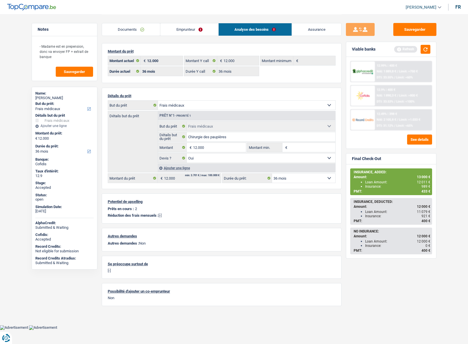
click at [314, 29] on link "Assurance" at bounding box center [316, 29] width 49 height 12
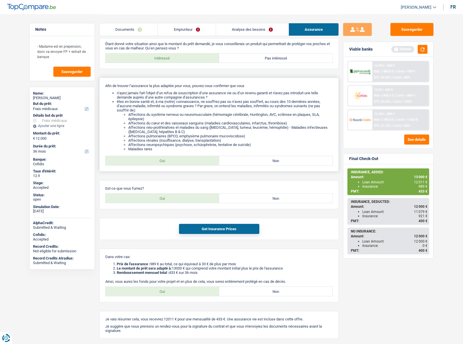
scroll to position [41, 0]
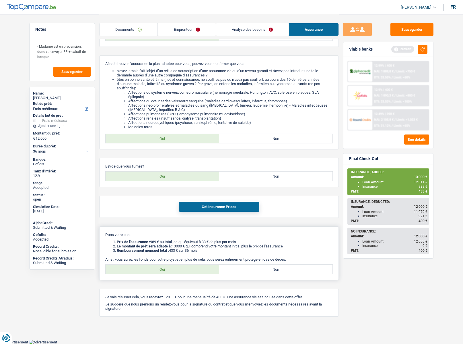
click at [212, 245] on li "Le montant de prêt sera adapté à: 13000 € qui comprend votre montant initial pl…" at bounding box center [225, 246] width 216 height 4
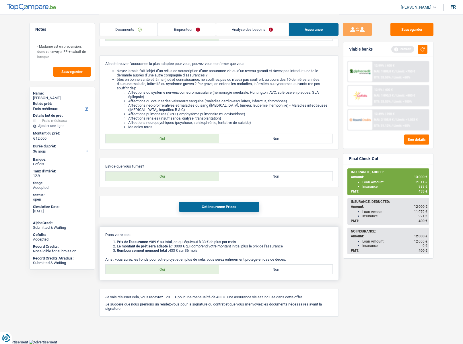
click at [203, 245] on li "Le montant de prêt sera adapté à: 13000 € qui comprend votre montant initial pl…" at bounding box center [225, 246] width 216 height 4
click at [422, 191] on span "433 €" at bounding box center [423, 191] width 9 height 4
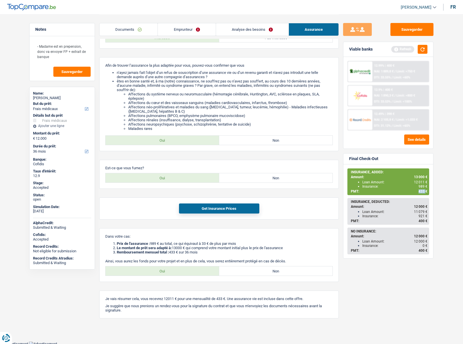
scroll to position [0, 0]
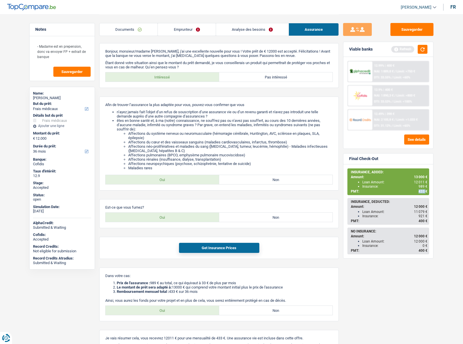
click at [176, 29] on link "Emprunteur" at bounding box center [187, 29] width 58 height 12
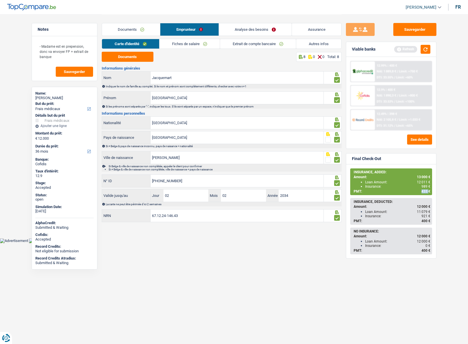
click at [194, 44] on link "Fiches de salaire" at bounding box center [189, 43] width 60 height 9
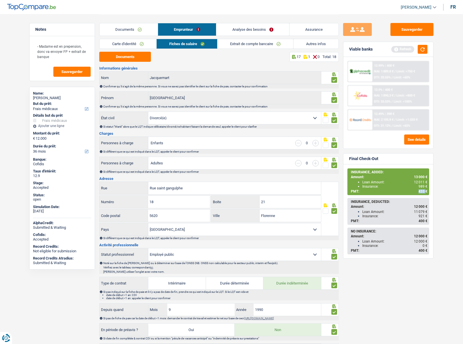
click at [317, 43] on link "Autres infos" at bounding box center [316, 43] width 45 height 9
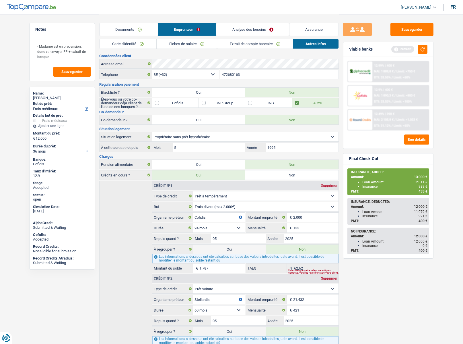
click at [50, 98] on div "Florence Jacquemart" at bounding box center [62, 98] width 58 height 5
click at [51, 97] on div "Florence Jacquemart" at bounding box center [62, 98] width 58 height 5
copy div "Florence Jacquemart"
click at [258, 72] on input "472680163" at bounding box center [279, 74] width 119 height 9
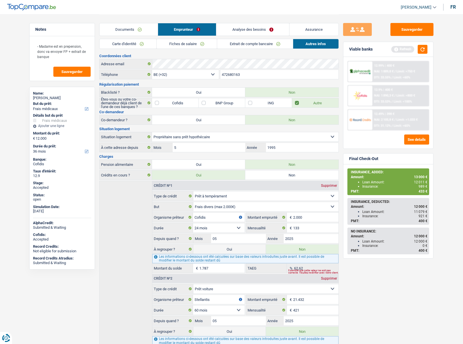
click at [258, 72] on input "472680163" at bounding box center [279, 74] width 119 height 9
click at [317, 33] on link "Assurance" at bounding box center [314, 29] width 49 height 12
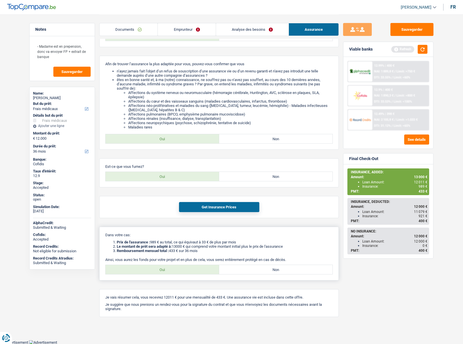
scroll to position [41, 0]
click at [402, 34] on button "Sauvegarder" at bounding box center [412, 29] width 43 height 13
click at [419, 28] on button "Sauvegarder" at bounding box center [412, 29] width 43 height 13
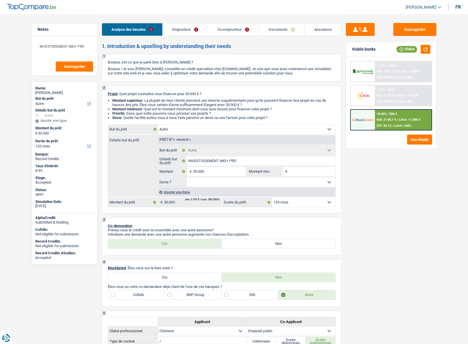
select select "other"
select select "120"
select select "other"
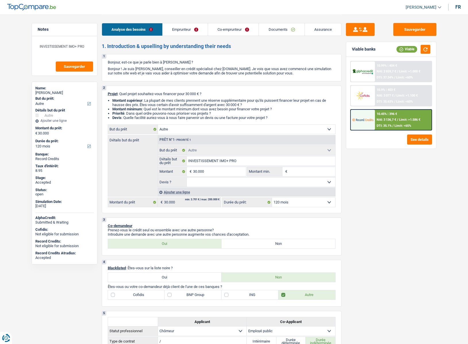
select select "120"
select select "unemployed"
select select "publicEmployee"
select select "unemployment"
select select "familyAllowances"
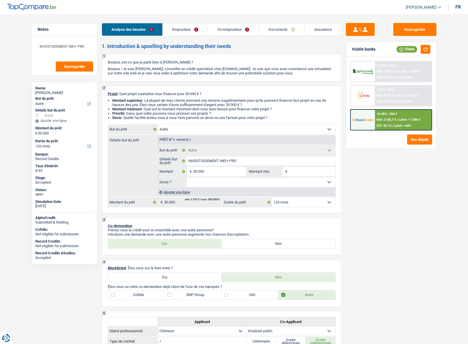
select select "netSalary"
select select "mealVouchers"
select select "ownerWithMortgage"
select select "mortgage"
select select "300"
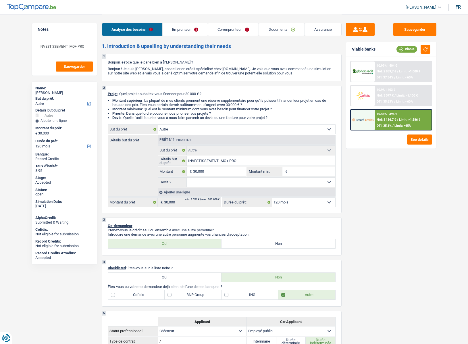
select select "cardOrCredit"
select select "other"
select select "120"
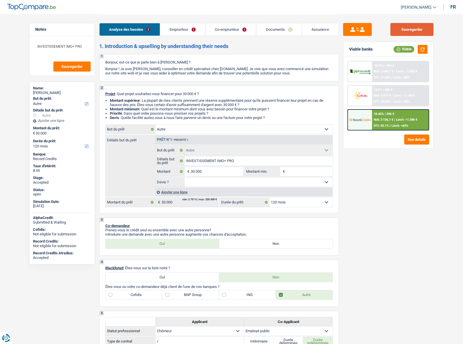
click at [404, 28] on button "Sauvegarder" at bounding box center [412, 29] width 43 height 13
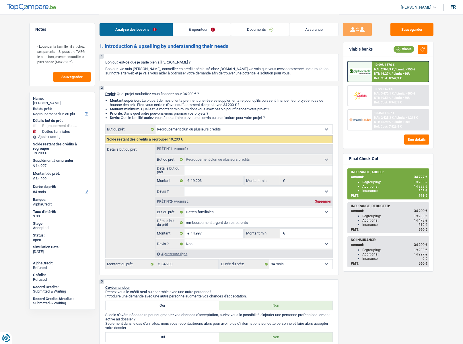
select select "refinancing"
select select "familyDebt"
select select "84"
select select "refinancing"
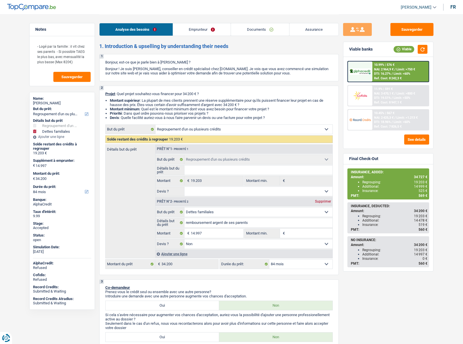
select select "refinancing"
select select "familyDebt"
select select "false"
select select "84"
select select "worker"
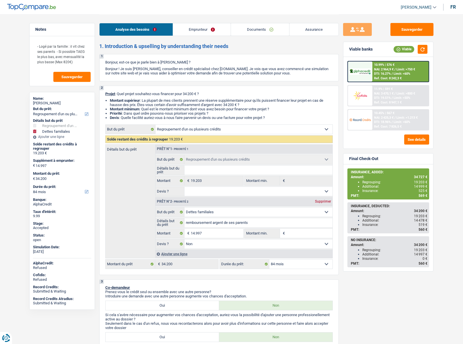
select select "netSalary"
select select "familyAllowances"
select select "alimony"
select select "liveWithParents"
select select "personalLoan"
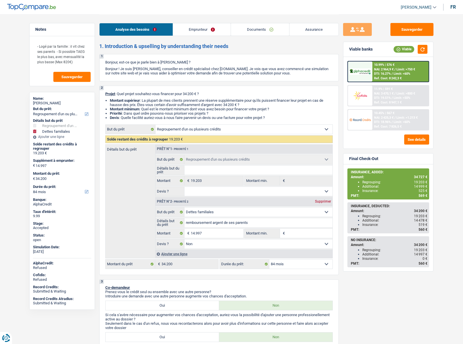
select select "loanRepayment"
select select "48"
select select "refinancing"
select select "familyDebt"
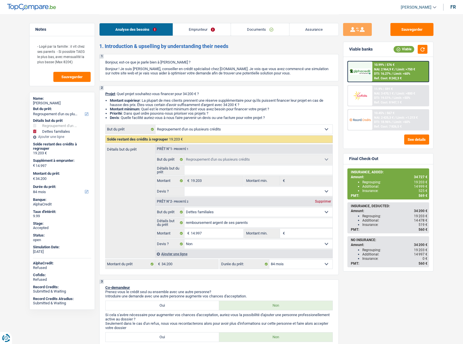
select select "false"
select select "84"
click at [415, 38] on div "Sauvegarder Viable banks Viable 10.99% | 576 € NAI: 2 964,9 € / Limit: >750 € D…" at bounding box center [388, 178] width 99 height 311
click at [410, 34] on button "Sauvegarder" at bounding box center [412, 29] width 43 height 13
click at [212, 32] on link "Emprunteur" at bounding box center [202, 29] width 58 height 12
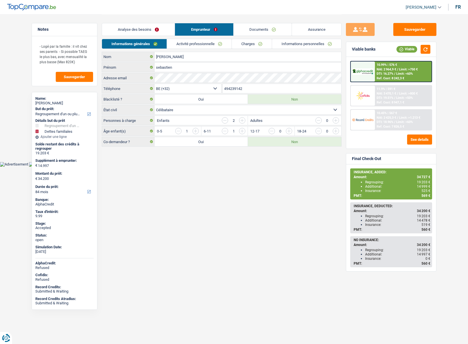
click at [425, 8] on span "[PERSON_NAME]" at bounding box center [420, 7] width 31 height 5
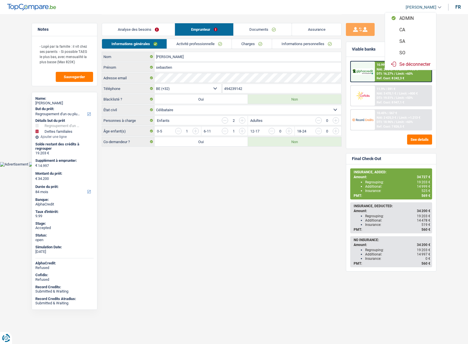
click at [405, 53] on button "SO" at bounding box center [410, 52] width 51 height 11
select select "84"
select select "refinancing"
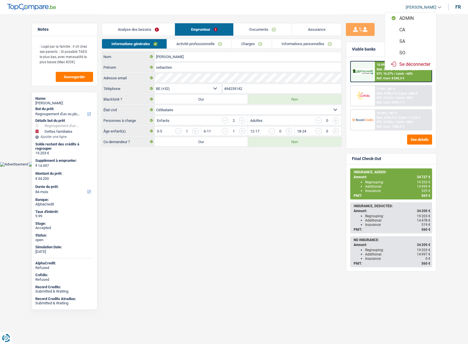
select select "familyDebt"
select select "false"
select select "84"
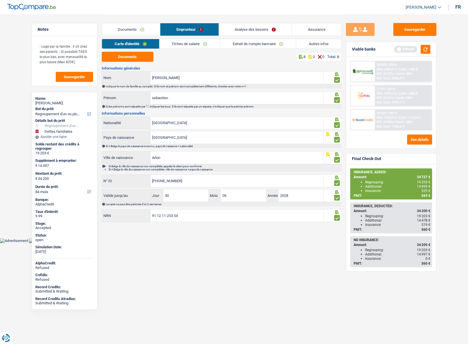
click at [238, 28] on link "Analyse des besoins" at bounding box center [255, 29] width 73 height 12
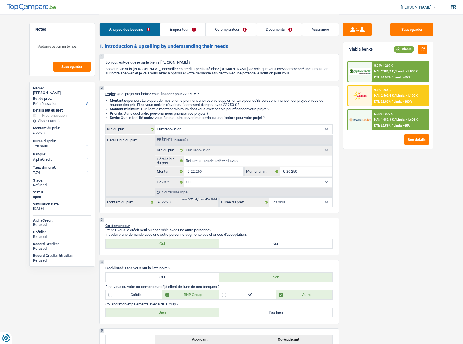
select select "renovation"
select select "120"
select select "alphacredit"
select select "renovation"
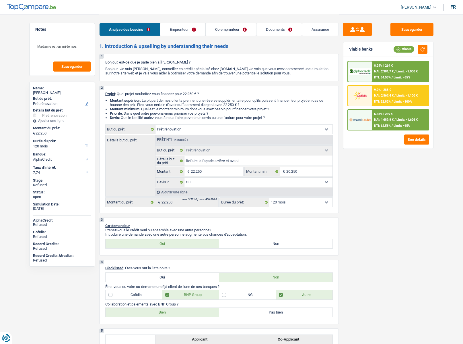
select select "renovation"
select select "yes"
select select "120"
select select "privateEmployee"
select select "publicEmployee"
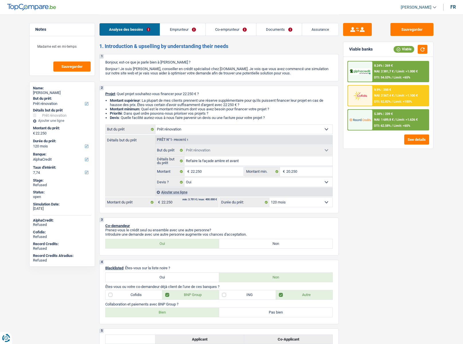
select select "netSalary"
select select "mealVouchers"
select select "netSalary"
select select "familyAllowances"
select select "netSalary"
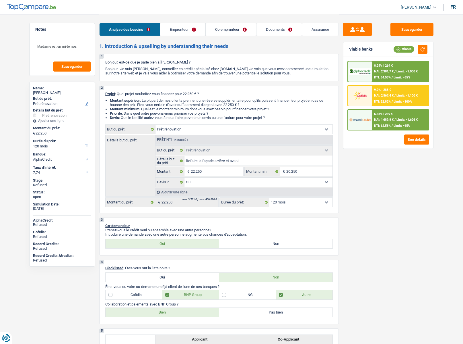
select select "familyAllowances"
select select "mealVouchers"
select select "ownerWithMortgage"
select select "mortgage"
select select "240"
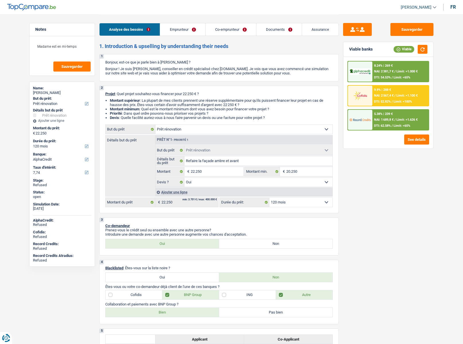
select select "mortgage"
select select "180"
select select "personalLoan"
select select "homeFurnishingOrRelocation"
select select "84"
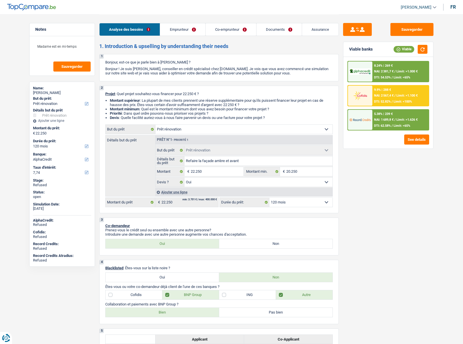
select select "renovation"
select select "yes"
select select "120"
click at [205, 172] on input "22.250" at bounding box center [217, 171] width 53 height 9
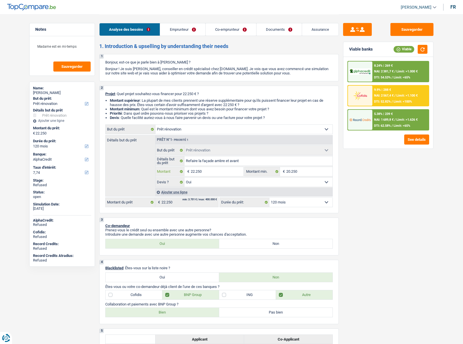
click at [205, 172] on input "22.250" at bounding box center [217, 171] width 53 height 9
click at [52, 93] on div "Hugo Gustave" at bounding box center [62, 92] width 58 height 5
copy div "Gustave"
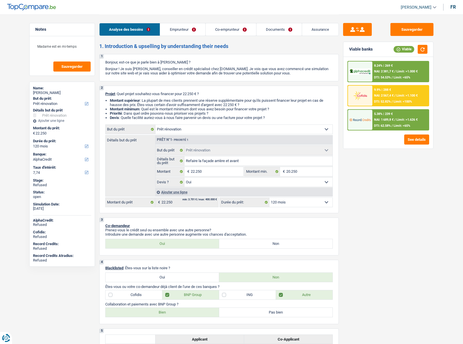
click at [364, 62] on div at bounding box center [360, 71] width 24 height 20
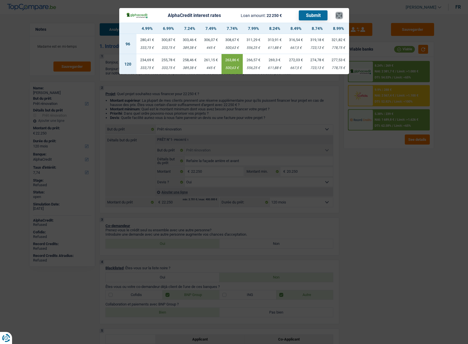
click at [336, 16] on button "×" at bounding box center [339, 16] width 6 height 6
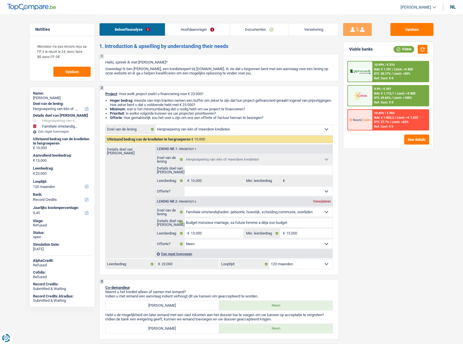
select select "refinancing"
select select "familyEvent"
select select "120"
select select "record credits"
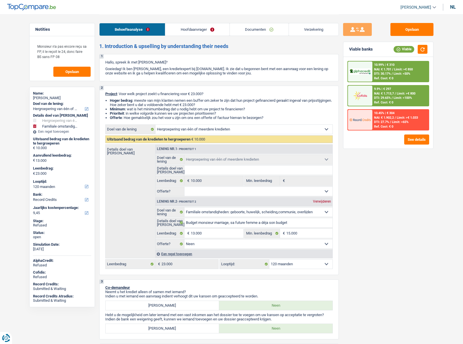
select select "refinancing"
select select "familyEvent"
select select "false"
select select "120"
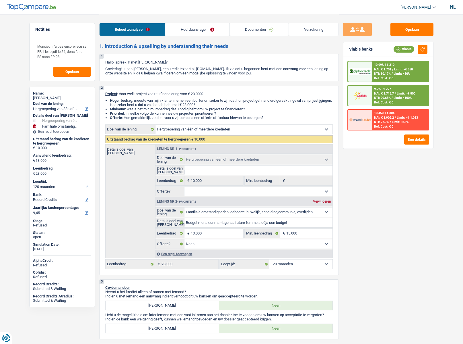
select select "worker"
select select "netSalary"
select select "rents"
select select "cardOrCredit"
select select "refinancing"
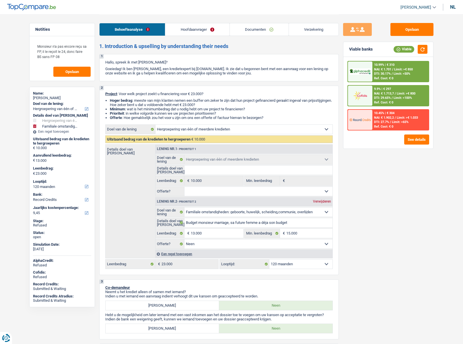
select select "refinancing"
select select "familyEvent"
select select "false"
select select "120"
click at [50, 99] on div "[PERSON_NAME]" at bounding box center [62, 98] width 58 height 5
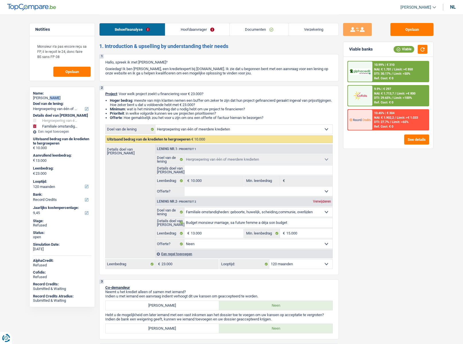
click at [50, 99] on div "[PERSON_NAME]" at bounding box center [62, 98] width 58 height 5
copy div "Olah"
click at [454, 6] on div "nl" at bounding box center [453, 6] width 6 height 5
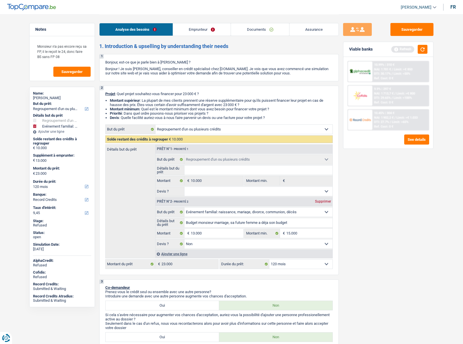
click at [417, 7] on span "[PERSON_NAME]" at bounding box center [416, 7] width 31 height 5
click at [401, 52] on button "SO" at bounding box center [405, 52] width 51 height 11
select select "120"
select select "refinancing"
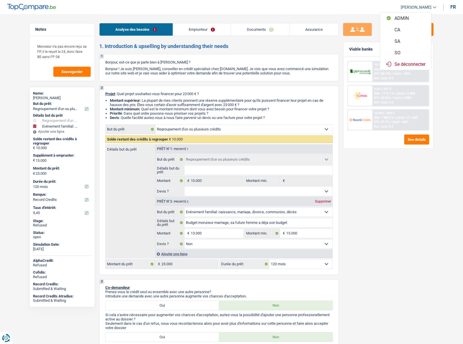
select select "refinancing"
select select "familyEvent"
select select "false"
select select "120"
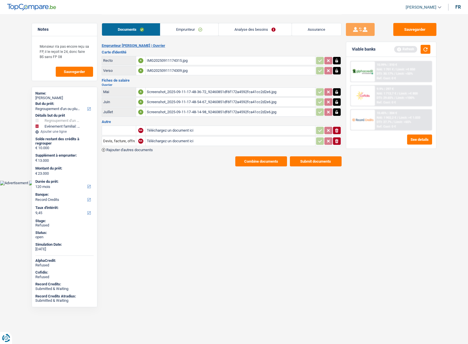
click at [237, 28] on link "Analyse des besoins" at bounding box center [254, 29] width 73 height 12
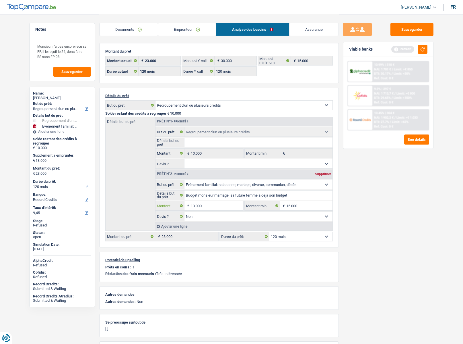
click at [202, 207] on input "13.000" at bounding box center [217, 205] width 53 height 9
type input "12.000"
type input "22.000"
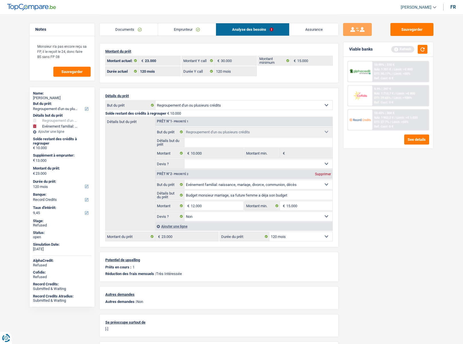
type input "22.000"
click at [428, 214] on div "Sauvegarder Viable banks Refresh 10.99% | 310 € NAI: 1 701 € / Limit: >€ 850 DT…" at bounding box center [388, 178] width 99 height 311
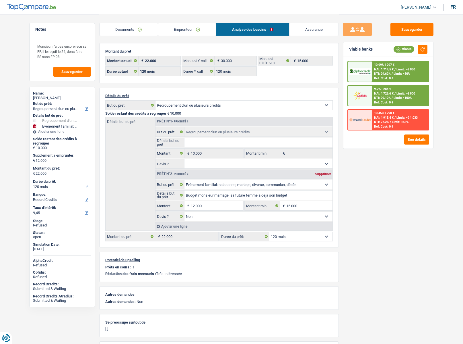
click at [285, 233] on select "12 mois 18 mois 24 mois 30 mois 36 mois 42 mois 48 mois 60 mois 72 mois 84 mois…" at bounding box center [300, 236] width 63 height 9
select select "84"
click at [269, 232] on select "12 mois 18 mois 24 mois 30 mois 36 mois 42 mois 48 mois 60 mois 72 mois 84 mois…" at bounding box center [300, 236] width 63 height 9
select select "84"
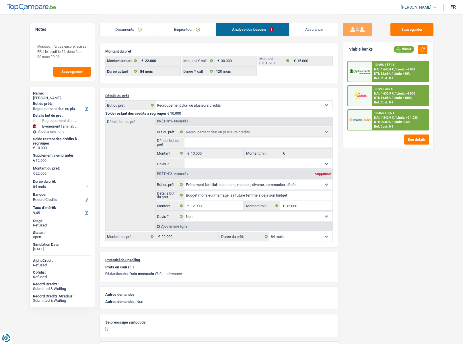
click at [363, 119] on img at bounding box center [360, 119] width 21 height 11
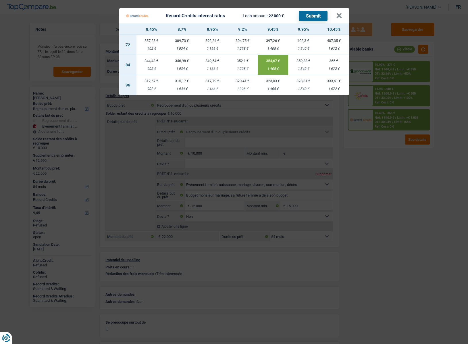
click at [330, 65] on td "365 € 1 672 €" at bounding box center [333, 65] width 30 height 20
type input "10,45"
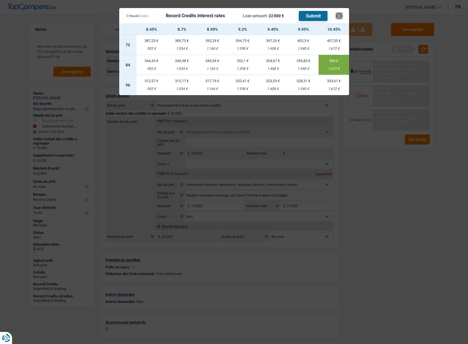
click at [338, 14] on button "×" at bounding box center [339, 16] width 6 height 6
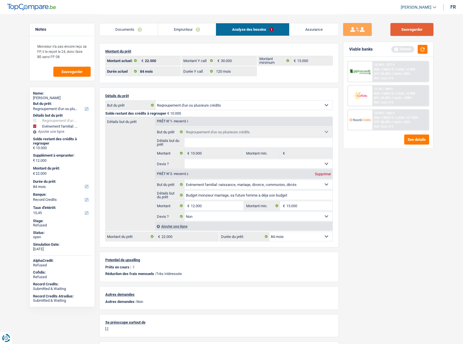
click at [409, 31] on button "Sauvegarder" at bounding box center [412, 29] width 43 height 13
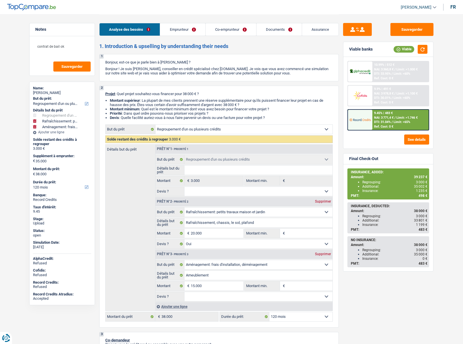
select select "refinancing"
select select "houseOrGarden"
select select "movingOrInstallation"
select select "120"
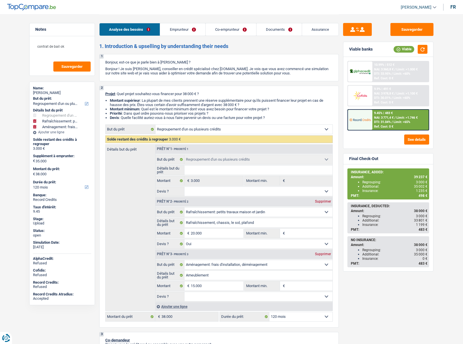
select select "refinancing"
select select "houseOrGarden"
select select "yes"
select select "movingOrInstallation"
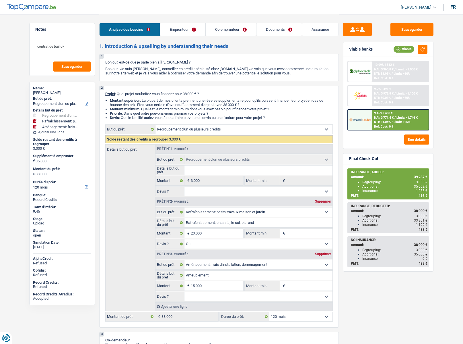
select select "120"
select select "privateEmployee"
select select "worker"
select select "familyAllowances"
select select "netSalary"
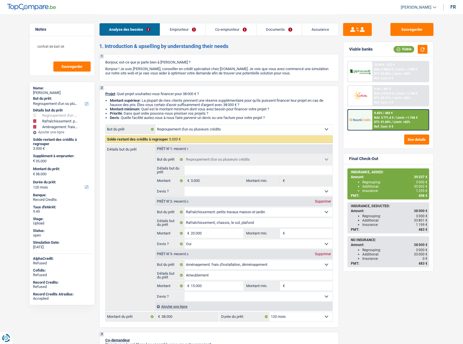
select select "mealVouchers"
select select "netSalary"
select select "ownerWithMortgage"
select select "mortgage"
select select "360"
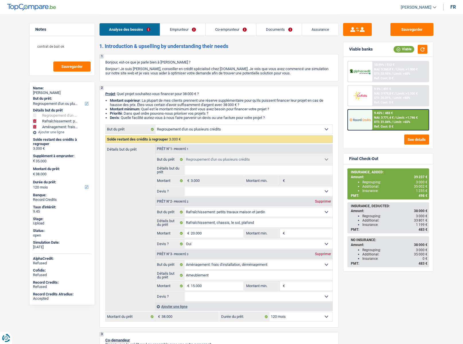
select select "personalLoan"
select select "other"
select select "84"
select select "cardOrCredit"
select select "refinancing"
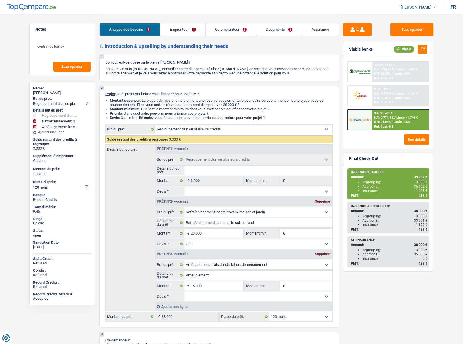
select select "refinancing"
select select "houseOrGarden"
select select "yes"
select select "movingOrInstallation"
select select "120"
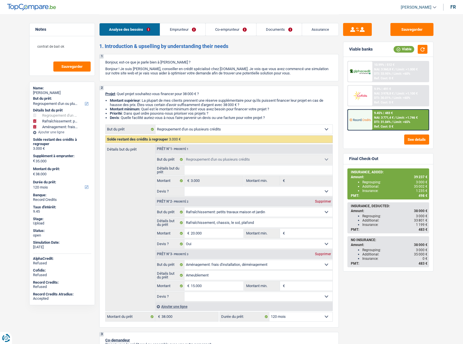
click at [416, 11] on link "[PERSON_NAME]" at bounding box center [416, 7] width 40 height 9
click at [406, 52] on button "SO" at bounding box center [405, 52] width 51 height 11
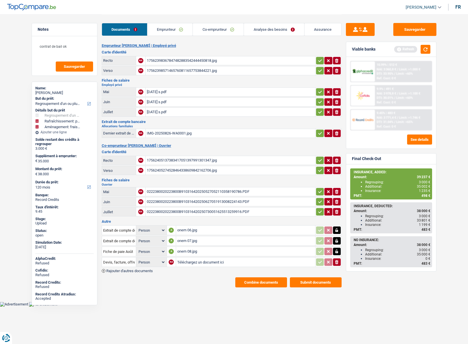
click at [253, 281] on button "Combine documents" at bounding box center [261, 282] width 52 height 10
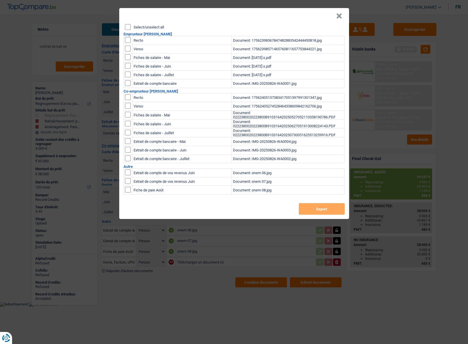
click at [337, 18] on button "×" at bounding box center [339, 16] width 6 height 6
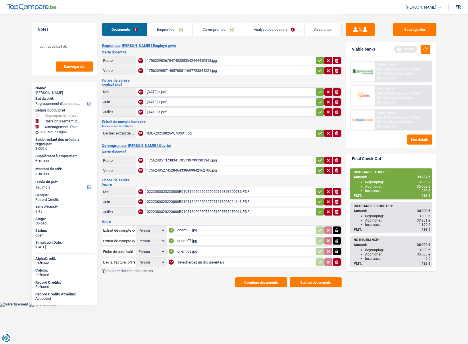
click at [190, 229] on div "onem 06.jpg" at bounding box center [245, 230] width 137 height 9
click at [267, 28] on link "Analyse des besoins" at bounding box center [274, 29] width 60 height 12
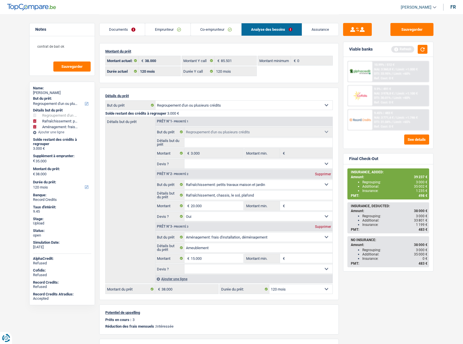
click at [171, 32] on link "Emprunteur" at bounding box center [167, 29] width 45 height 12
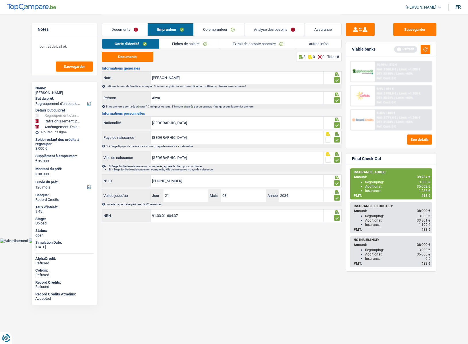
click at [209, 30] on link "Co-emprunteur" at bounding box center [218, 29] width 51 height 12
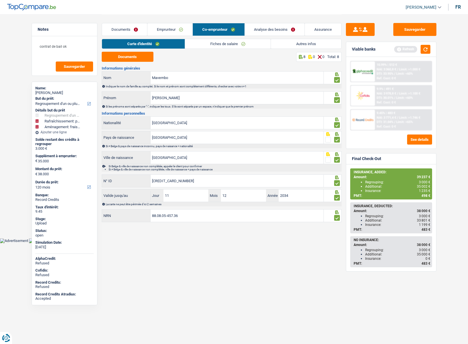
click at [204, 47] on link "Fiches de salaire" at bounding box center [228, 43] width 86 height 9
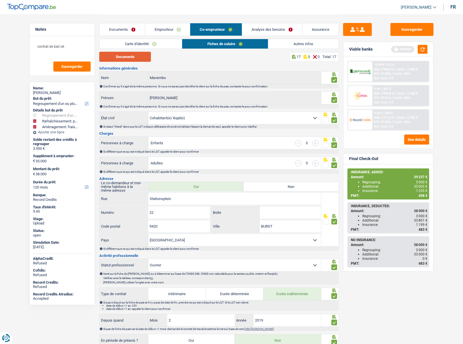
click at [135, 56] on button "Documents" at bounding box center [125, 57] width 52 height 10
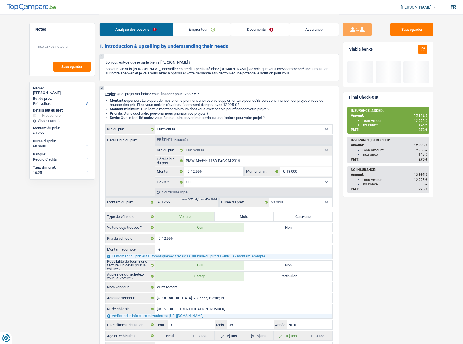
select select "car"
select select "60"
select select "record credits"
select select "car"
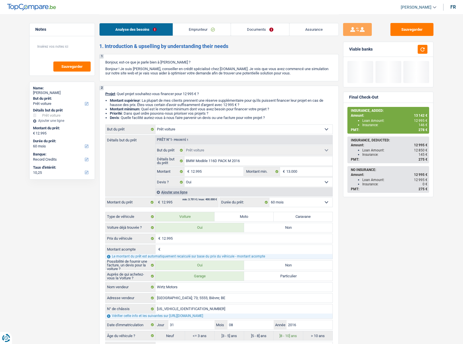
select select "car"
select select "yes"
select select "60"
select select "privateEmployee"
select select "netSalary"
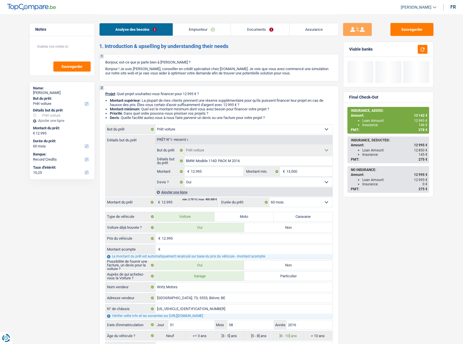
select select "mealVouchers"
select select "unemployment"
select select "rents"
select select "car"
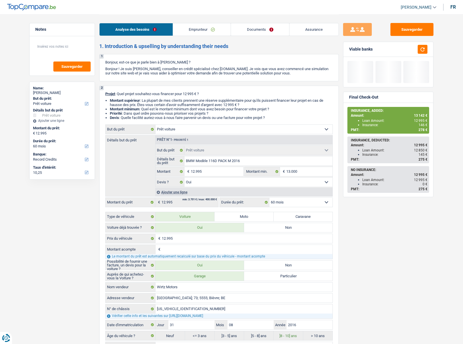
select select "yes"
select select "60"
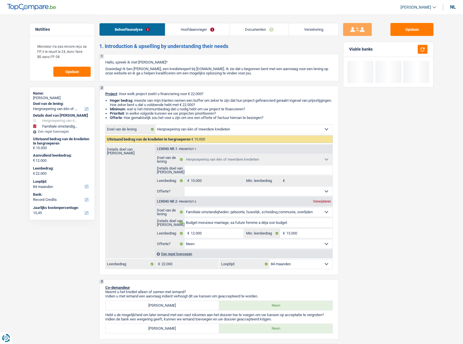
select select "refinancing"
select select "familyEvent"
select select "84"
select select "record credits"
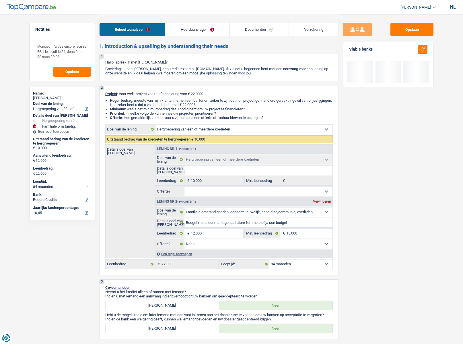
select select "refinancing"
select select "familyEvent"
select select "false"
select select "84"
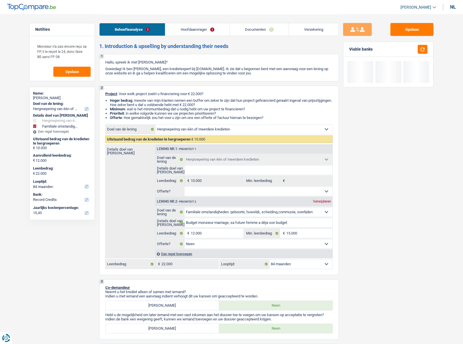
select select "worker"
select select "netSalary"
select select "rents"
select select "cardOrCredit"
select select "refinancing"
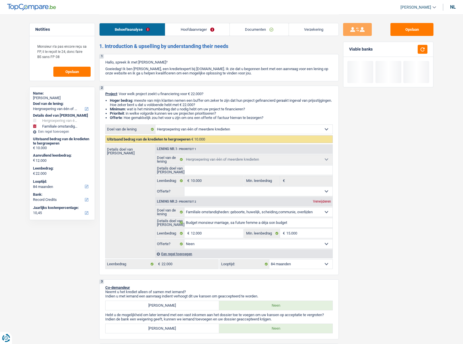
select select "refinancing"
select select "familyEvent"
select select "false"
select select "84"
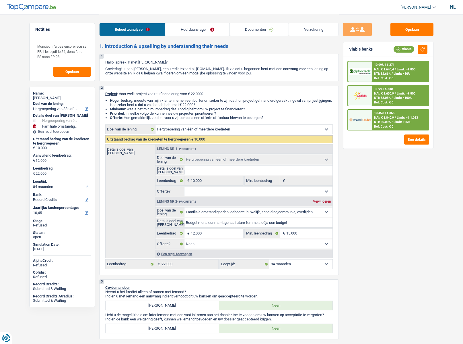
click at [418, 7] on span "[PERSON_NAME]" at bounding box center [416, 7] width 31 height 5
click at [402, 51] on button "SO" at bounding box center [409, 52] width 45 height 11
select select "84"
select select "120"
select select "refinancing"
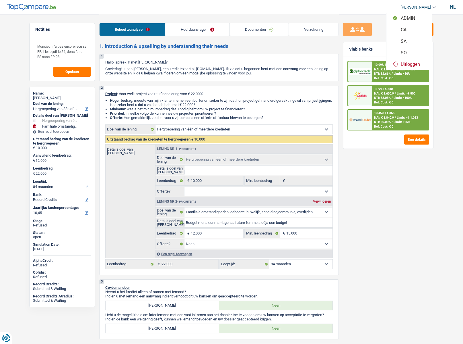
select select "refinancing"
select select "familyEvent"
select select "false"
select select "84"
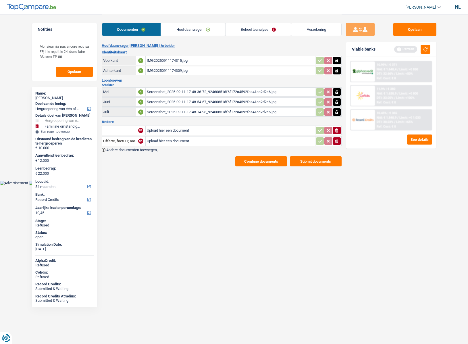
click at [456, 7] on div "nl" at bounding box center [458, 6] width 6 height 5
type input "Devis, facture, offre, bon de commande"
click at [240, 34] on link "Analyse des besoins" at bounding box center [254, 29] width 73 height 12
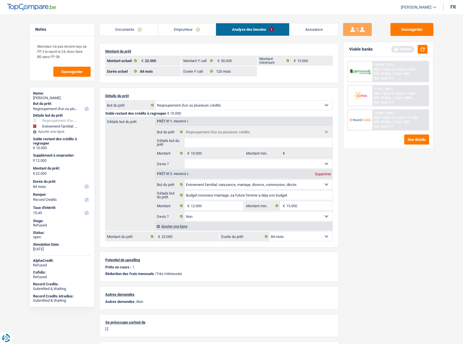
click at [365, 115] on img at bounding box center [360, 119] width 21 height 11
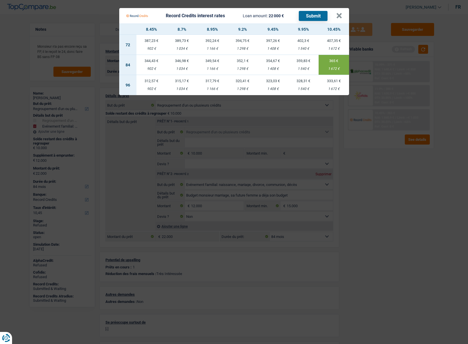
click at [331, 63] on td "365 € 1 672 €" at bounding box center [333, 65] width 30 height 20
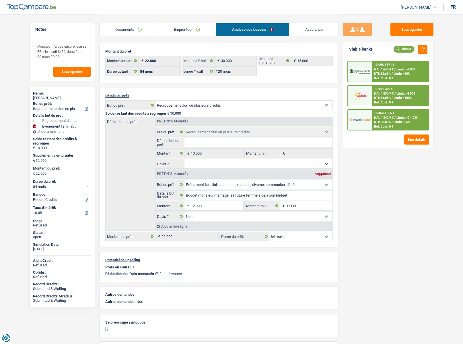
click at [203, 27] on link "Emprunteur" at bounding box center [187, 29] width 58 height 12
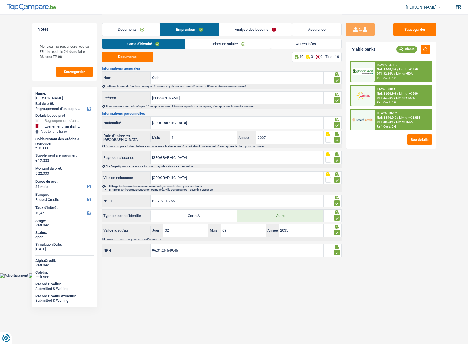
click at [238, 28] on link "Analyse des besoins" at bounding box center [255, 29] width 73 height 12
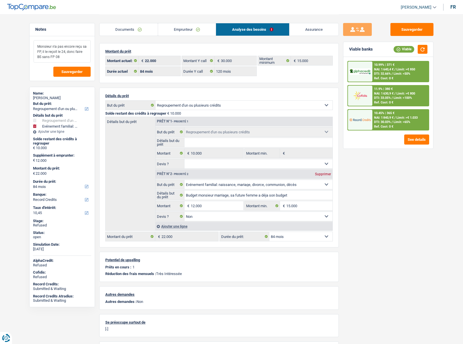
drag, startPoint x: 46, startPoint y: 50, endPoint x: 70, endPoint y: 51, distance: 23.9
click at [60, 51] on textarea "Monsieur n'a pas encore reçu sa FP, il le reçoit le 24, donc faire BS sans FP 08" at bounding box center [62, 51] width 57 height 22
click at [118, 28] on link "Documents" at bounding box center [129, 29] width 58 height 12
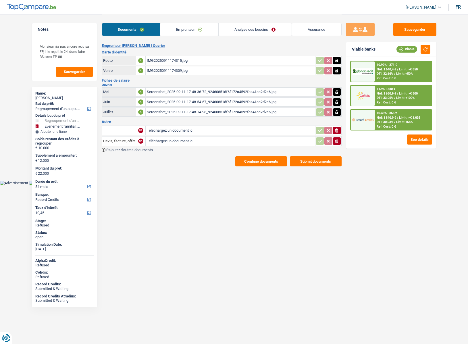
click at [257, 162] on button "Combine documents" at bounding box center [261, 161] width 52 height 10
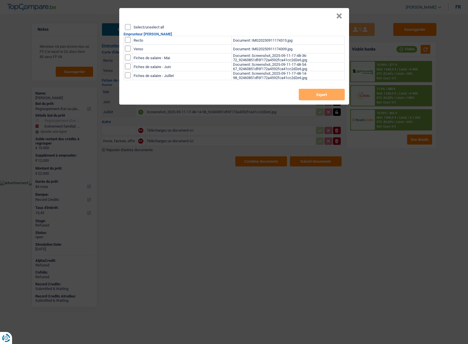
click at [150, 27] on label "Select/unselect all" at bounding box center [148, 27] width 30 height 4
click at [131, 27] on input "Select/unselect all" at bounding box center [128, 27] width 6 height 6
checkbox input "true"
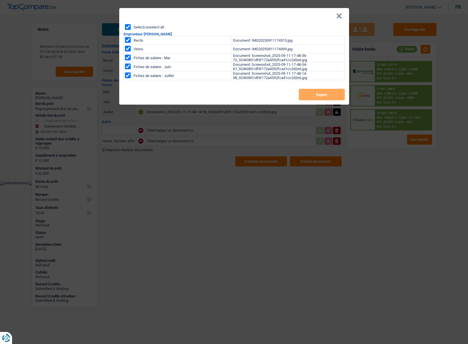
checkbox input "true"
click at [309, 94] on button "Export" at bounding box center [321, 94] width 46 height 11
click at [336, 16] on button "×" at bounding box center [339, 16] width 6 height 6
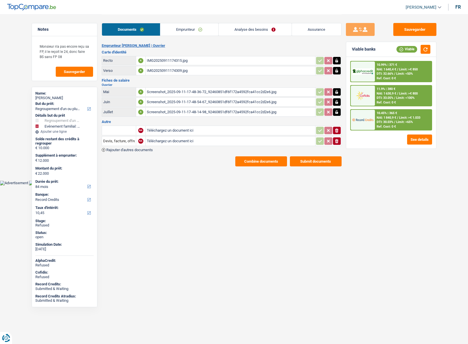
click at [261, 31] on link "Analyse des besoins" at bounding box center [254, 29] width 73 height 12
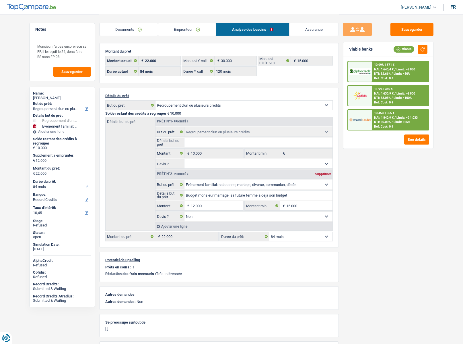
click at [172, 31] on link "Emprunteur" at bounding box center [187, 29] width 58 height 12
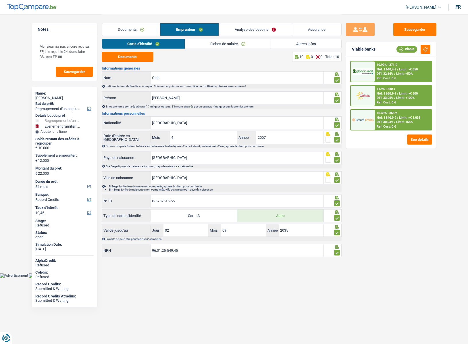
click at [296, 44] on link "Autres infos" at bounding box center [306, 43] width 70 height 9
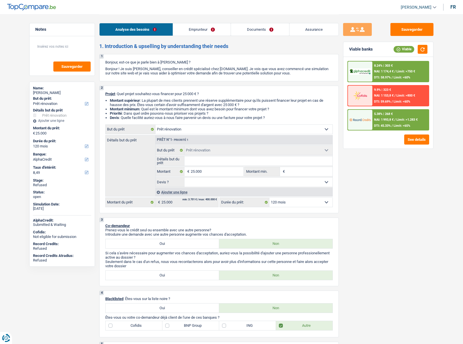
select select "renovation"
select select "120"
select select "alphacredit"
select select "renovation"
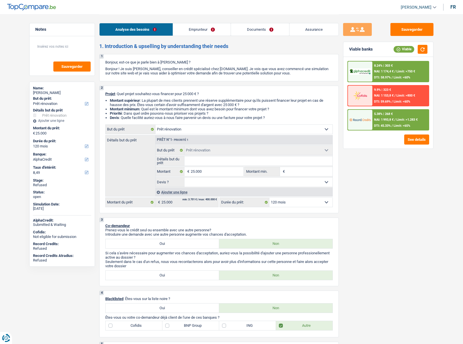
select select "renovation"
select select "120"
select select "independent"
select select "netSalary"
select select "ownerWithMortgage"
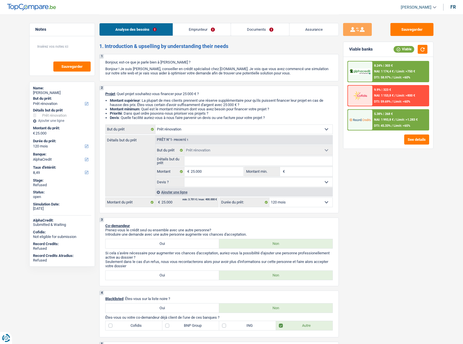
select select "mortgage"
select select "360"
select select "renovation"
select select "120"
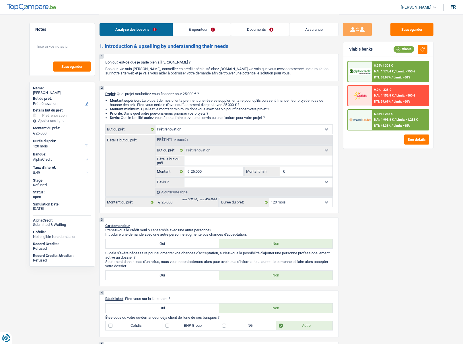
select select "independent"
select select "netSalary"
select select "BE"
click at [195, 27] on link "Emprunteur" at bounding box center [202, 29] width 58 height 12
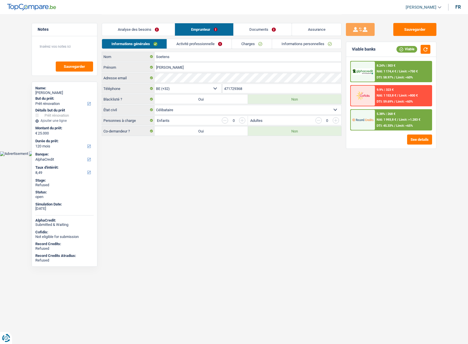
click at [183, 43] on link "Activité professionnelle" at bounding box center [199, 43] width 65 height 9
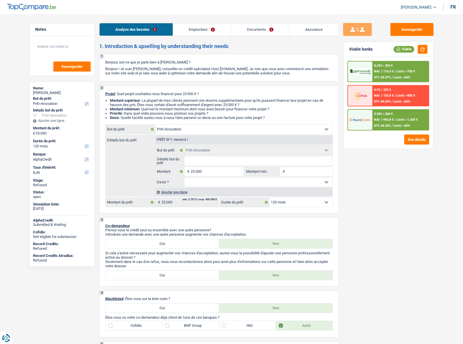
select select "renovation"
select select "120"
select select "alphacredit"
select select "renovation"
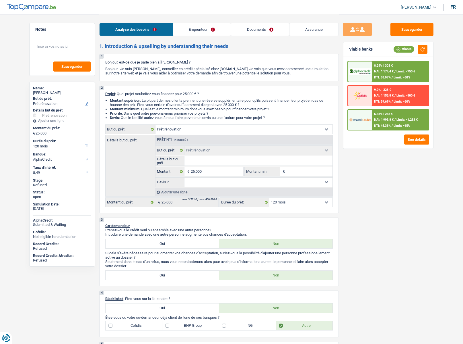
select select "renovation"
select select "120"
select select "independent"
select select "netSalary"
select select "ownerWithMortgage"
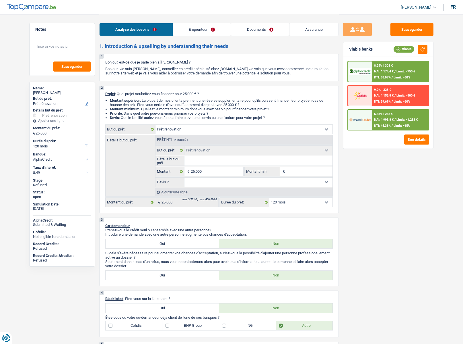
select select "mortgage"
select select "360"
select select "renovation"
select select "120"
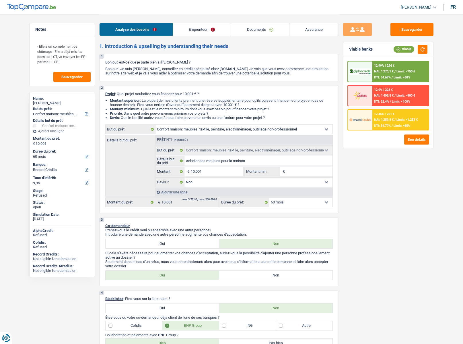
select select "household"
select select "60"
select select "record credits"
select select "household"
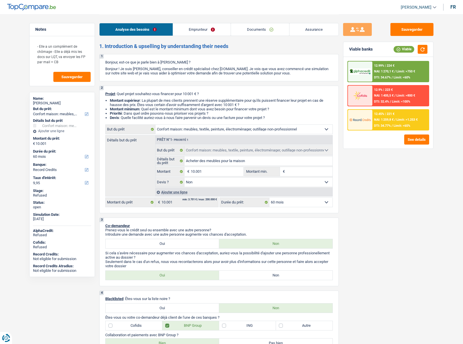
select select "household"
select select "false"
select select "60"
select select "worker"
select select "familyAllowances"
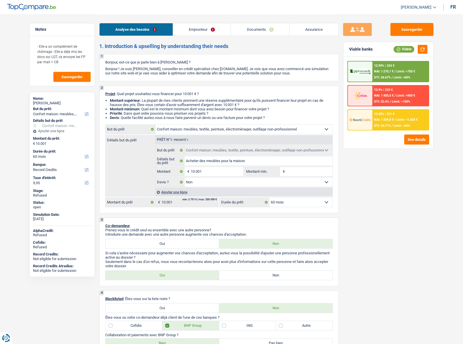
select select "netSalary"
select select "unemployment"
select select "rents"
select select "household"
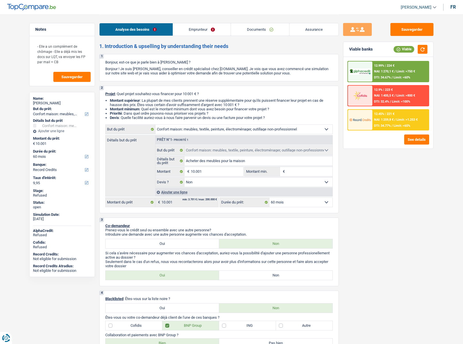
select select "false"
select select "60"
select select "rents"
select select "BE"
click at [205, 32] on link "Emprunteur" at bounding box center [202, 29] width 58 height 12
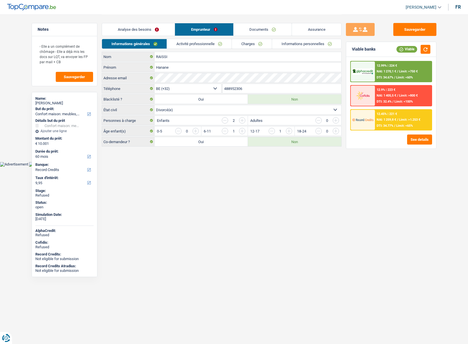
click at [253, 45] on link "Charges" at bounding box center [252, 43] width 40 height 9
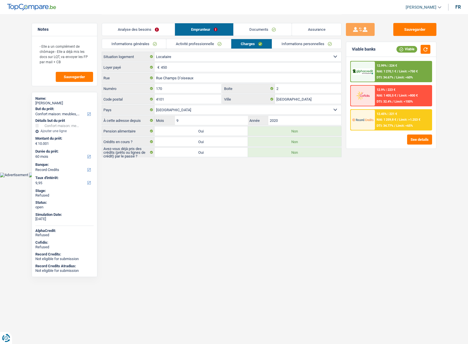
click at [194, 43] on link "Activité professionnelle" at bounding box center [198, 43] width 65 height 9
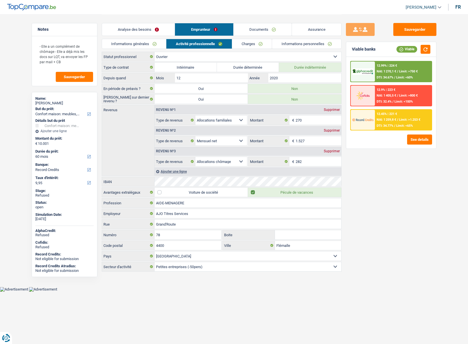
click at [291, 44] on link "Informations personnelles" at bounding box center [306, 43] width 69 height 9
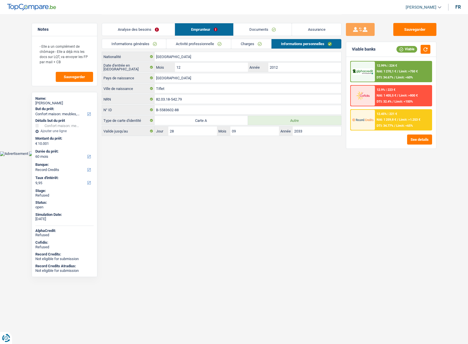
click at [414, 7] on span "[PERSON_NAME]" at bounding box center [420, 7] width 31 height 5
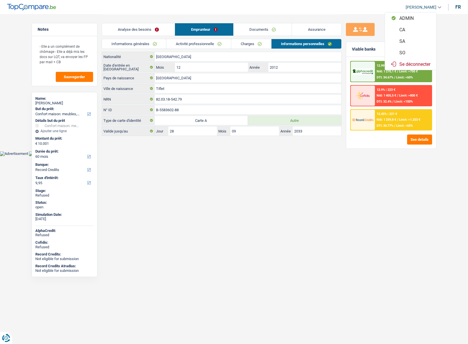
click at [411, 52] on button "SO" at bounding box center [410, 52] width 51 height 11
select select "32"
select select "rents"
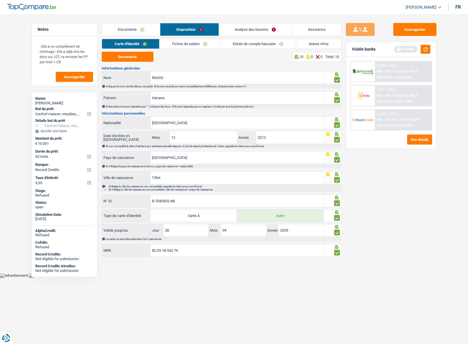
click at [307, 43] on link "Autres infos" at bounding box center [318, 43] width 45 height 9
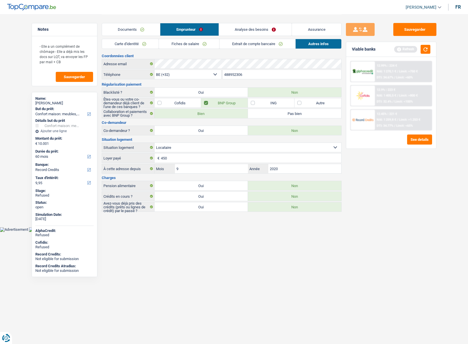
click at [53, 101] on div "Hanane RAISSI" at bounding box center [64, 103] width 58 height 5
click at [54, 101] on div "Hanane RAISSI" at bounding box center [64, 103] width 58 height 5
copy div "RAISSI"
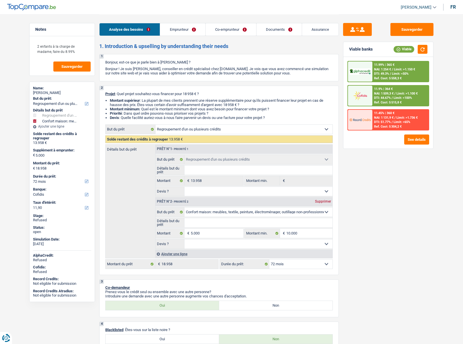
select select "refinancing"
select select "household"
select select "72"
select select "cofidis"
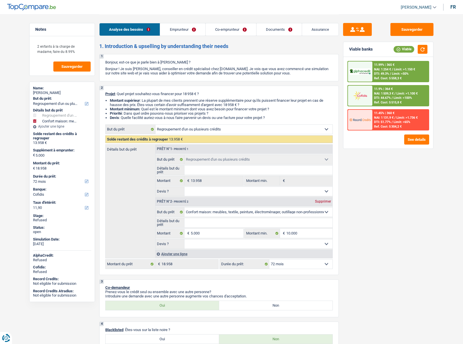
select select "refinancing"
select select "household"
select select "72"
select select "worker"
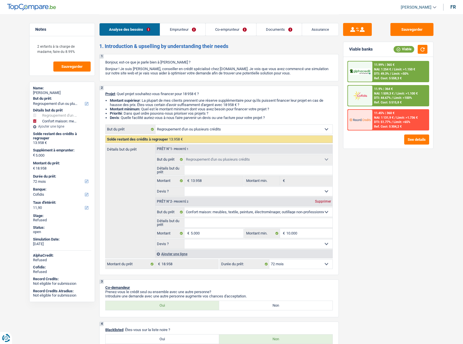
select select "mutuality"
select select "netSalary"
select select "familyAllowances"
select select "disabilityPension"
select select "familyAllowances"
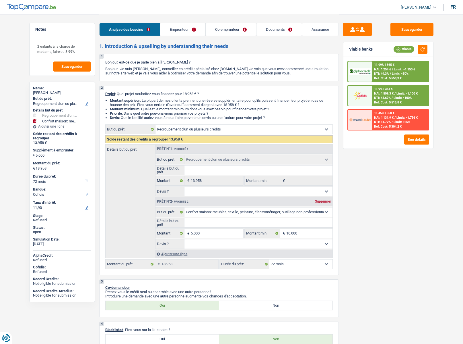
select select "mutualityIndemnity"
select select "rents"
select select "personalLoan"
select select "other"
select select "72"
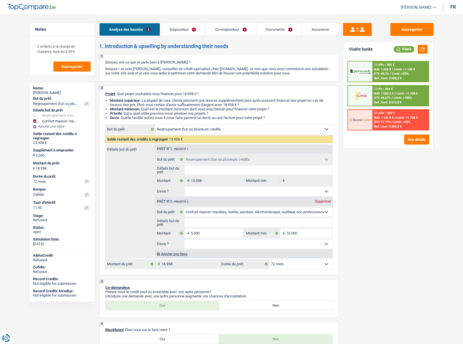
select select "refinancing"
select select "household"
select select "72"
click at [420, 6] on span "[PERSON_NAME]" at bounding box center [416, 7] width 31 height 5
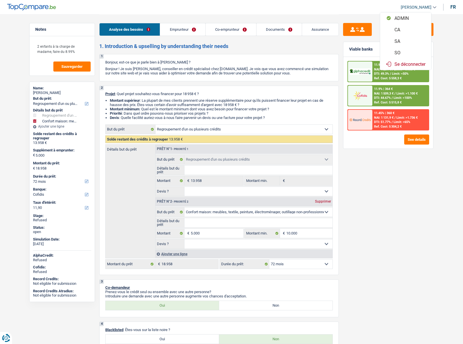
click at [408, 53] on button "SO" at bounding box center [405, 52] width 51 height 11
select select "cohabitation"
select select "BE"
select select "worker"
select select "netSalary"
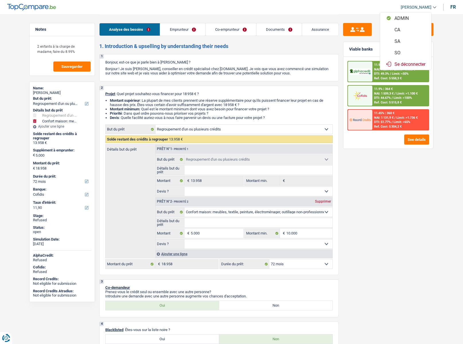
select select "familyAllowances"
select select "BE"
select select "smallCompanies"
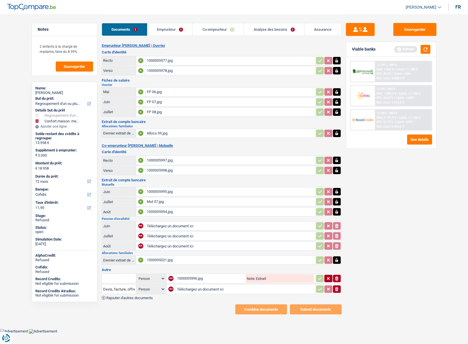
click at [260, 28] on link "Analyse des besoins" at bounding box center [274, 29] width 60 height 12
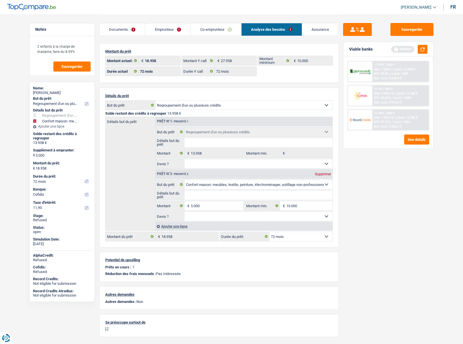
click at [160, 27] on link "Emprunteur" at bounding box center [167, 29] width 45 height 12
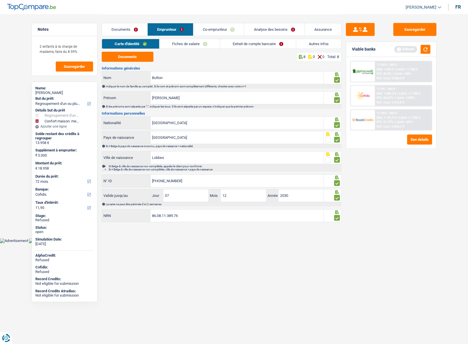
click at [176, 44] on link "Fiches de salaire" at bounding box center [189, 43] width 60 height 9
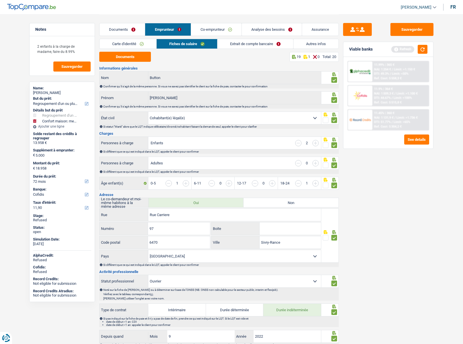
click at [234, 44] on link "Extrait de compte bancaire" at bounding box center [256, 43] width 76 height 9
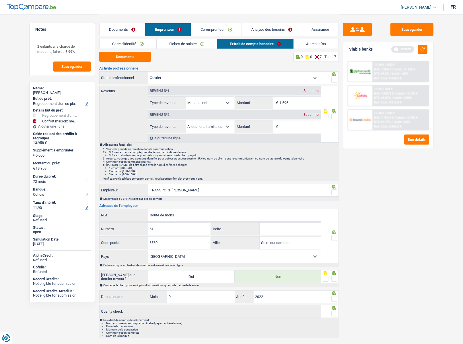
click at [333, 80] on span at bounding box center [334, 80] width 6 height 6
click at [0, 0] on input "radio" at bounding box center [0, 0] width 0 height 0
click at [333, 114] on span at bounding box center [334, 116] width 6 height 6
click at [0, 0] on input "radio" at bounding box center [0, 0] width 0 height 0
click at [335, 195] on div at bounding box center [334, 192] width 6 height 7
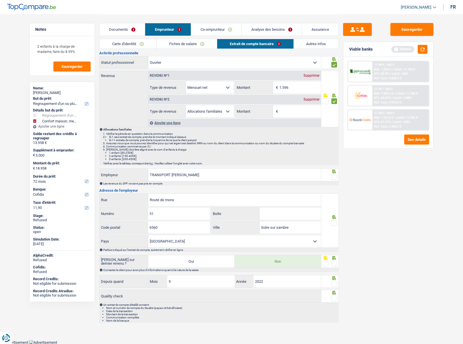
scroll to position [15, 0]
drag, startPoint x: 335, startPoint y: 175, endPoint x: 333, endPoint y: 213, distance: 37.9
click at [336, 175] on span at bounding box center [334, 177] width 6 height 6
click at [0, 0] on input "radio" at bounding box center [0, 0] width 0 height 0
click at [332, 224] on span at bounding box center [334, 222] width 6 height 6
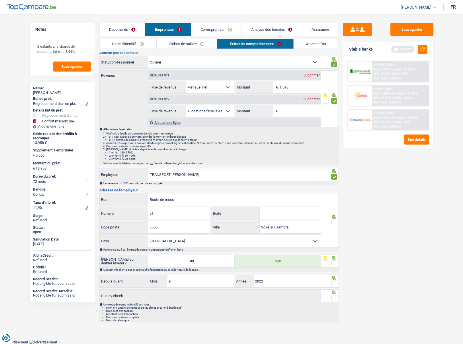
click at [0, 0] on input "radio" at bounding box center [0, 0] width 0 height 0
drag, startPoint x: 335, startPoint y: 262, endPoint x: 335, endPoint y: 272, distance: 9.2
click at [335, 263] on span at bounding box center [334, 263] width 6 height 6
click at [0, 0] on input "radio" at bounding box center [0, 0] width 0 height 0
drag, startPoint x: 334, startPoint y: 281, endPoint x: 333, endPoint y: 285, distance: 4.1
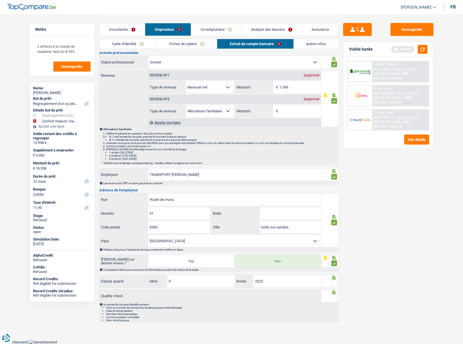
click at [333, 282] on span at bounding box center [334, 283] width 6 height 6
click at [0, 0] on input "radio" at bounding box center [0, 0] width 0 height 0
click at [335, 298] on span at bounding box center [334, 298] width 6 height 6
click at [0, 0] on input "radio" at bounding box center [0, 0] width 0 height 0
click at [168, 45] on link "Fiches de salaire" at bounding box center [187, 43] width 60 height 9
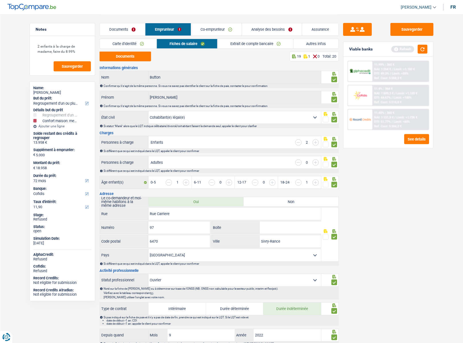
scroll to position [0, 0]
click at [123, 41] on link "Carte d'identité" at bounding box center [128, 43] width 57 height 9
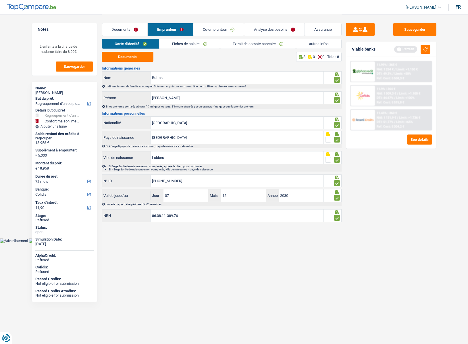
click at [214, 26] on link "Co-emprunteur" at bounding box center [218, 29] width 51 height 12
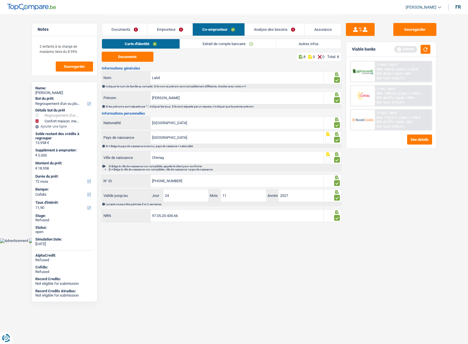
click at [127, 30] on link "Documents" at bounding box center [124, 29] width 45 height 12
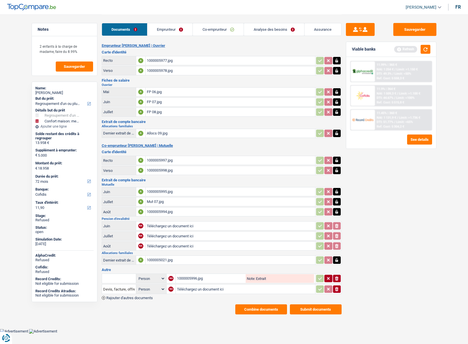
click at [170, 27] on link "Emprunteur" at bounding box center [169, 29] width 45 height 12
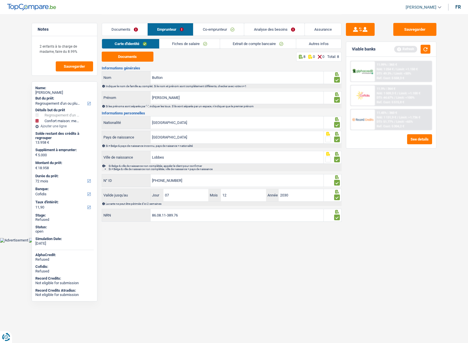
click at [238, 30] on link "Co-emprunteur" at bounding box center [218, 29] width 51 height 12
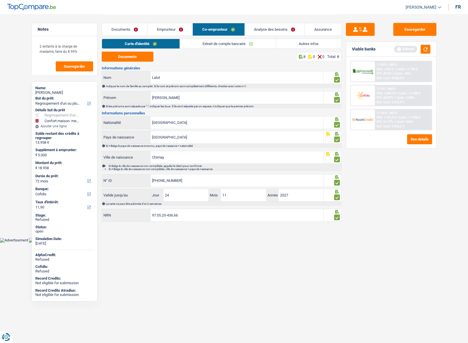
click at [61, 93] on div "Guillaume Button" at bounding box center [64, 92] width 58 height 5
copy div "Button"
click at [427, 50] on button "button" at bounding box center [425, 49] width 10 height 9
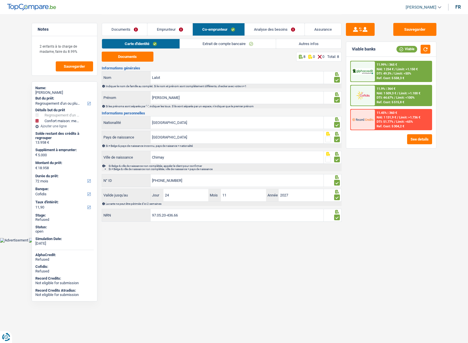
click at [317, 43] on link "Autres infos" at bounding box center [308, 43] width 65 height 9
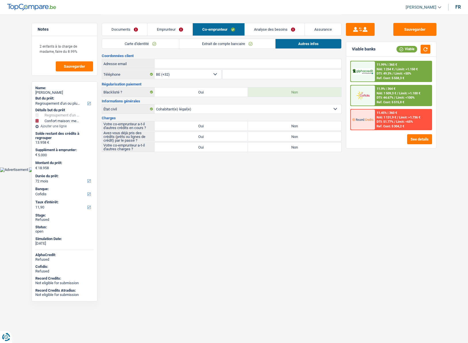
click at [431, 7] on span "[PERSON_NAME]" at bounding box center [420, 7] width 31 height 5
drag, startPoint x: 159, startPoint y: 30, endPoint x: 182, endPoint y: 30, distance: 22.7
click at [159, 30] on link "Emprunteur" at bounding box center [169, 29] width 45 height 12
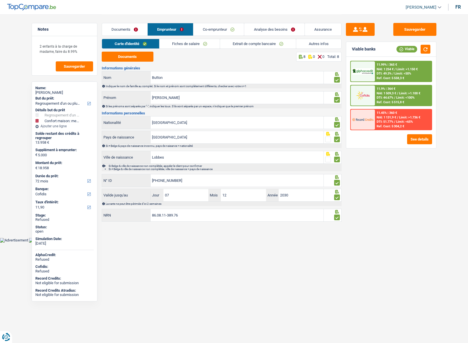
click at [331, 42] on link "Autres infos" at bounding box center [318, 43] width 45 height 9
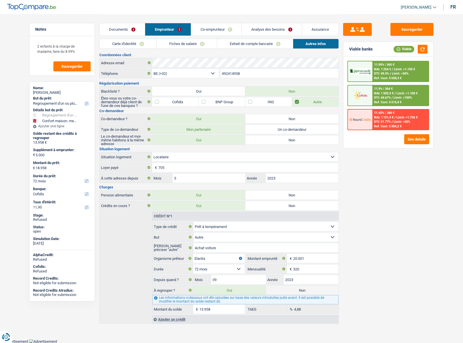
scroll to position [1, 0]
click at [276, 30] on link "Analyse des besoins" at bounding box center [272, 29] width 60 height 12
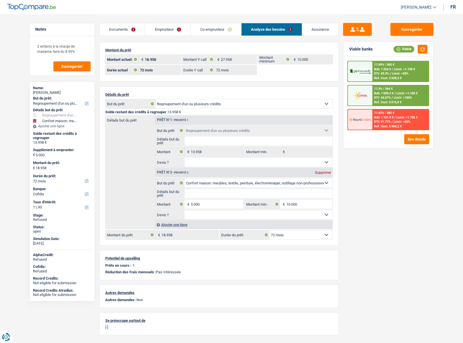
click at [278, 239] on select "12 mois 18 mois 24 mois 30 mois 36 mois 42 mois 48 mois 60 mois 72 mois 84 mois…" at bounding box center [300, 234] width 63 height 9
select select "60"
click at [269, 230] on select "12 mois 18 mois 24 mois 30 mois 36 mois 42 mois 48 mois 60 mois 72 mois 84 mois…" at bounding box center [300, 234] width 63 height 9
select select "60"
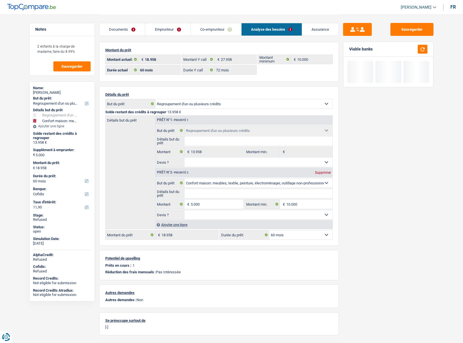
click at [403, 237] on div "Sauvegarder Viable banks" at bounding box center [388, 178] width 99 height 311
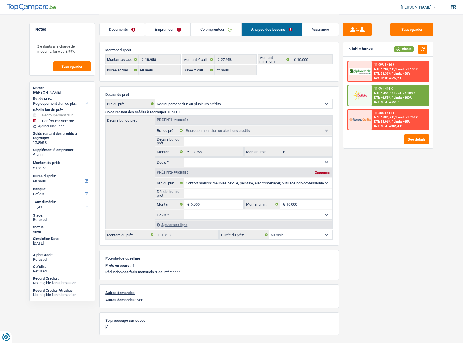
click at [294, 234] on select "12 mois 18 mois 24 mois 30 mois 36 mois 42 mois 48 mois 60 mois 72 mois 84 mois…" at bounding box center [300, 234] width 63 height 9
select select "84"
click at [269, 230] on select "12 mois 18 mois 24 mois 30 mois 36 mois 42 mois 48 mois 60 mois 72 mois 84 mois…" at bounding box center [300, 234] width 63 height 9
select select "84"
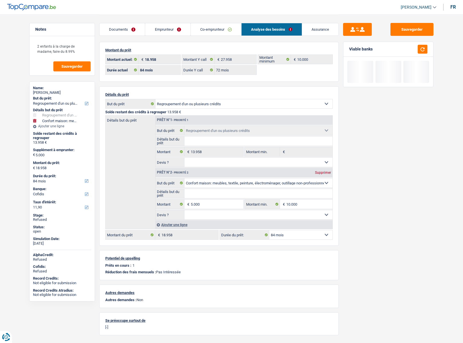
click at [387, 245] on div "Sauvegarder Viable banks" at bounding box center [388, 178] width 99 height 311
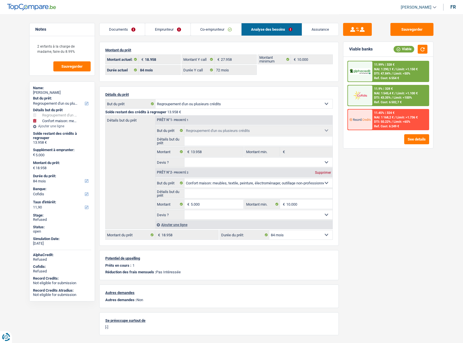
click at [184, 25] on link "Emprunteur" at bounding box center [167, 29] width 45 height 12
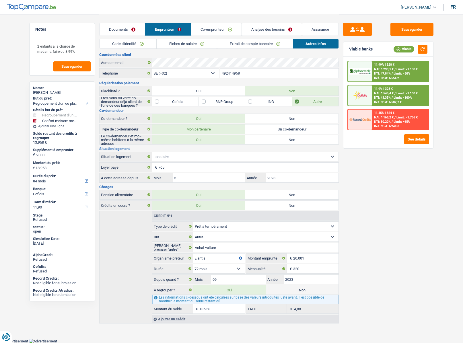
click at [305, 292] on label "Non" at bounding box center [302, 290] width 73 height 9
click at [305, 292] on input "Non" at bounding box center [302, 290] width 73 height 9
radio input "true"
select select "household"
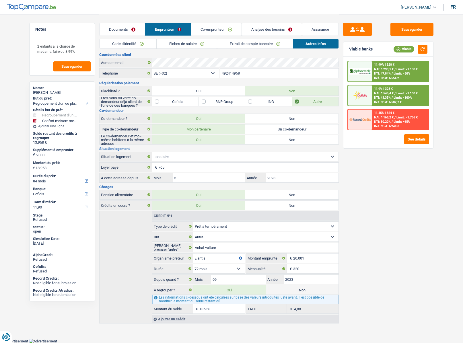
select select "36"
radio input "false"
type input "5.000"
select select "36"
select select "household"
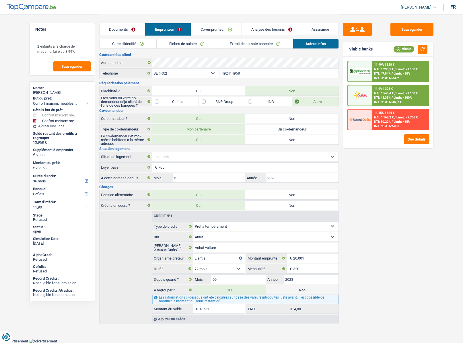
select select "household"
type input "5.000"
type input "10.000"
select select "36"
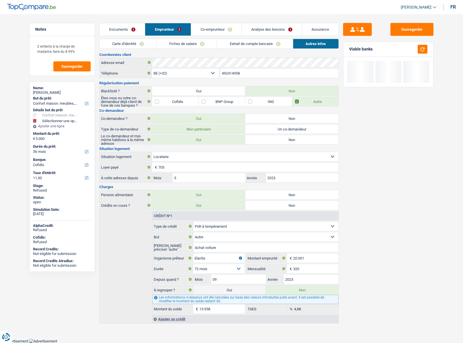
click at [255, 30] on link "Analyse des besoins" at bounding box center [272, 29] width 60 height 12
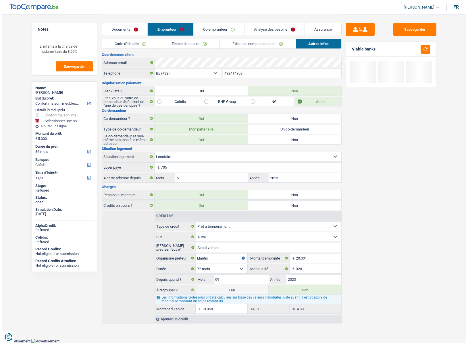
scroll to position [0, 0]
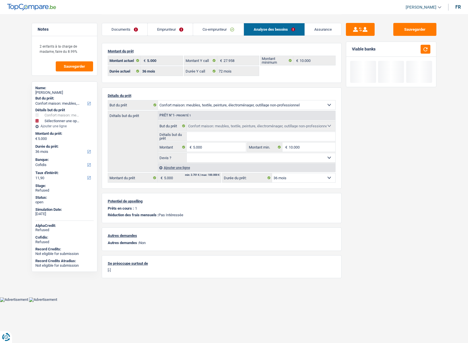
click at [210, 30] on link "Co-emprunteur" at bounding box center [218, 29] width 51 height 12
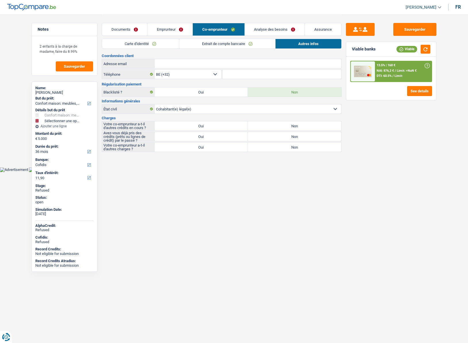
click at [261, 31] on link "Analyse des besoins" at bounding box center [275, 29] width 60 height 12
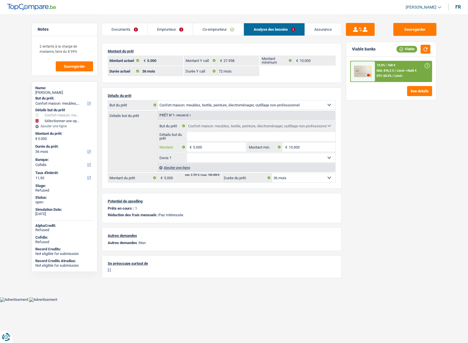
click at [203, 150] on input "5.000" at bounding box center [219, 147] width 53 height 9
type input "7"
select select
type input "75"
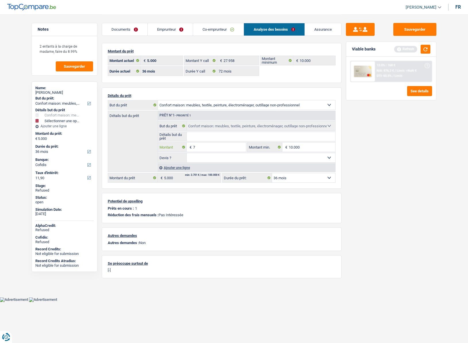
select select
type input "750"
select select
type input "7.501"
select select
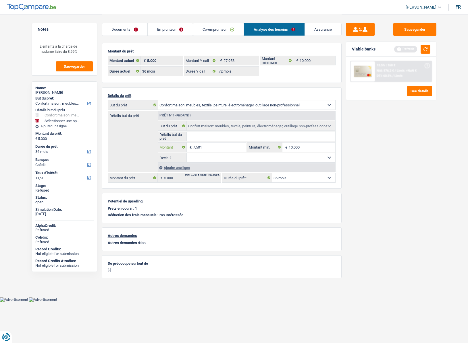
type input "7.501"
select select "48"
type input "7.501"
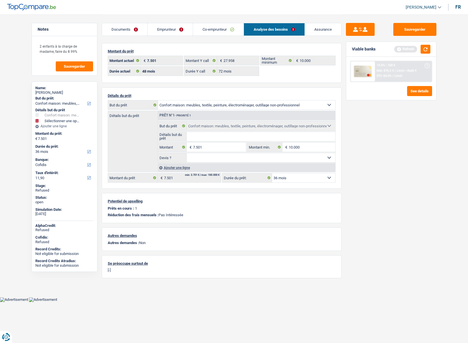
click at [385, 178] on div "Sauvegarder Viable banks Refresh 13.5% | 168 € NAI: 876,2 € / Limit: >NaN € DTI…" at bounding box center [390, 178] width 99 height 311
select select "48"
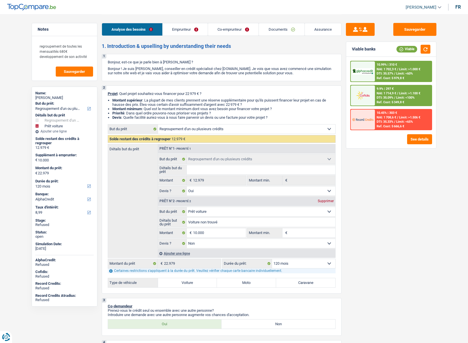
select select "refinancing"
select select "car"
select select "120"
select select "alphacredit"
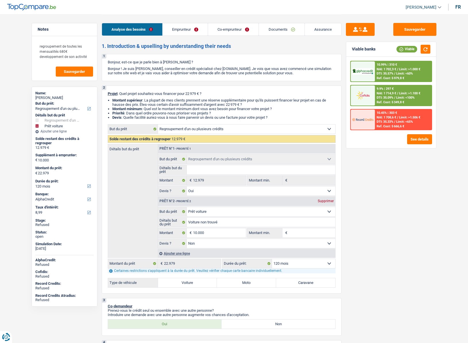
select select "refinancing"
select select "yes"
select select "car"
select select "false"
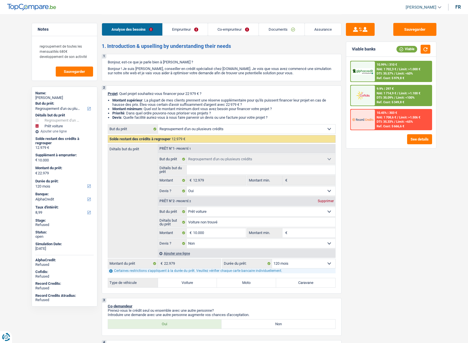
select select "120"
select select "invalid"
select select "disabilityPension"
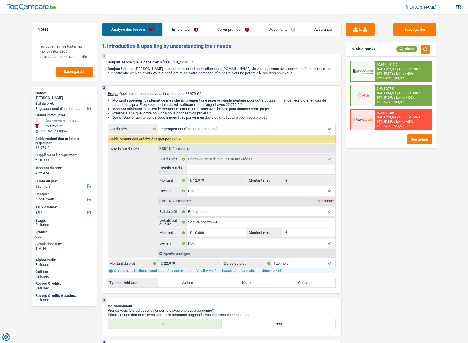
select select "rents"
select select "personalLoan"
select select "homeFurnishingOrRelocation"
select select "42"
select select "personalLoan"
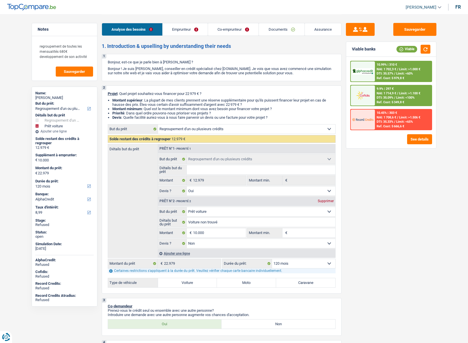
select select "homeFurnishingOrRelocation"
select select "60"
select select "cardOrCredit"
select select "refinancing"
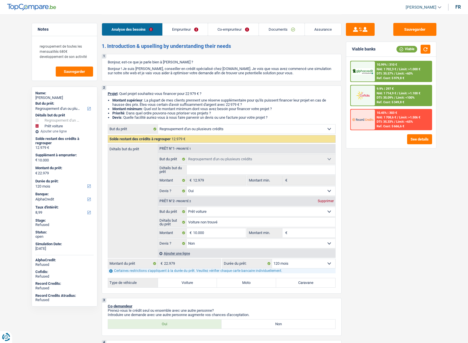
select select "refinancing"
select select "yes"
select select "car"
select select "false"
select select "120"
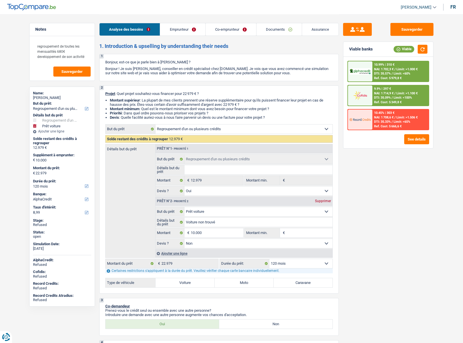
click at [428, 7] on span "[PERSON_NAME]" at bounding box center [416, 7] width 31 height 5
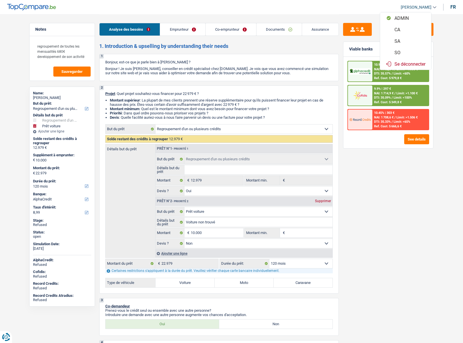
click at [409, 55] on button "SO" at bounding box center [405, 52] width 51 height 11
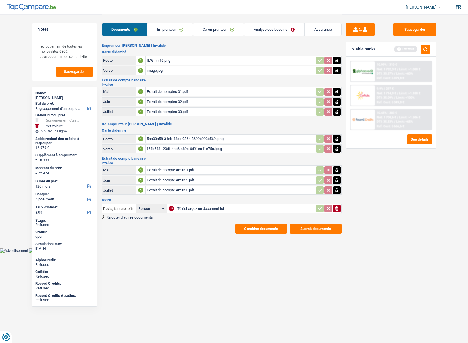
click at [259, 31] on link "Analyse des besoins" at bounding box center [274, 29] width 60 height 12
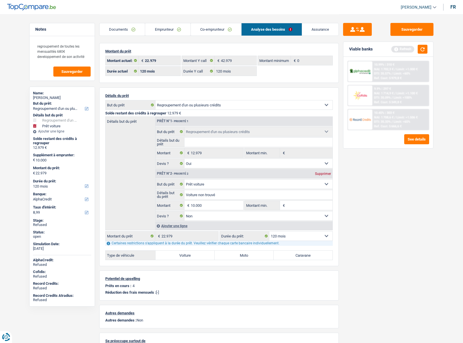
click at [170, 29] on link "Emprunteur" at bounding box center [167, 29] width 45 height 12
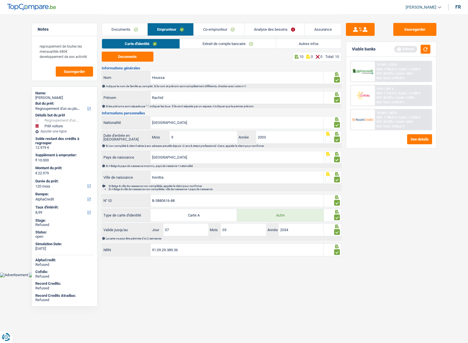
click at [52, 96] on div "Rachid Houssa" at bounding box center [64, 98] width 58 height 5
copy div "Houssa"
click at [282, 26] on link "Analyse des besoins" at bounding box center [274, 29] width 60 height 12
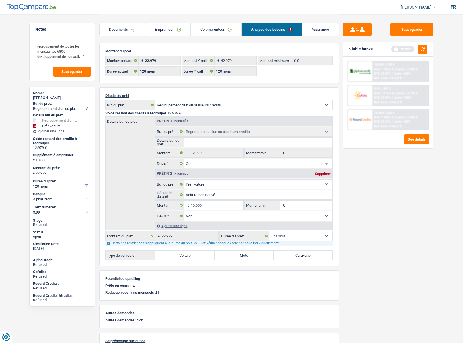
click at [168, 37] on div "Documents Emprunteur Co-emprunteur Analyse des besoins Assurance" at bounding box center [219, 26] width 240 height 24
click at [180, 32] on link "Emprunteur" at bounding box center [167, 29] width 45 height 12
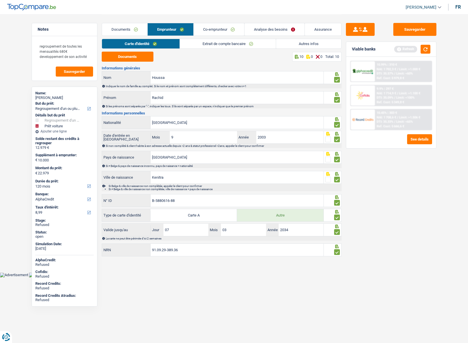
click at [309, 46] on link "Autres infos" at bounding box center [308, 43] width 65 height 9
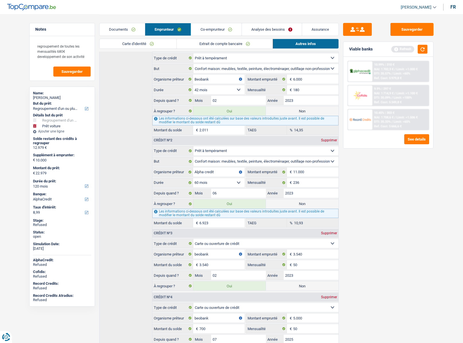
scroll to position [232, 0]
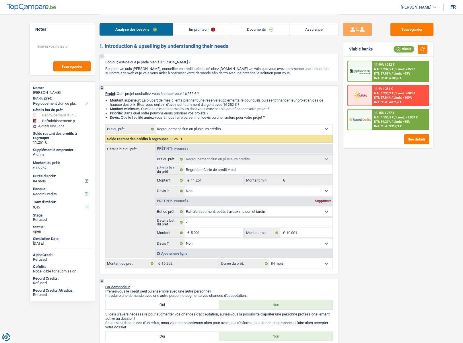
select select "refinancing"
select select "houseOrGarden"
select select "84"
select select "record credits"
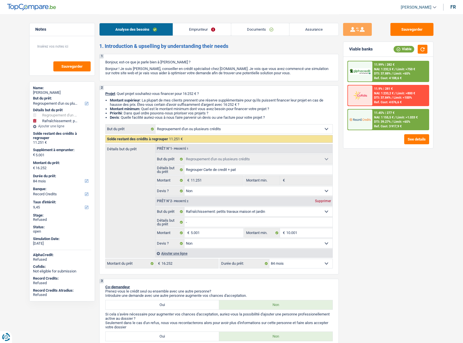
select select "refinancing"
select select "false"
select select "houseOrGarden"
select select "false"
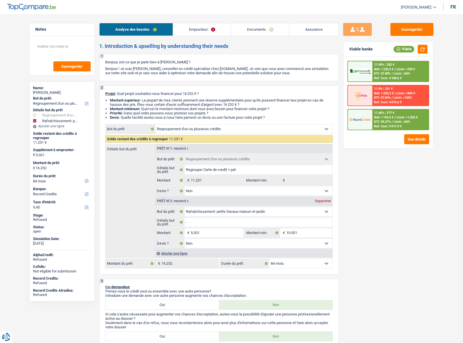
select select "84"
select select "independent"
select select "netSalary"
select select "ownerWithMortgage"
select select "cardOrCredit"
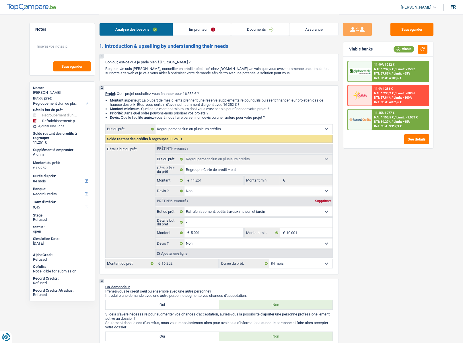
select select "personalLoan"
select select "other"
select select "36"
select select "mortgage"
select select "300"
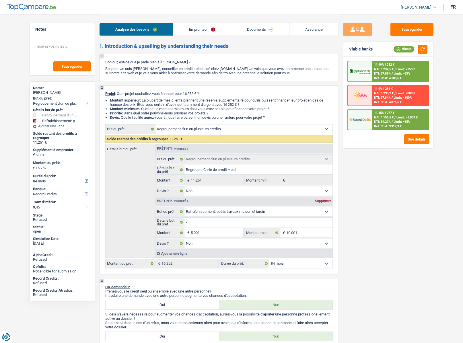
select select "refinancing"
select select "false"
select select "houseOrGarden"
select select "false"
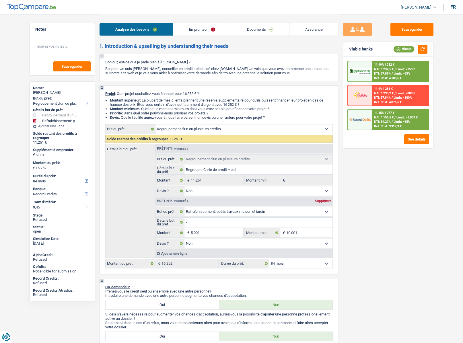
select select "84"
click at [425, 5] on span "[PERSON_NAME]" at bounding box center [416, 7] width 31 height 5
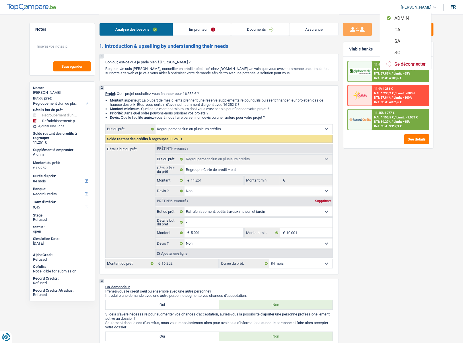
click at [402, 52] on button "SO" at bounding box center [405, 52] width 51 height 11
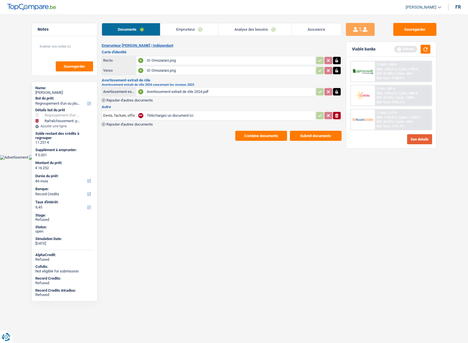
click at [416, 138] on button "See details" at bounding box center [419, 139] width 25 height 10
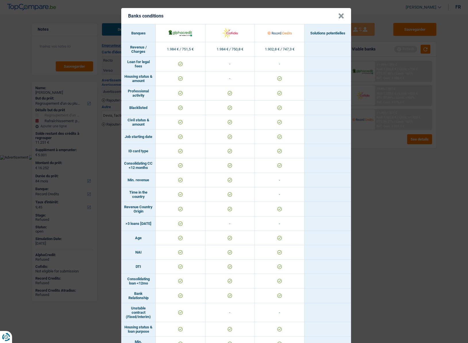
click at [338, 17] on button "×" at bounding box center [341, 16] width 6 height 6
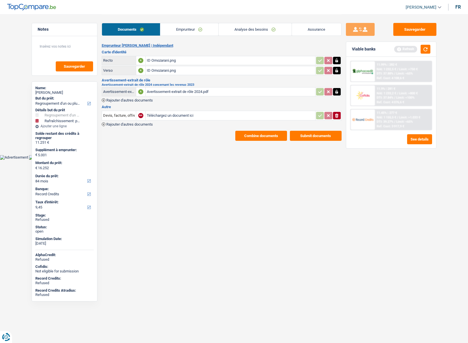
click at [181, 31] on link "Emprunteur" at bounding box center [189, 29] width 58 height 12
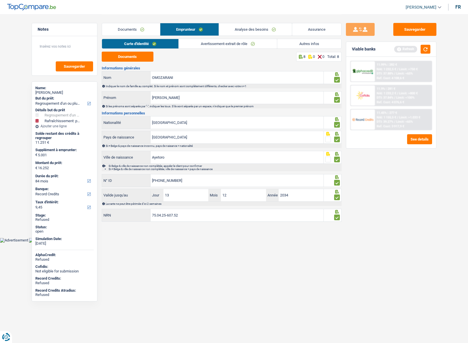
click at [195, 43] on link "Avertissement-extrait de rôle" at bounding box center [228, 43] width 98 height 9
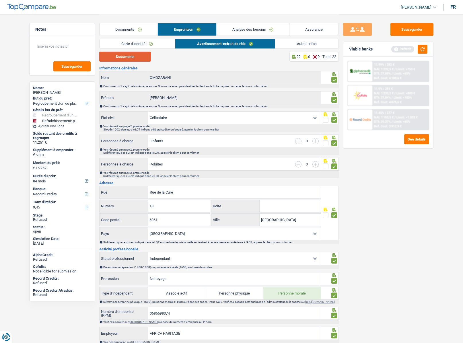
click at [123, 55] on button "Documents" at bounding box center [125, 57] width 52 height 10
click at [257, 32] on link "Analyse des besoins" at bounding box center [253, 29] width 73 height 12
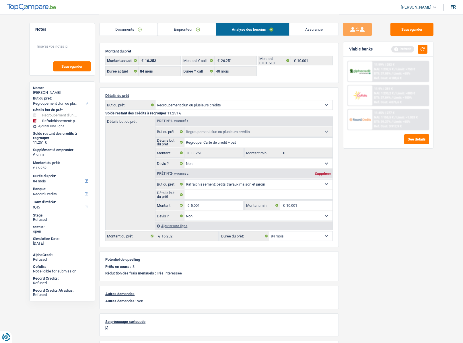
click at [180, 24] on link "Emprunteur" at bounding box center [187, 29] width 58 height 12
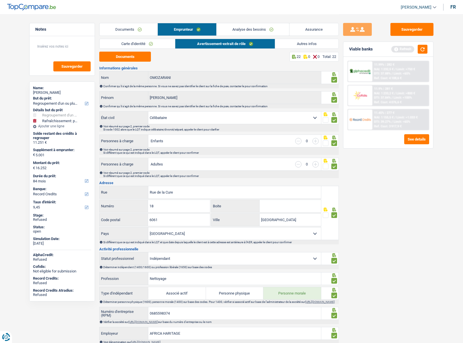
click at [303, 47] on link "Autres infos" at bounding box center [306, 43] width 63 height 9
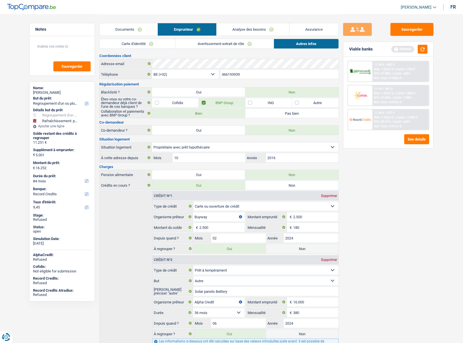
scroll to position [115, 0]
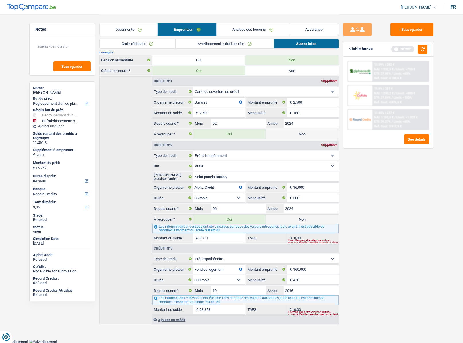
click at [238, 30] on link "Analyse des besoins" at bounding box center [253, 29] width 73 height 12
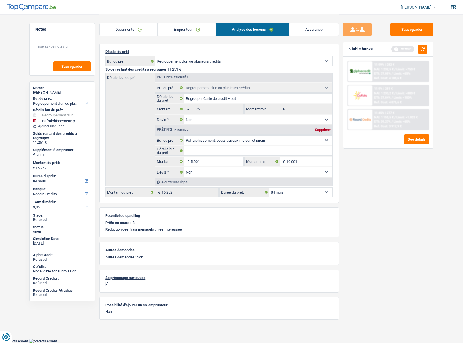
click at [182, 30] on link "Emprunteur" at bounding box center [187, 29] width 58 height 12
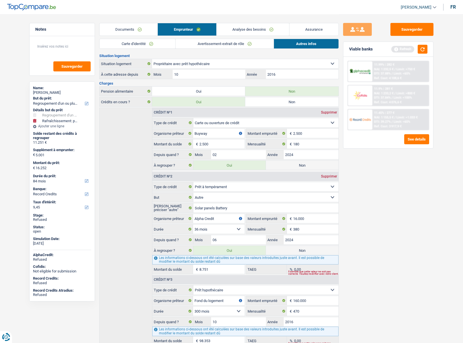
scroll to position [116, 0]
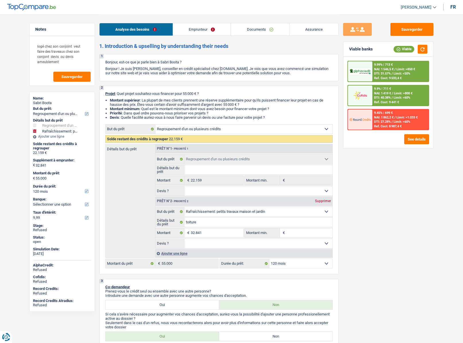
select select "refinancing"
select select "houseOrGarden"
select select "120"
select select "refinancing"
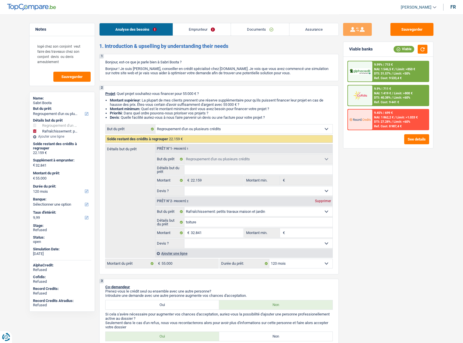
select select "refinancing"
select select "houseOrGarden"
select select "120"
select select "publicEmployee"
select select "netSalary"
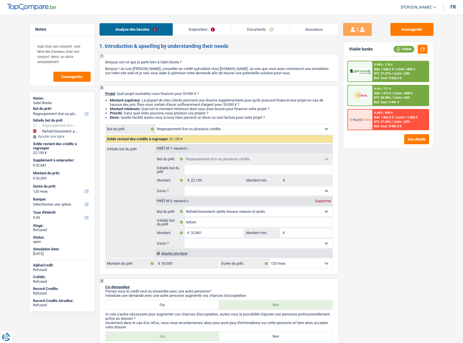
select select "mealVouchers"
select select "liveWithParents"
select select "cardOrCredit"
select select "personalLoan"
select select "smallWorks"
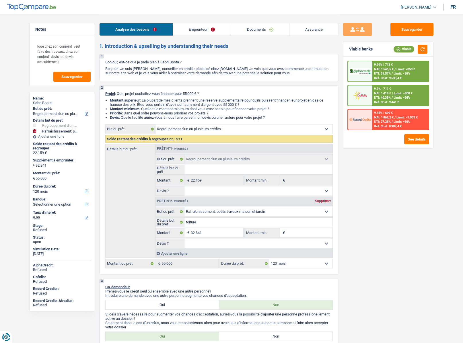
select select "84"
select select "refinancing"
select select "houseOrGarden"
select select "120"
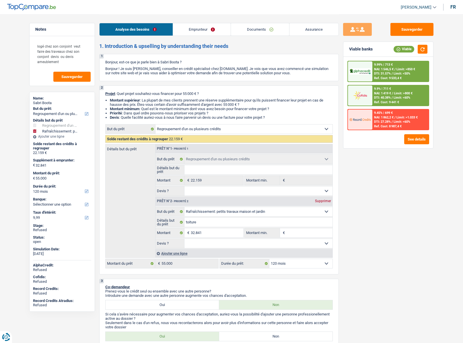
click at [421, 7] on span "[PERSON_NAME]" at bounding box center [416, 7] width 31 height 5
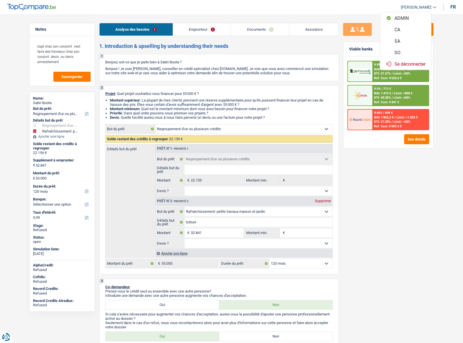
click at [400, 52] on button "SO" at bounding box center [405, 52] width 51 height 11
select select "32"
select select "liveWithParents"
select select "cardOrCredit"
select select "personalLoan"
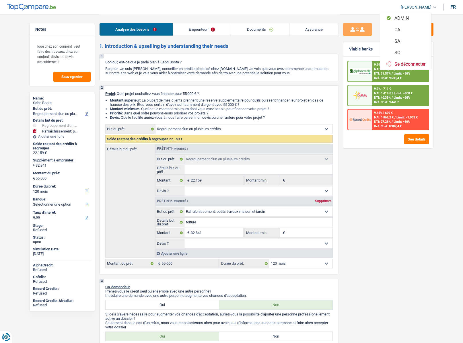
select select "smallWorks"
select select "84"
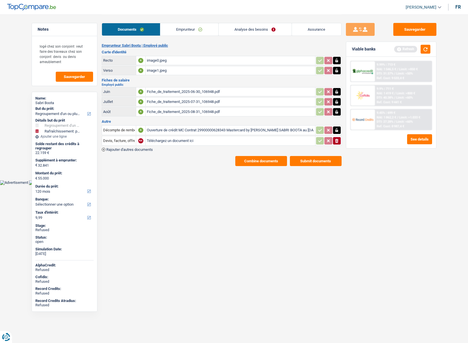
drag, startPoint x: 183, startPoint y: 29, endPoint x: 189, endPoint y: 28, distance: 6.3
click at [184, 29] on link "Emprunteur" at bounding box center [189, 29] width 58 height 12
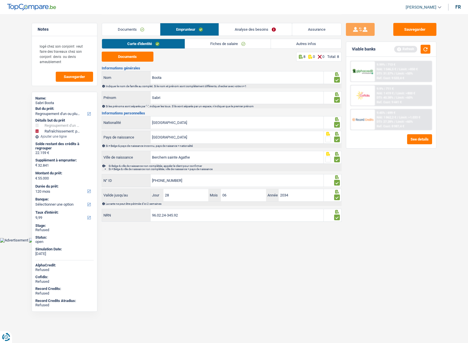
click at [239, 28] on link "Analyse des besoins" at bounding box center [255, 29] width 73 height 12
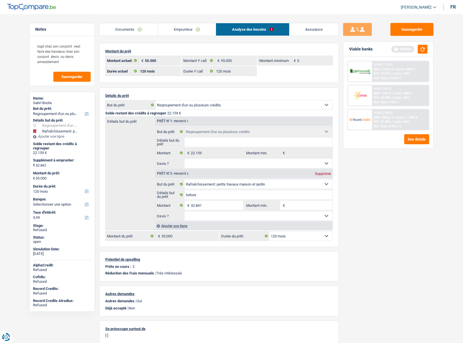
click at [188, 29] on link "Emprunteur" at bounding box center [187, 29] width 58 height 12
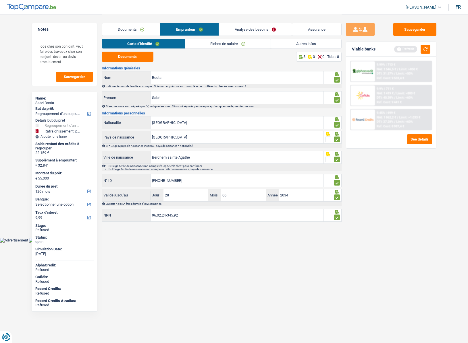
click at [311, 47] on link "Autres infos" at bounding box center [306, 43] width 70 height 9
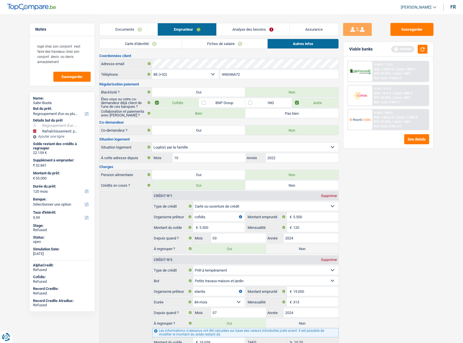
click at [229, 32] on link "Analyse des besoins" at bounding box center [253, 29] width 73 height 12
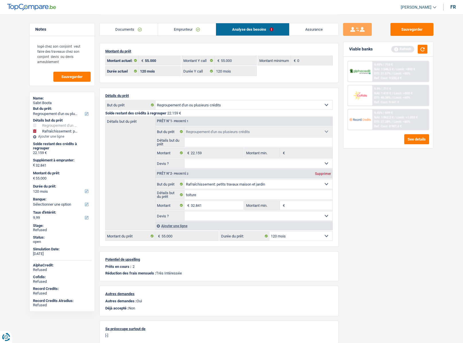
click at [47, 104] on div "Sabri Boota" at bounding box center [62, 103] width 58 height 5
click at [48, 104] on div "Sabri Boota" at bounding box center [62, 103] width 58 height 5
copy div "Boota"
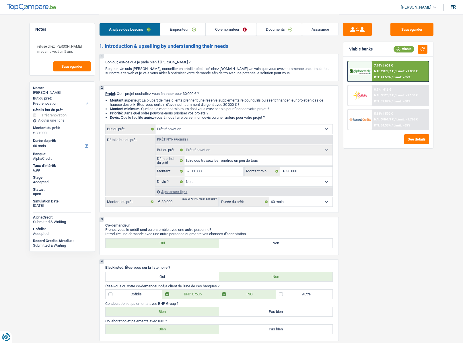
select select "renovation"
select select "60"
select select "renovation"
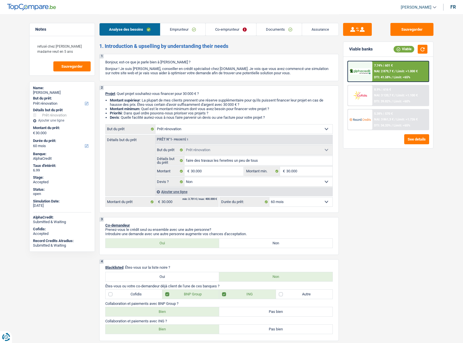
select select "false"
select select "60"
select select "worker"
select select "independent"
select select "familyAllowances"
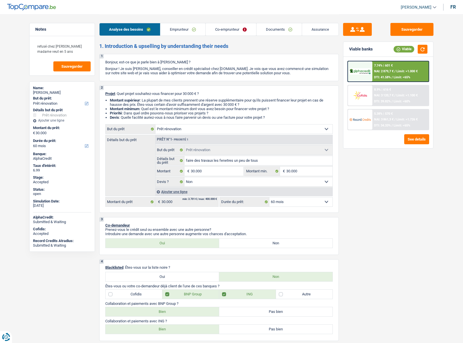
select select "netSalary"
select select "mealVouchers"
select select "netSalary"
select select "ownerWithMortgage"
select select "mortgage"
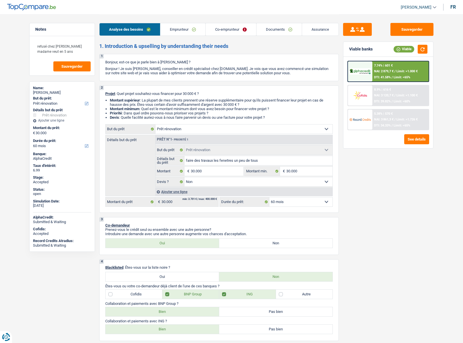
select select "300"
select select "renovation"
select select "false"
select select "60"
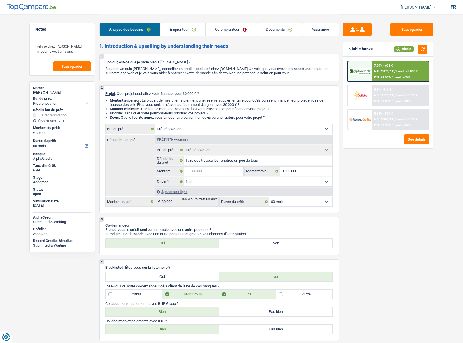
click at [47, 90] on div "Name:" at bounding box center [62, 88] width 58 height 5
click at [47, 92] on div "[PERSON_NAME]" at bounding box center [62, 92] width 58 height 5
click at [48, 91] on div "[PERSON_NAME]" at bounding box center [62, 92] width 58 height 5
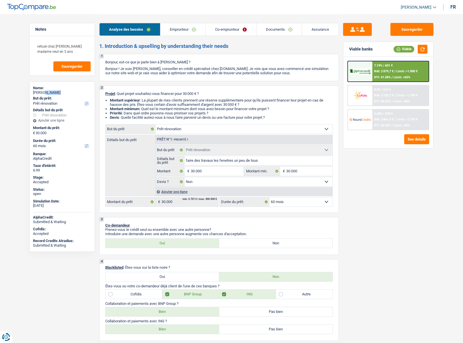
copy div "Seremet"
select select "renovation"
select select "60"
select select "renovation"
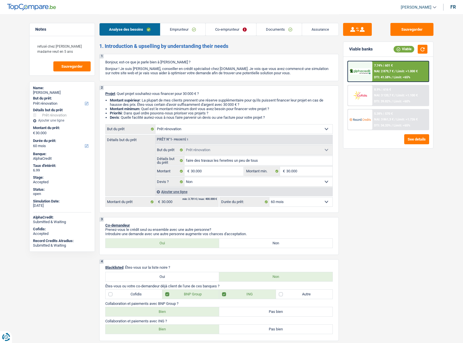
select select "renovation"
select select "false"
select select "60"
select select "worker"
select select "independent"
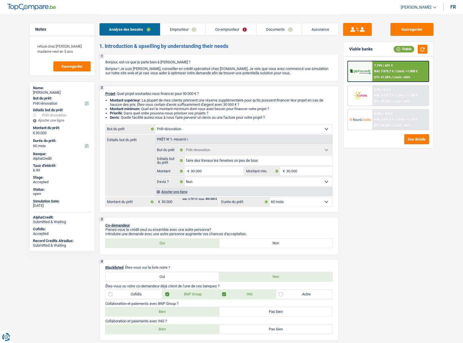
select select "familyAllowances"
select select "netSalary"
select select "mealVouchers"
select select "netSalary"
select select "ownerWithMortgage"
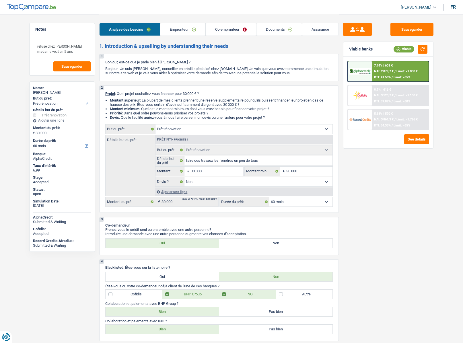
select select "mortgage"
select select "300"
select select "renovation"
select select "false"
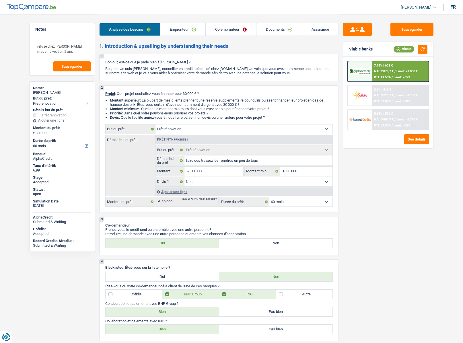
select select "60"
click at [182, 29] on link "Emprunteur" at bounding box center [182, 29] width 45 height 12
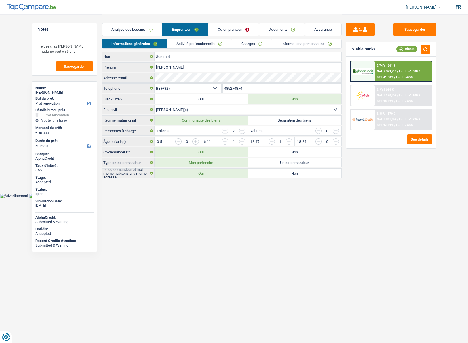
click at [437, 5] on link "[PERSON_NAME]" at bounding box center [421, 7] width 40 height 9
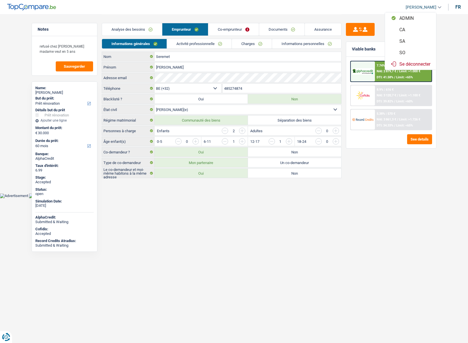
drag, startPoint x: 409, startPoint y: 55, endPoint x: 226, endPoint y: 26, distance: 185.3
click at [409, 54] on button "SO" at bounding box center [410, 52] width 51 height 11
select select "60"
select select "renovation"
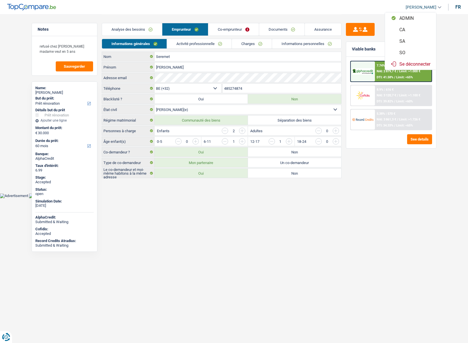
select select "renovation"
select select "false"
select select "60"
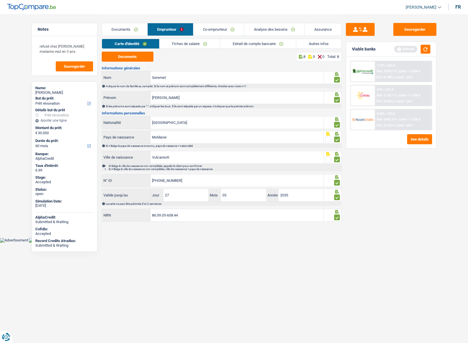
click at [245, 28] on link "Analyse des besoins" at bounding box center [274, 29] width 60 height 12
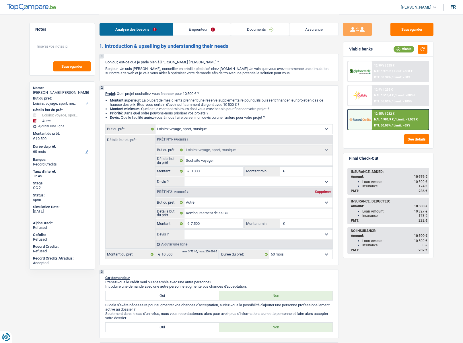
select select "hobbies"
select select "other"
select select "60"
select select "hobbies"
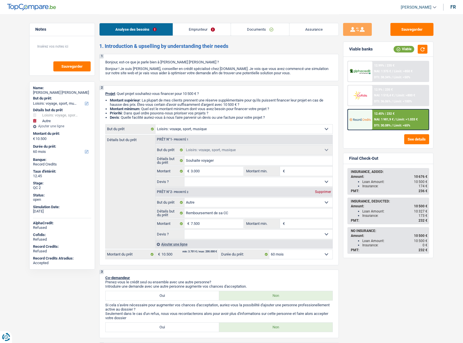
select select "hobbies"
select select "other"
select select "60"
select select "privateEmployee"
select select "netSalary"
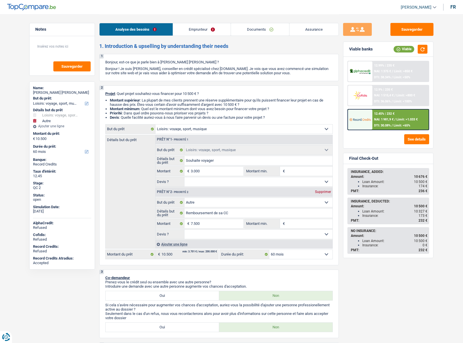
select select "mealVouchers"
select select "rents"
select select "cardOrCredit"
select select "hobbies"
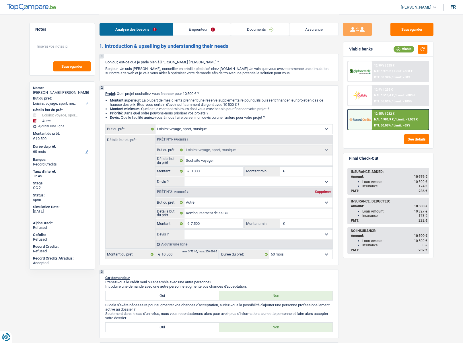
select select "other"
select select "60"
drag, startPoint x: 413, startPoint y: 9, endPoint x: 414, endPoint y: 18, distance: 8.7
click at [414, 9] on span "[PERSON_NAME]" at bounding box center [416, 7] width 31 height 5
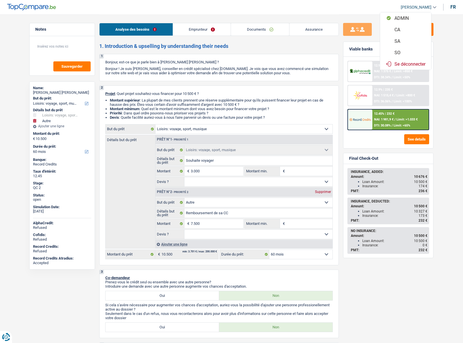
click at [400, 52] on button "SO" at bounding box center [405, 52] width 51 height 11
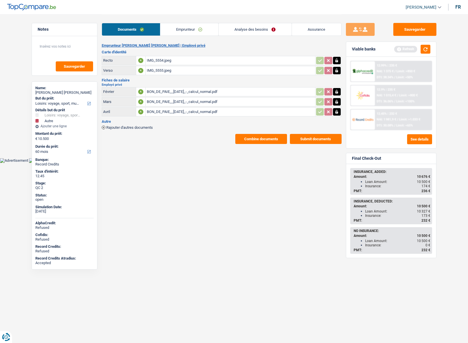
click at [244, 29] on link "Analyse des besoins" at bounding box center [254, 29] width 73 height 12
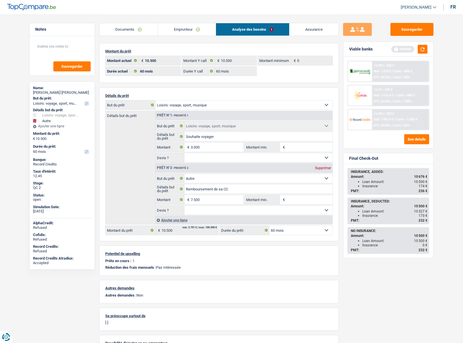
click at [134, 27] on link "Documents" at bounding box center [129, 29] width 58 height 12
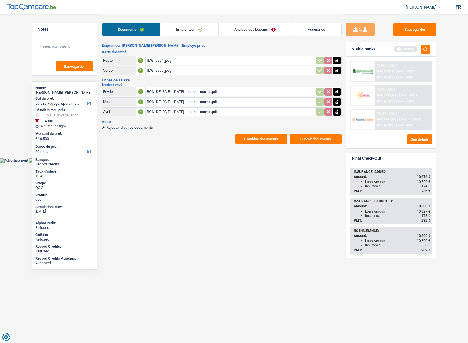
click at [253, 141] on button "Combine documents" at bounding box center [261, 139] width 52 height 10
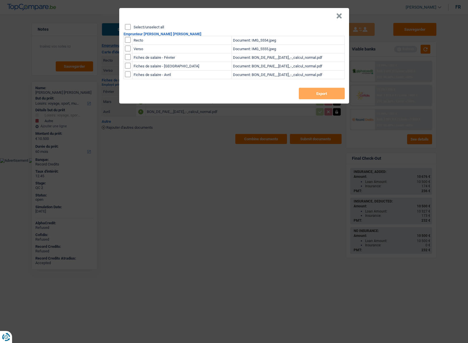
click at [146, 26] on label "Select/unselect all" at bounding box center [148, 27] width 30 height 4
click at [131, 26] on input "Select/unselect all" at bounding box center [128, 27] width 6 height 6
checkbox input "true"
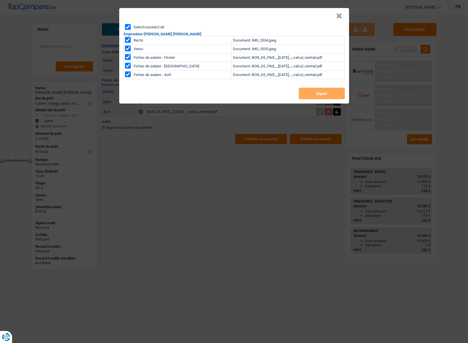
checkbox input "true"
click at [336, 19] on button "×" at bounding box center [339, 16] width 6 height 6
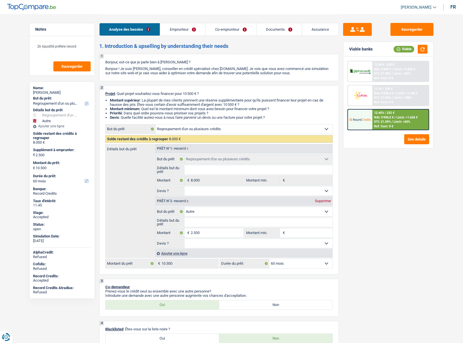
select select "refinancing"
select select "other"
select select "60"
select select "refinancing"
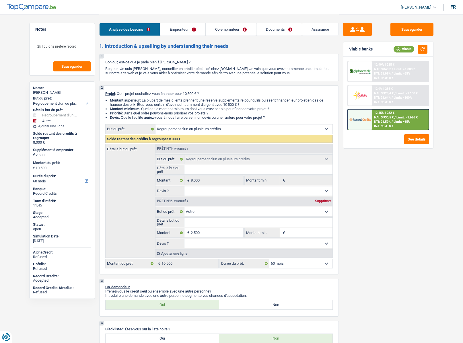
select select "refinancing"
select select "other"
select select "60"
select select "mutuality"
select select "publicEmployee"
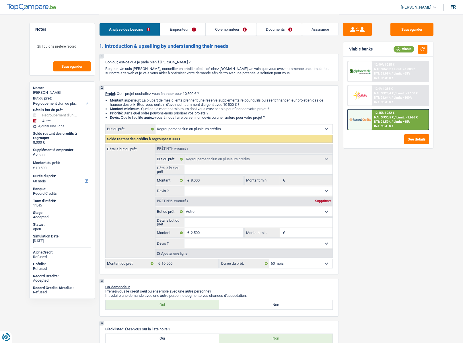
select select "disabilityPension"
select select "mutualityIndemnity"
select select "familyAllowances"
select select "netSalary"
select select "mealVouchers"
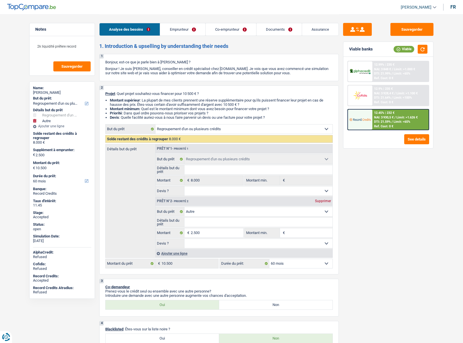
select select "ownerWithoutMortgage"
select select "personalLoan"
select select "homeFurnishingOrRelocation"
select select "84"
select select "cardOrCredit"
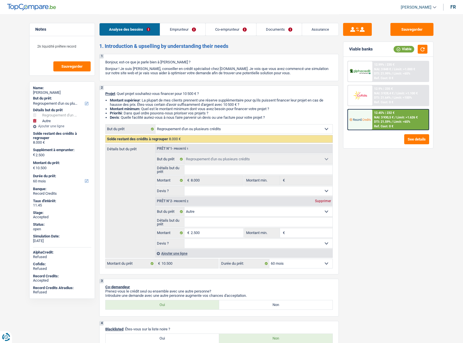
select select "cardOrCredit"
select select "refinancing"
select select "other"
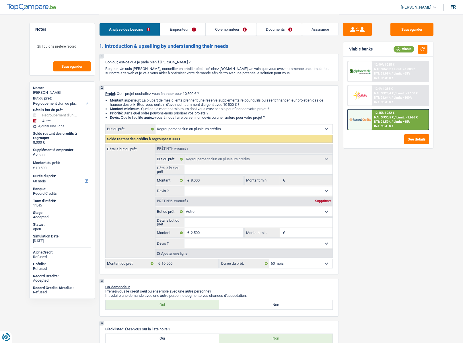
select select "60"
click at [416, 6] on span "[PERSON_NAME]" at bounding box center [416, 7] width 31 height 5
click at [406, 52] on button "SO" at bounding box center [405, 52] width 51 height 11
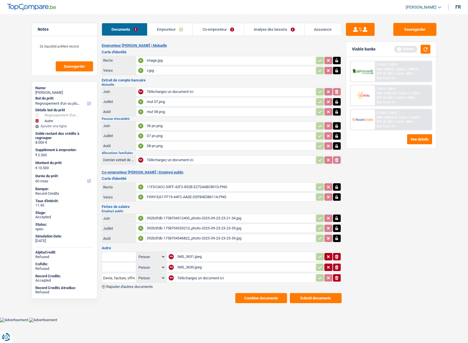
click at [174, 28] on link "Emprunteur" at bounding box center [169, 29] width 45 height 12
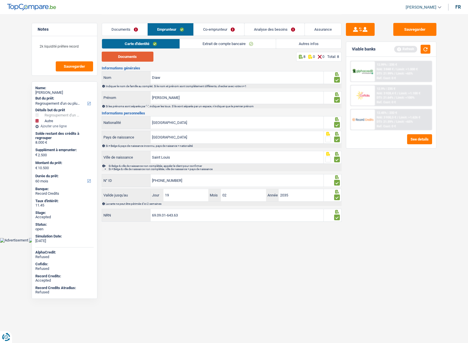
click at [127, 59] on button "Documents" at bounding box center [128, 57] width 52 height 10
click at [120, 25] on link "Documents" at bounding box center [124, 29] width 45 height 12
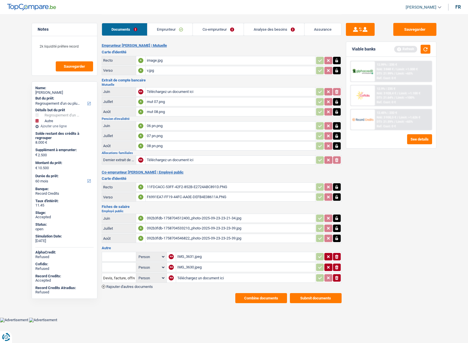
click at [267, 294] on button "Combine documents" at bounding box center [261, 298] width 52 height 10
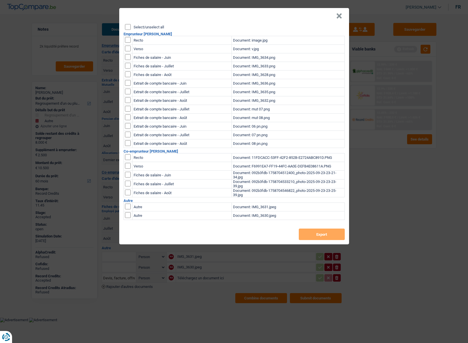
click at [127, 26] on input "Select/unselect all" at bounding box center [128, 27] width 6 height 6
checkbox input "true"
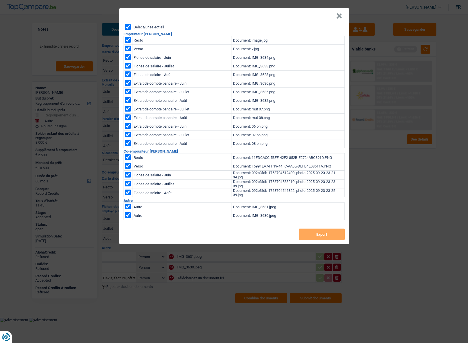
checkbox input "true"
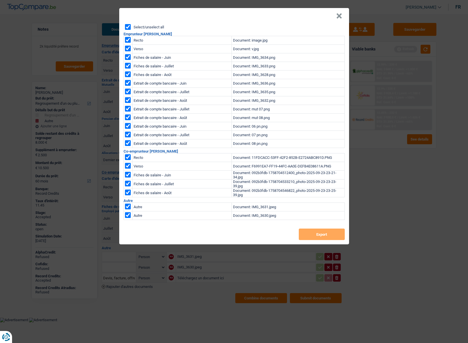
checkbox input "true"
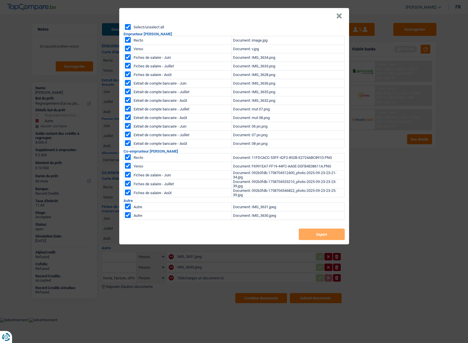
checkbox input "true"
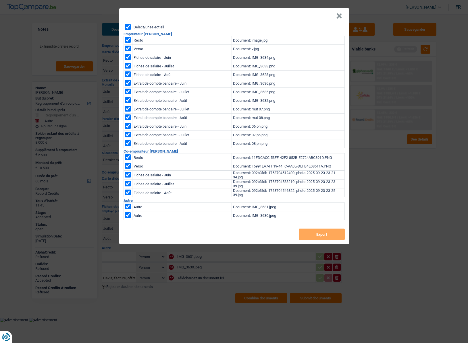
checkbox input "true"
click at [321, 230] on button "Export" at bounding box center [321, 234] width 46 height 11
